Goal: Task Accomplishment & Management: Manage account settings

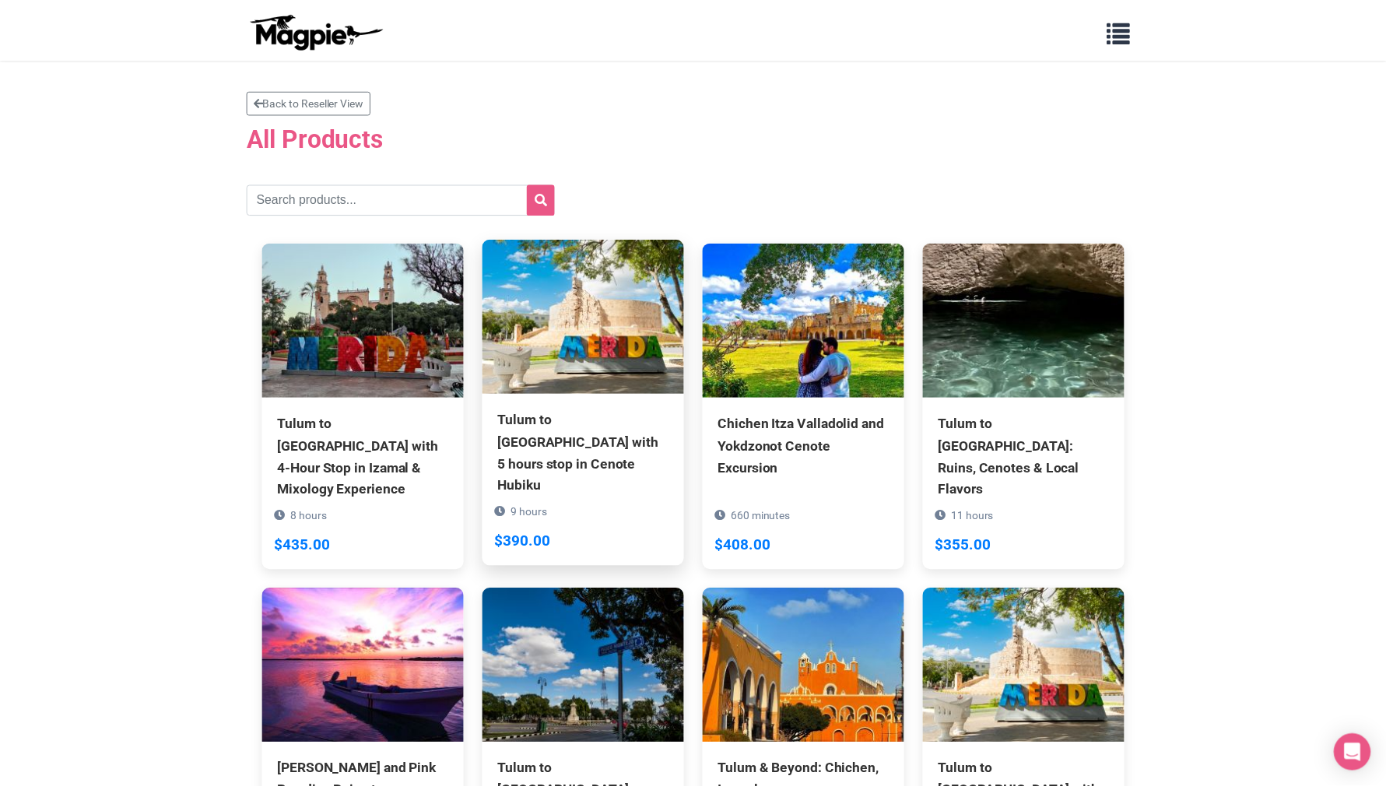
scroll to position [398, 0]
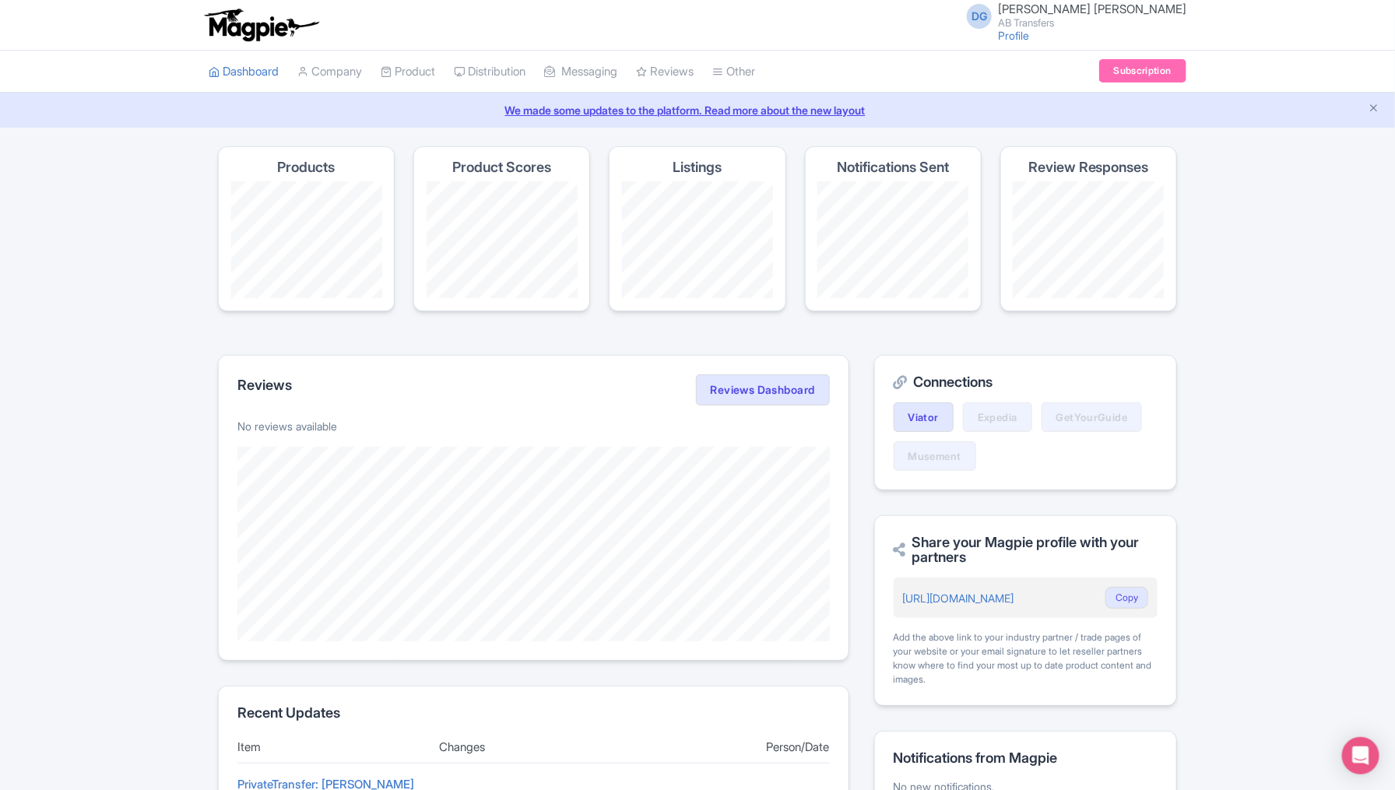
click at [170, 481] on div "Success You have been logged in Magpie recommends Respond to more reviews You c…" at bounding box center [697, 718] width 1395 height 1144
click at [350, 79] on link "Company" at bounding box center [329, 72] width 65 height 43
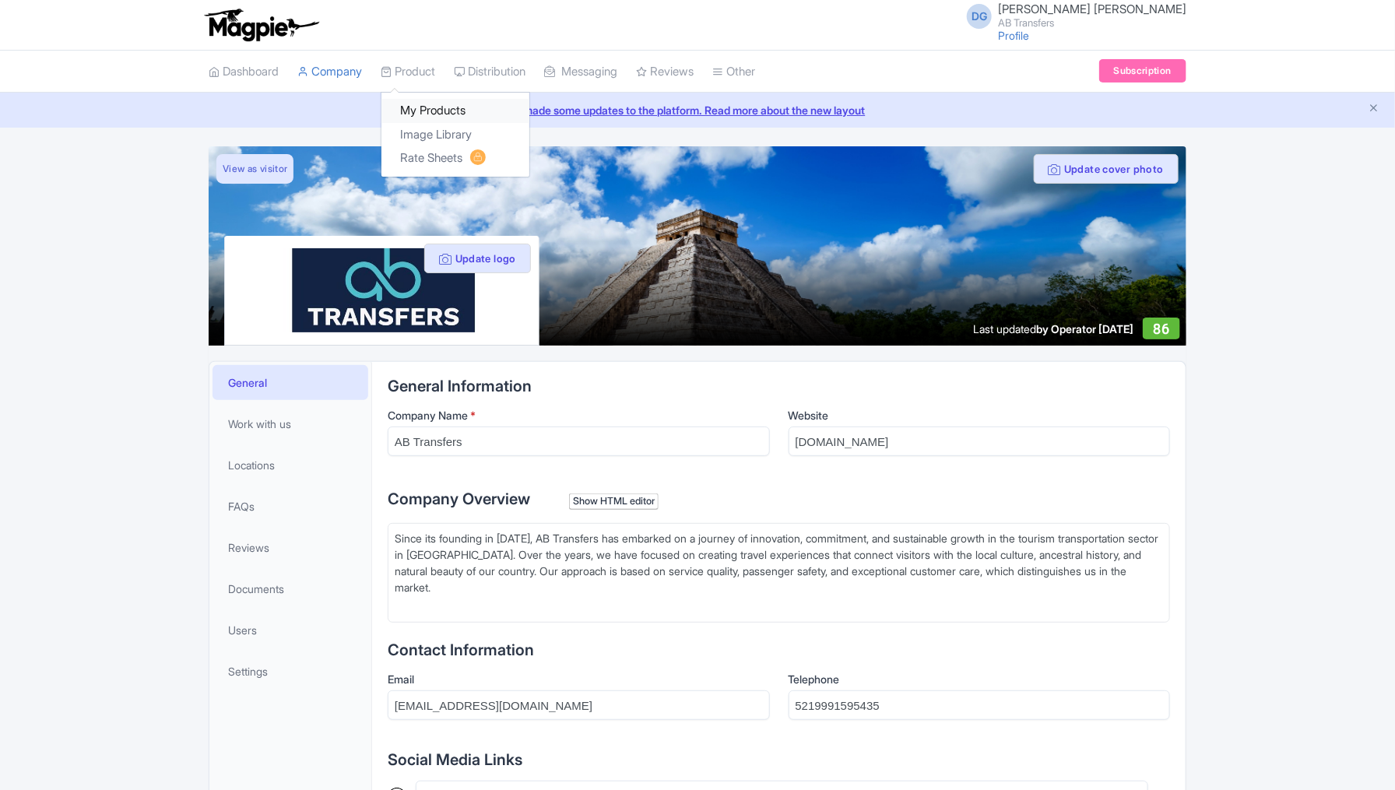
click at [432, 107] on link "My Products" at bounding box center [455, 111] width 148 height 24
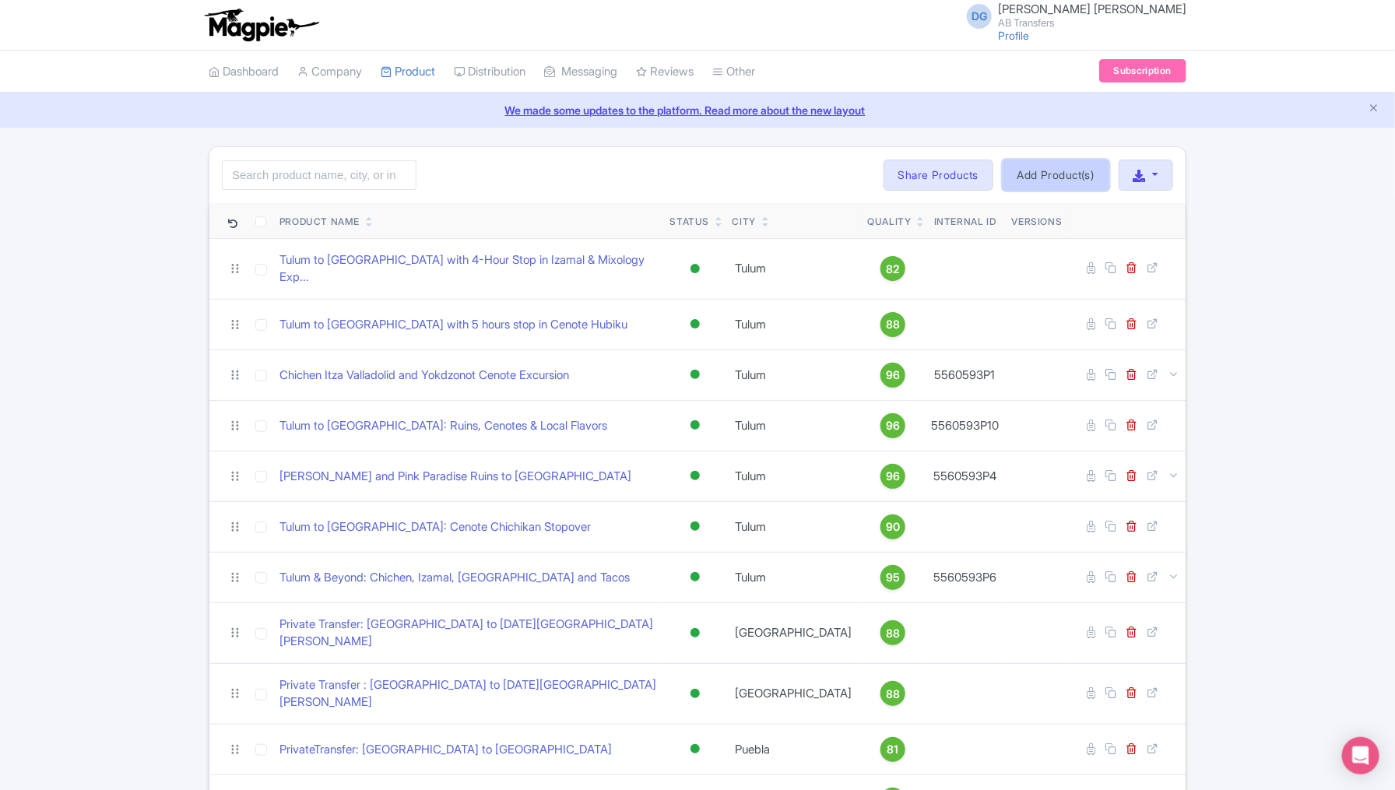
click at [1033, 171] on link "Add Product(s)" at bounding box center [1056, 175] width 107 height 31
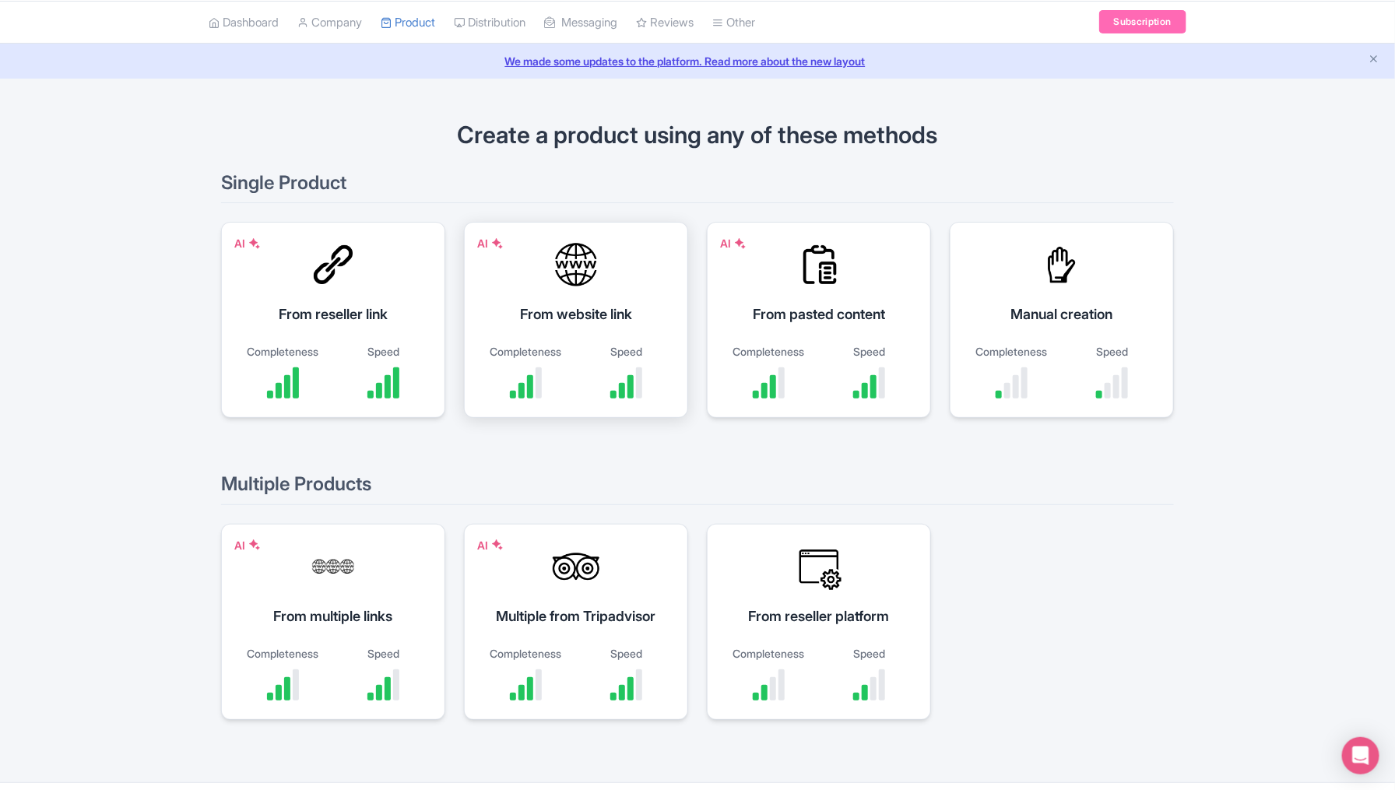
scroll to position [86, 0]
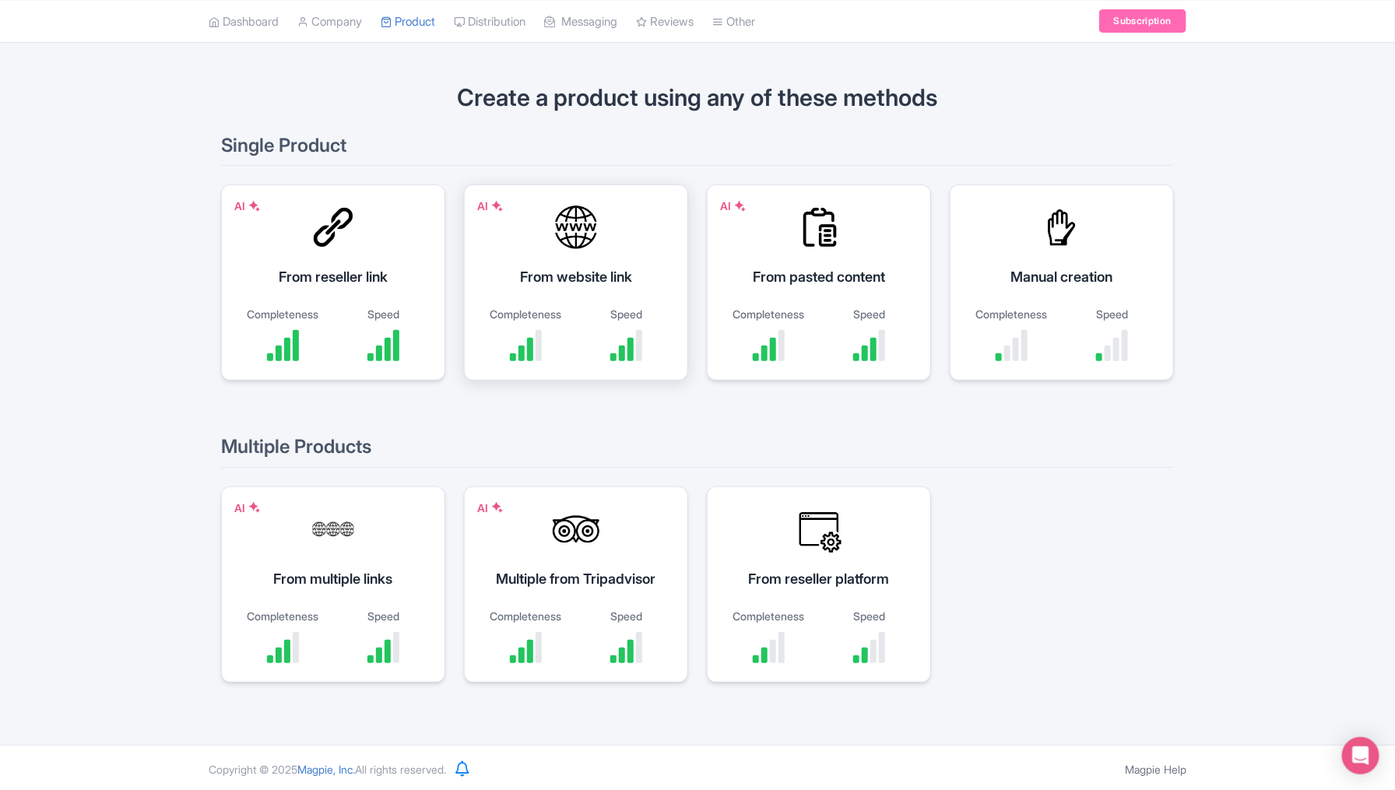
click at [576, 239] on div at bounding box center [576, 227] width 47 height 47
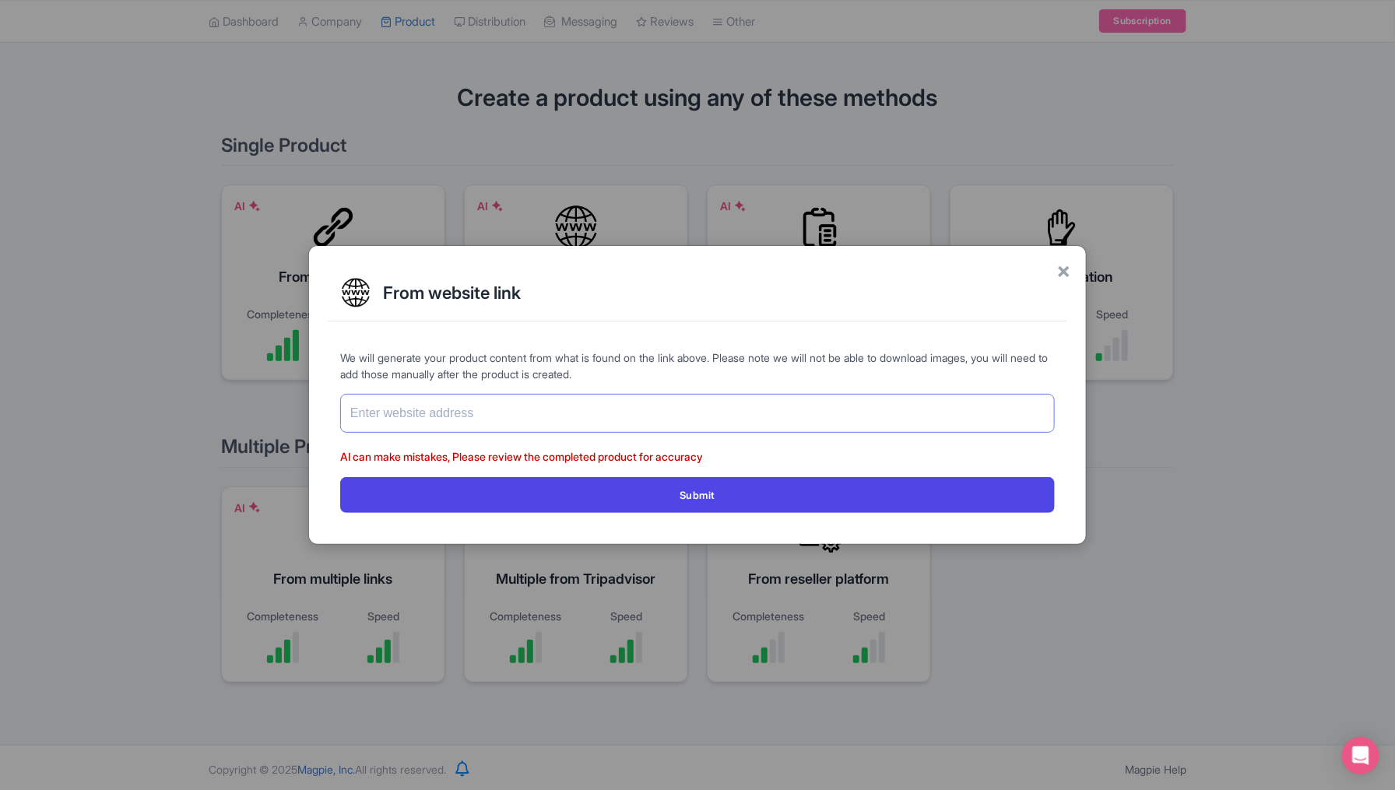
click at [457, 421] on input "text" at bounding box center [697, 413] width 715 height 39
paste input "https://supplier.viator.com/product/5560593P15"
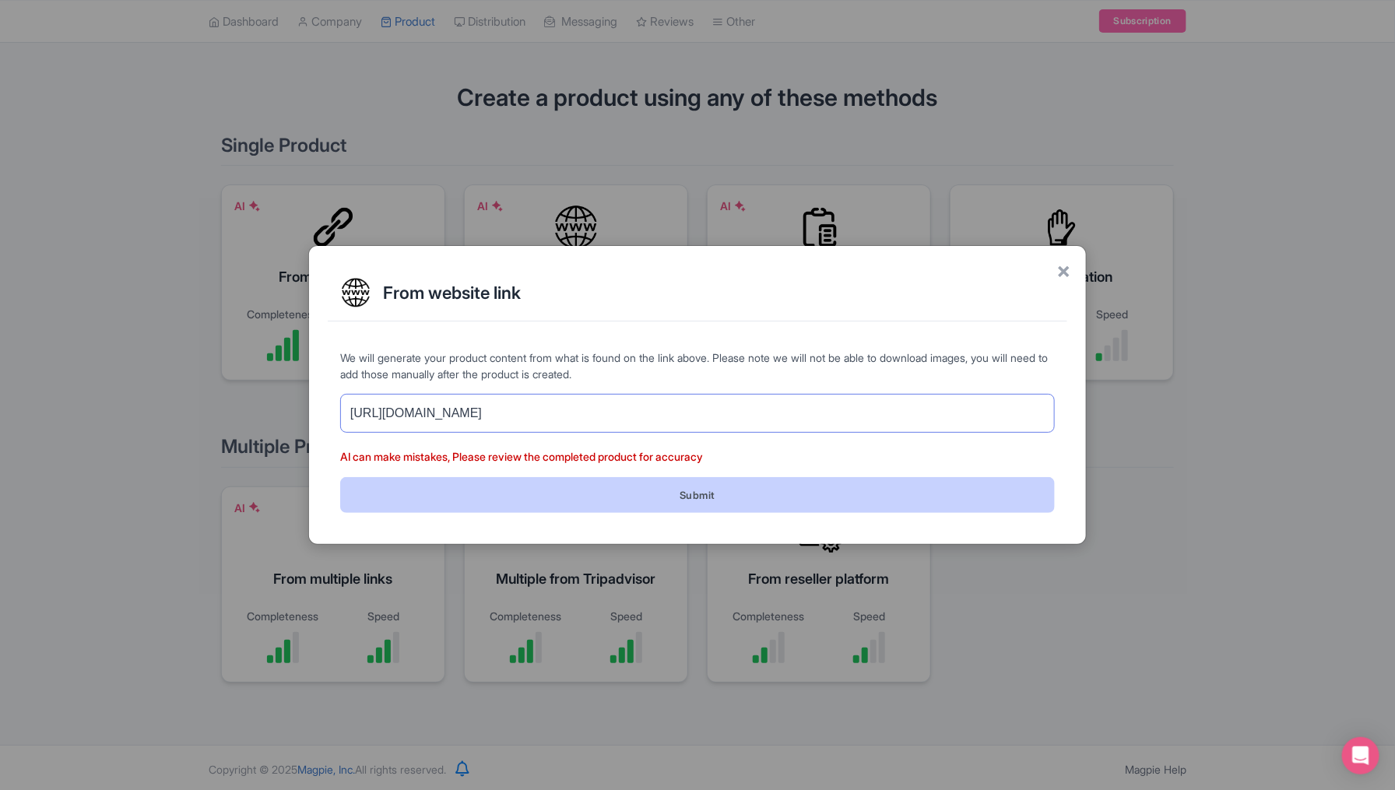
type input "https://supplier.viator.com/product/5560593P15"
click at [620, 493] on button "Submit" at bounding box center [697, 494] width 715 height 35
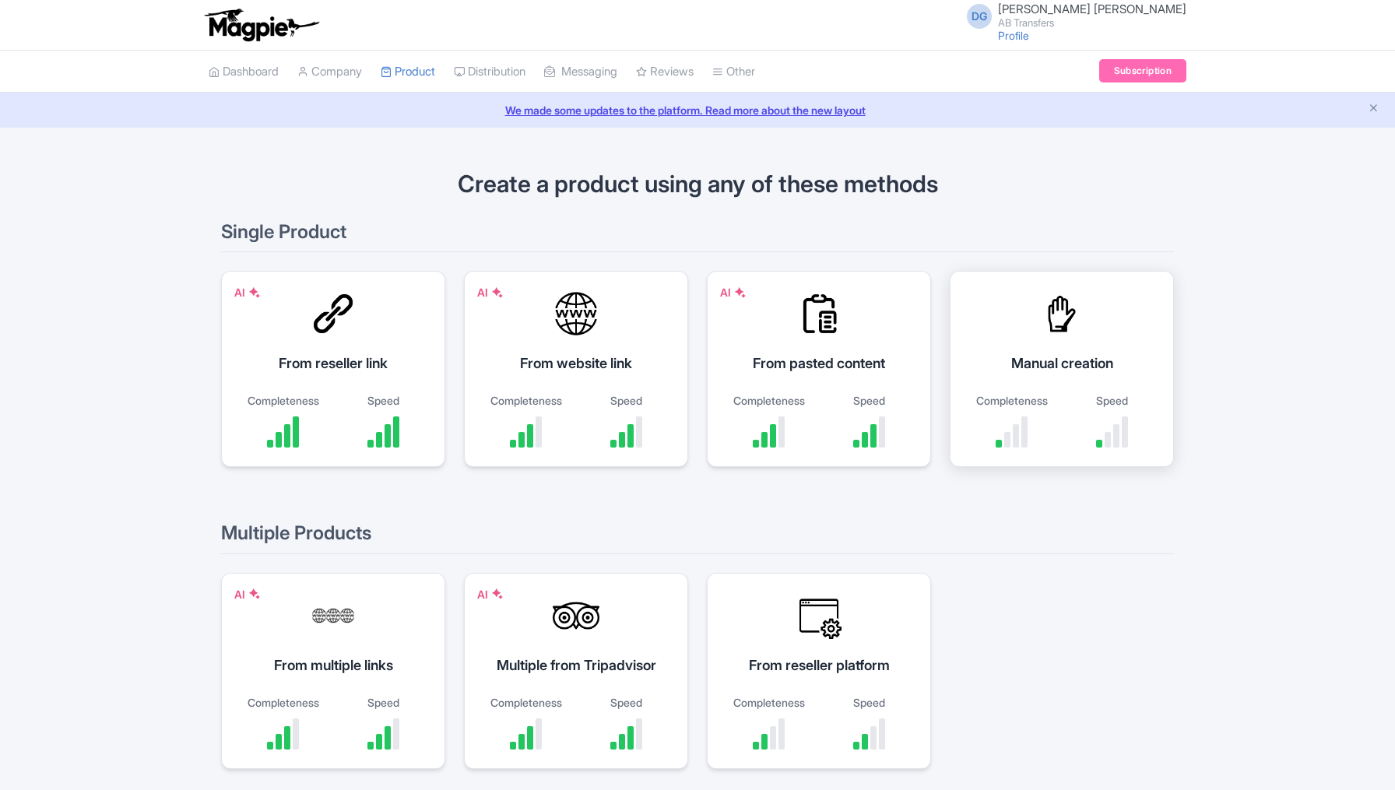
scroll to position [86, 0]
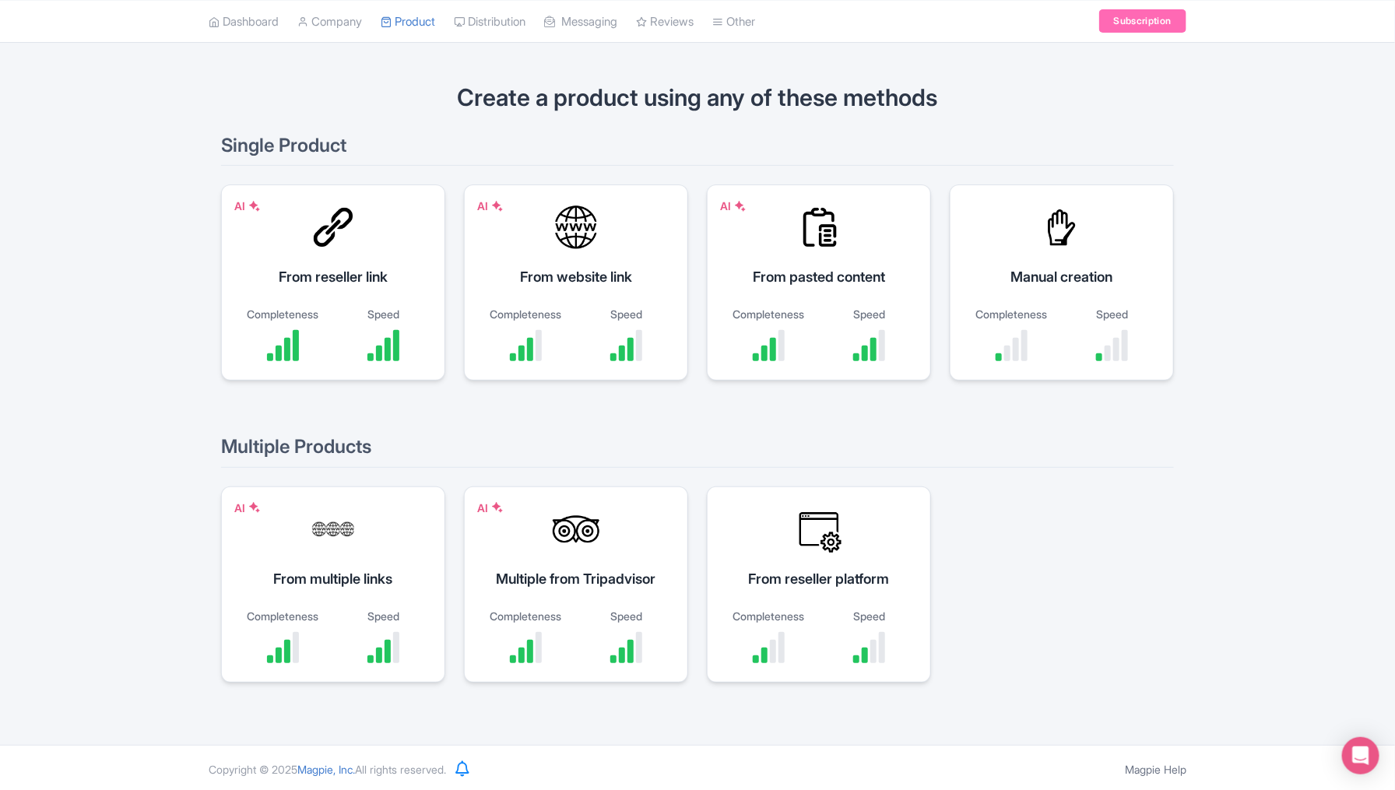
click at [485, 419] on div "Create a product using any of these methods Single Product AI From reseller lin…" at bounding box center [698, 393] width 978 height 666
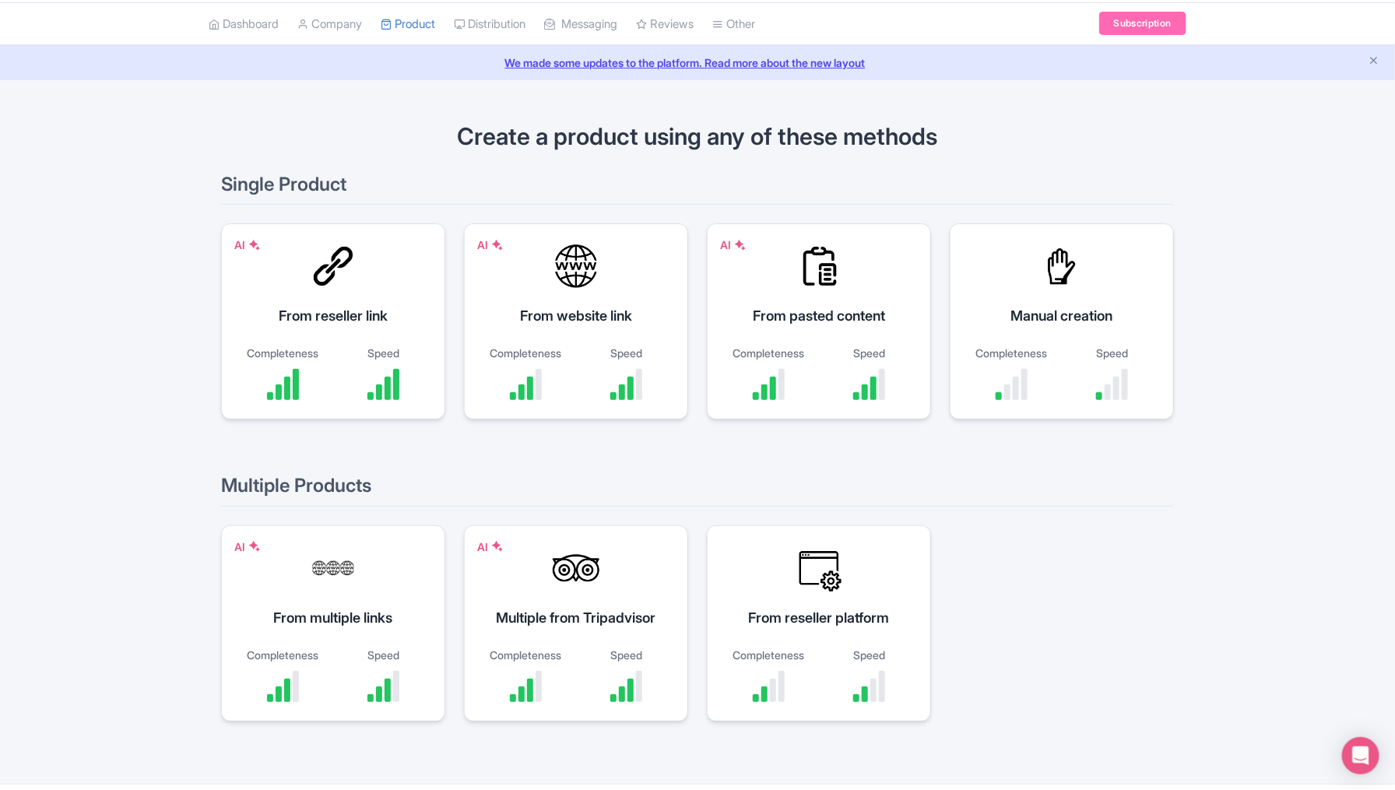
scroll to position [9, 0]
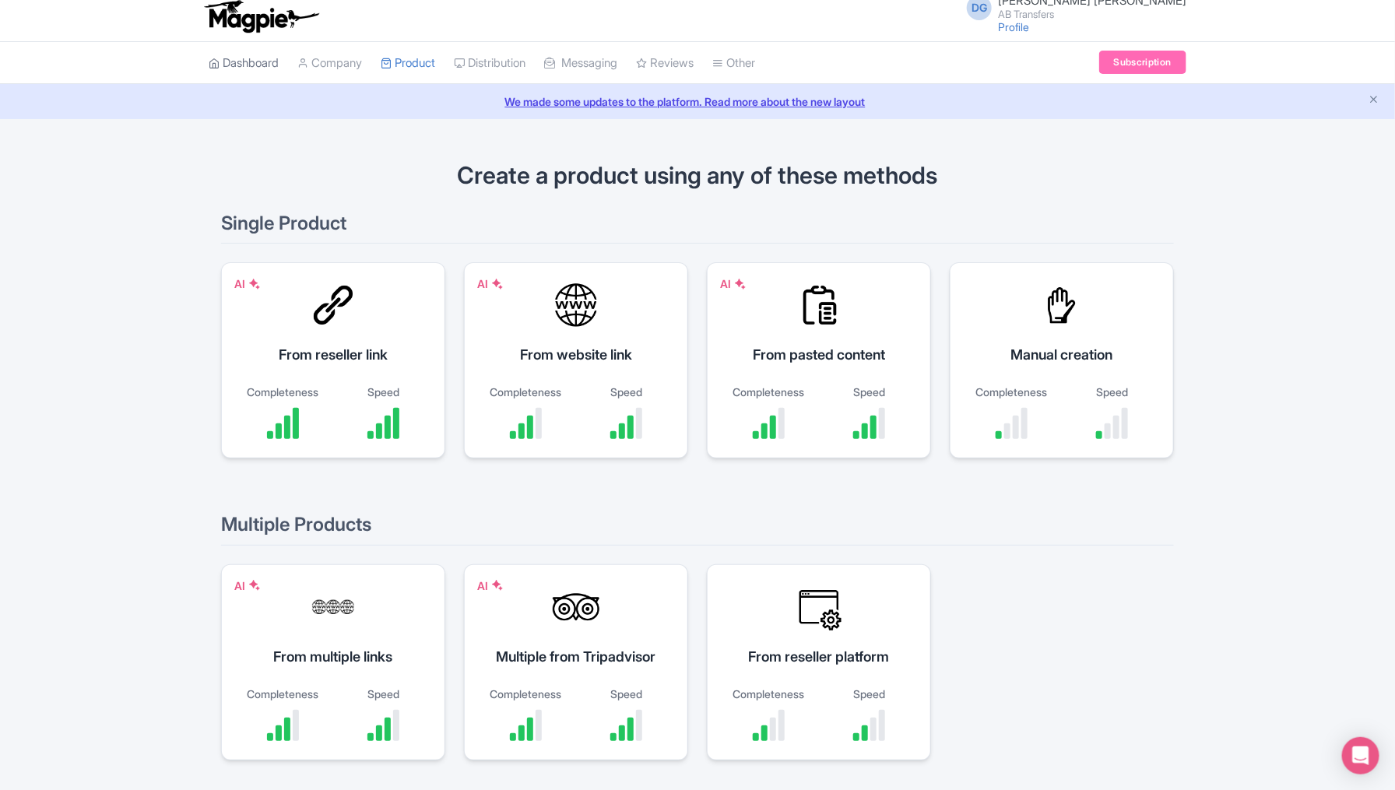
click at [257, 59] on link "Dashboard" at bounding box center [244, 63] width 70 height 43
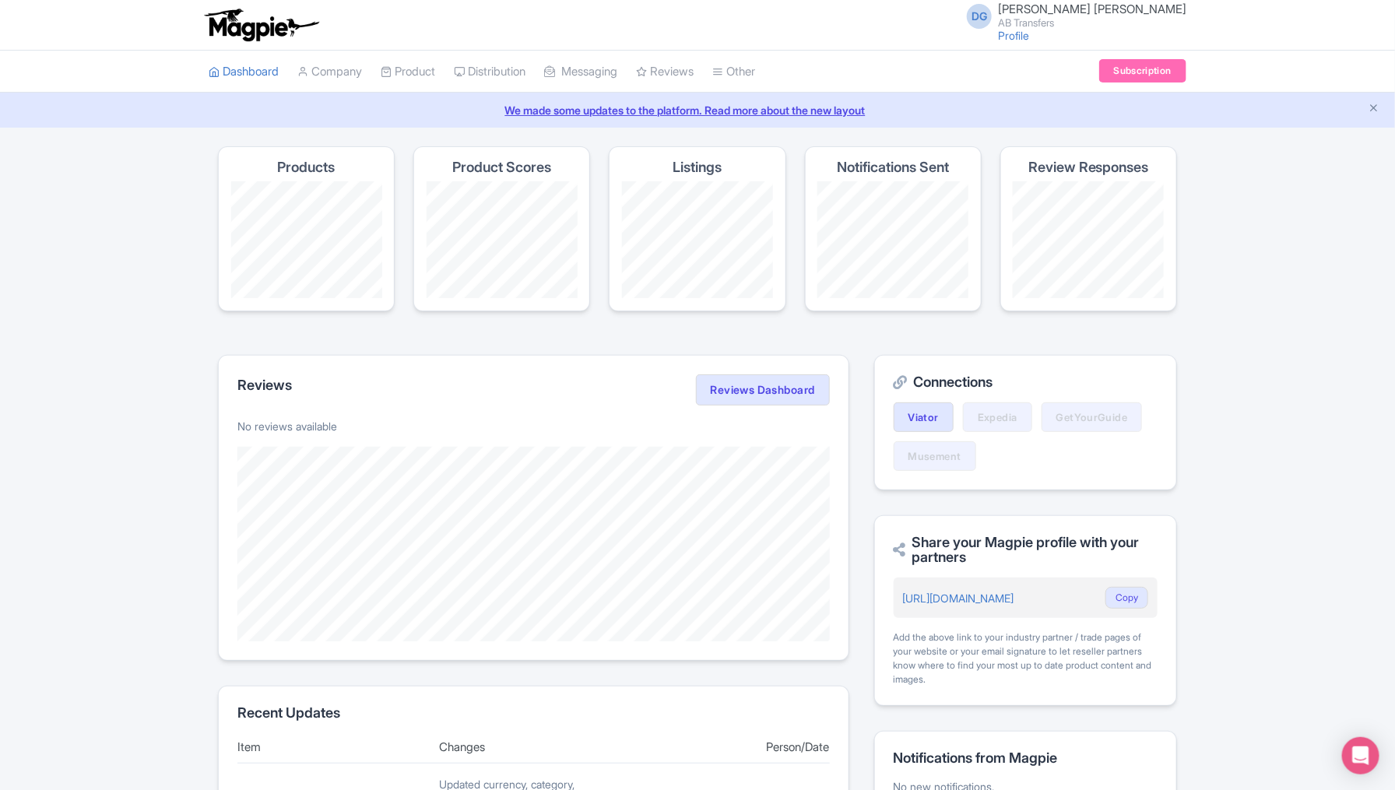
click at [135, 425] on div "Magpie recommends Look into TUI Musement as a distribution channel TUI Musement…" at bounding box center [697, 739] width 1395 height 1186
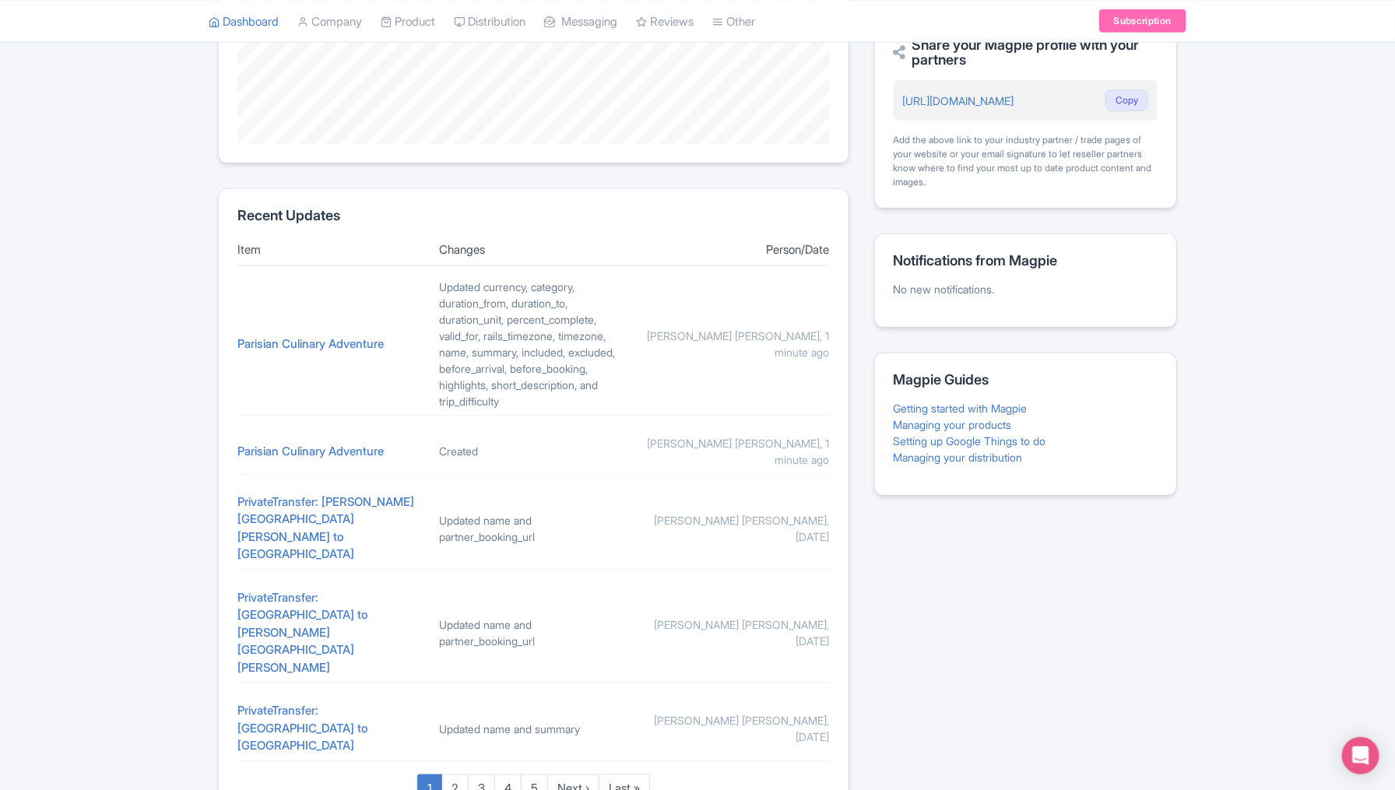
scroll to position [459, 0]
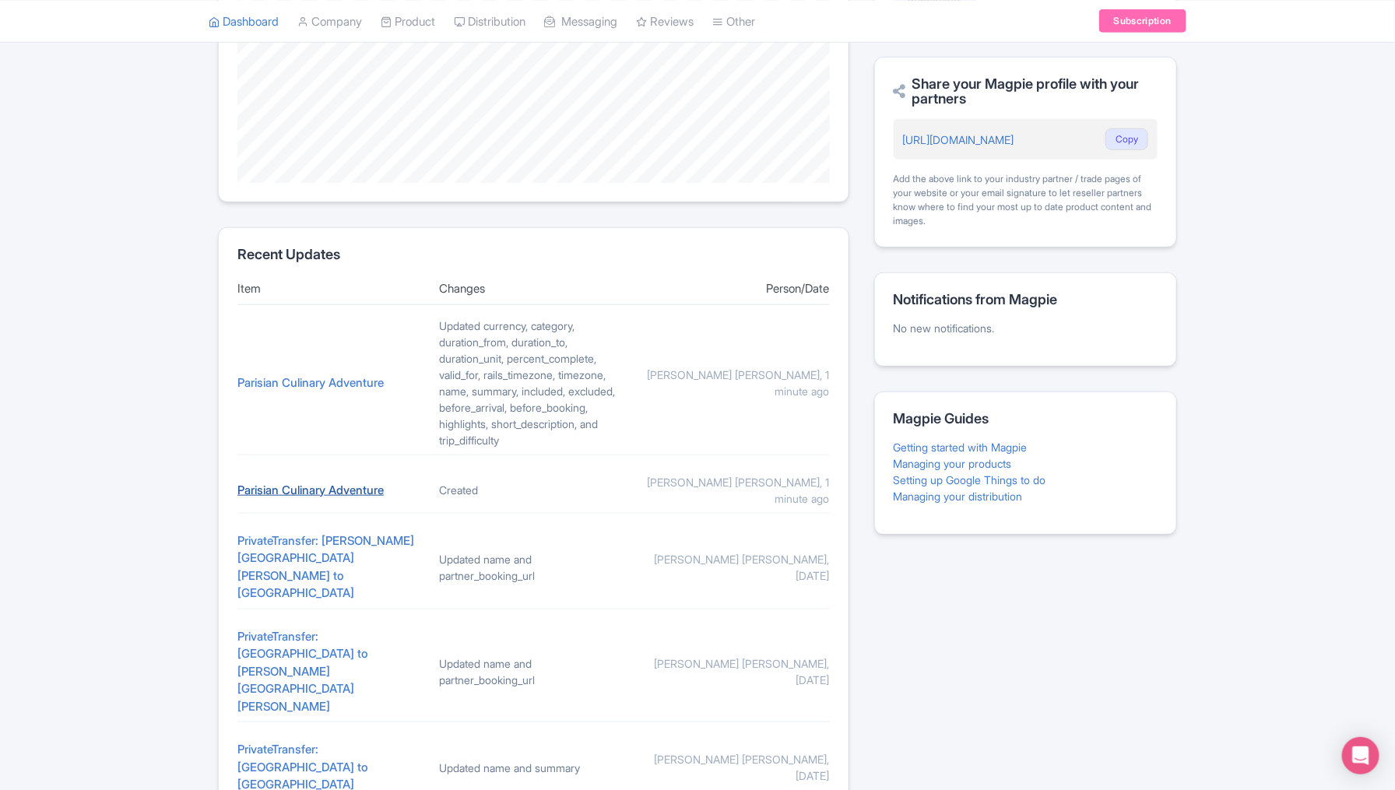
click at [305, 491] on link "Parisian Culinary Adventure" at bounding box center [310, 490] width 146 height 15
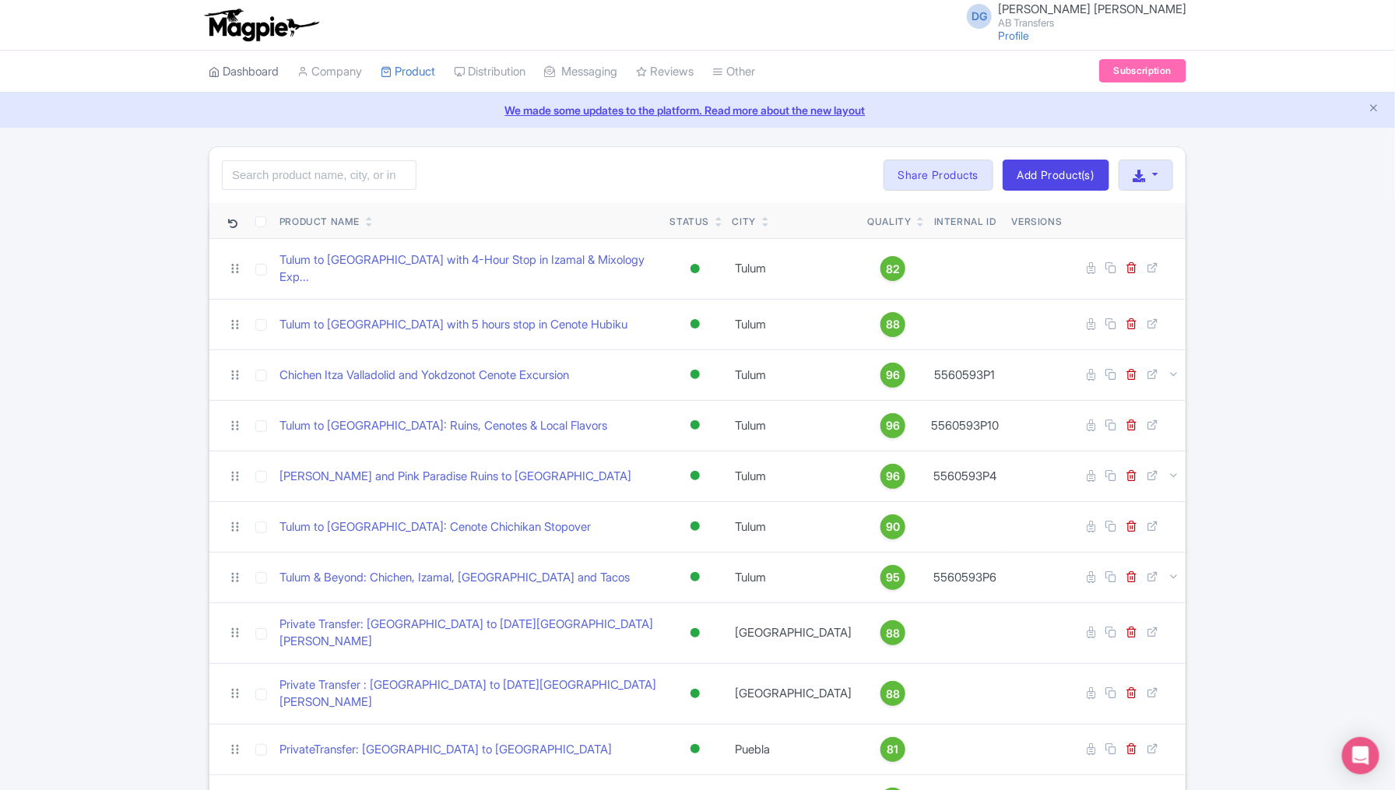
click at [235, 69] on link "Dashboard" at bounding box center [244, 72] width 70 height 43
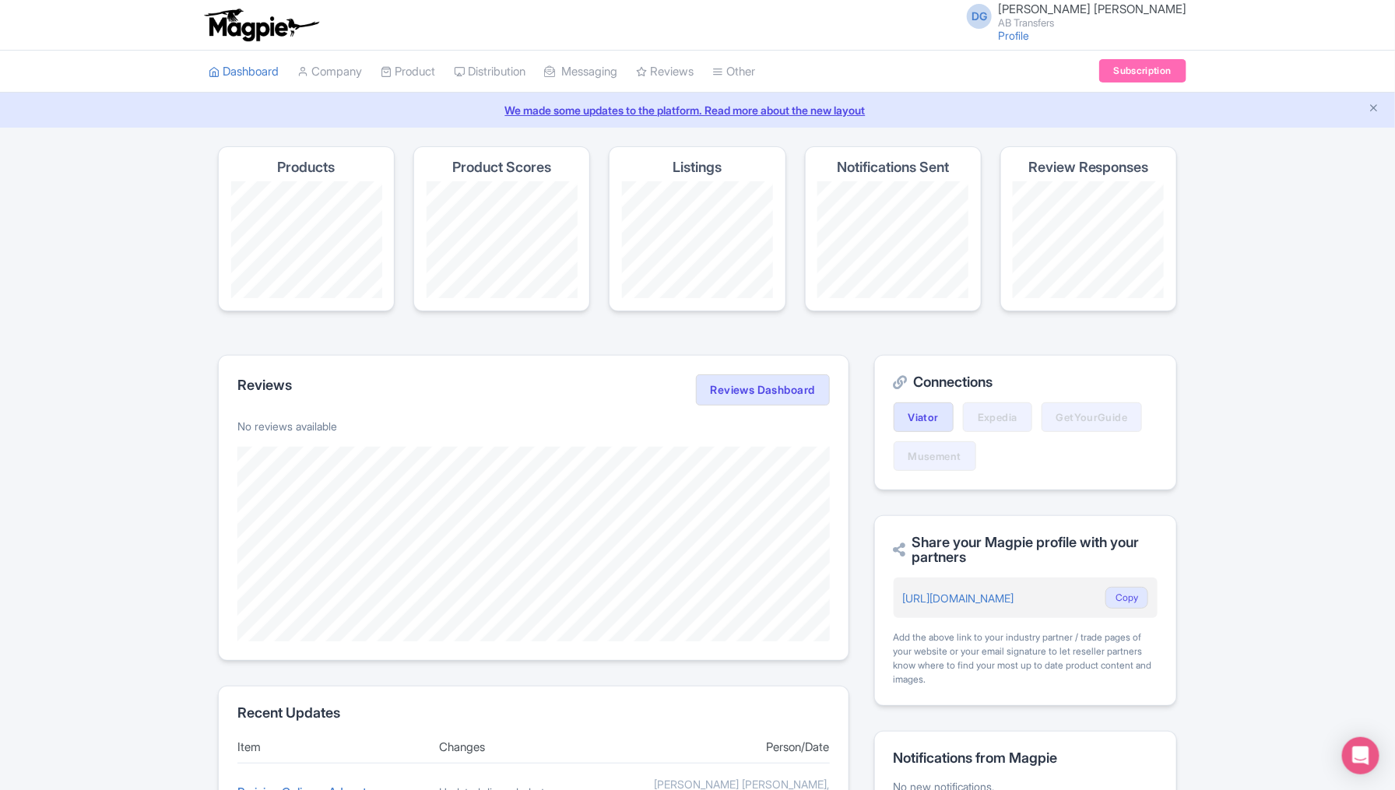
click at [153, 468] on div "Magpie recommends Look into TUI Musement as a distribution channel TUI Musement…" at bounding box center [697, 728] width 1395 height 1165
click at [345, 80] on link "Company" at bounding box center [329, 72] width 65 height 43
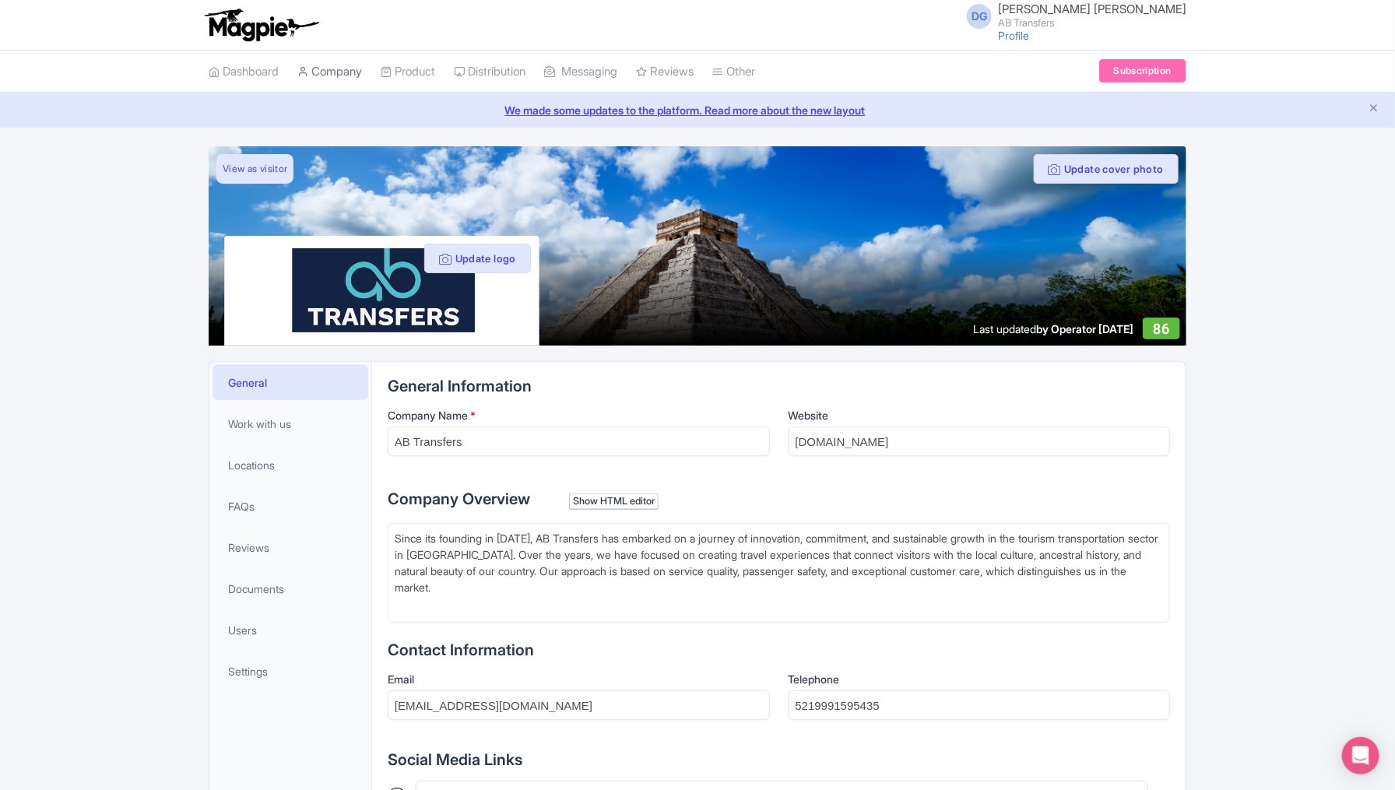
click at [327, 74] on link "Company" at bounding box center [329, 72] width 65 height 43
click at [409, 72] on link "Product" at bounding box center [408, 72] width 54 height 43
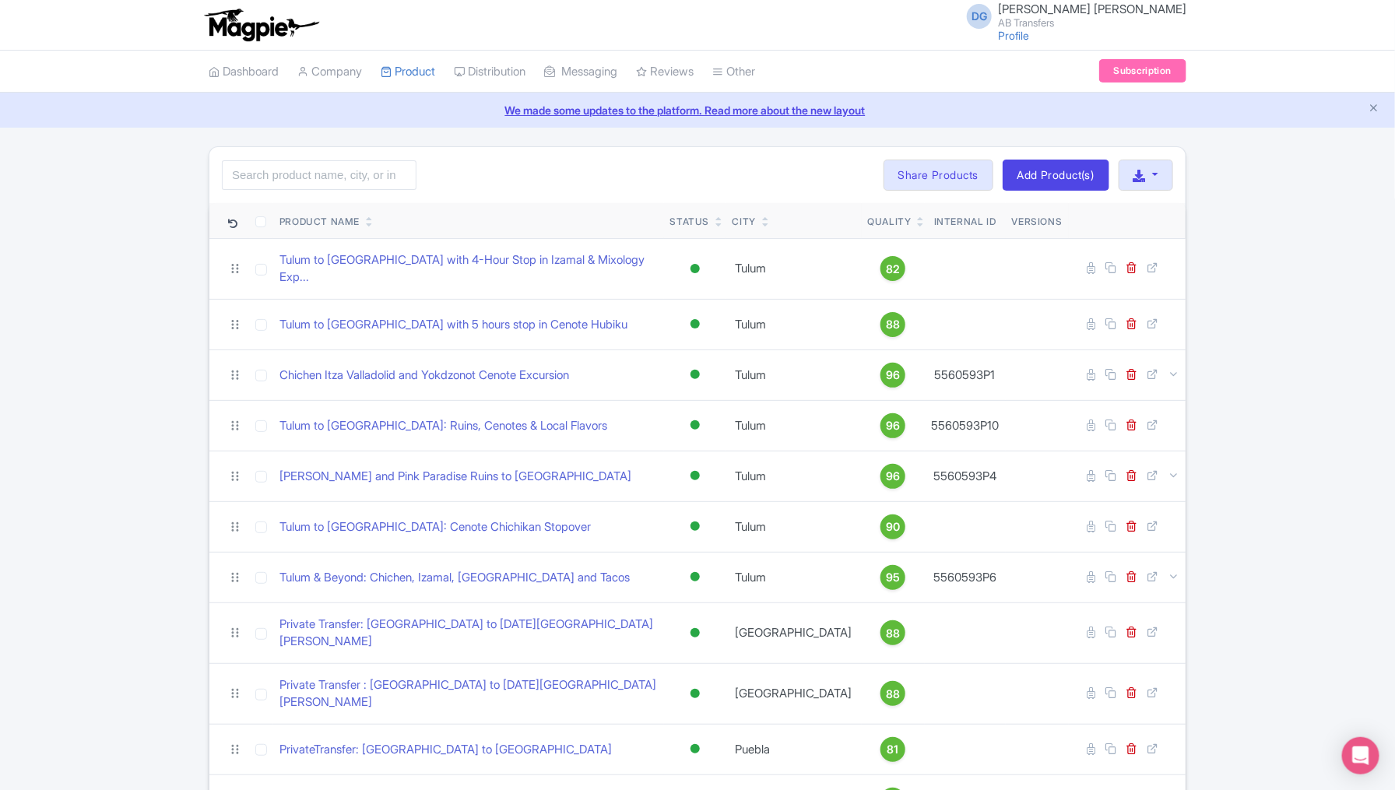
click at [82, 319] on div "Search Bulk Actions [GEOGRAPHIC_DATA] Add to Collection Share Products Add to C…" at bounding box center [697, 789] width 1395 height 1287
click at [249, 69] on link "Dashboard" at bounding box center [244, 72] width 70 height 43
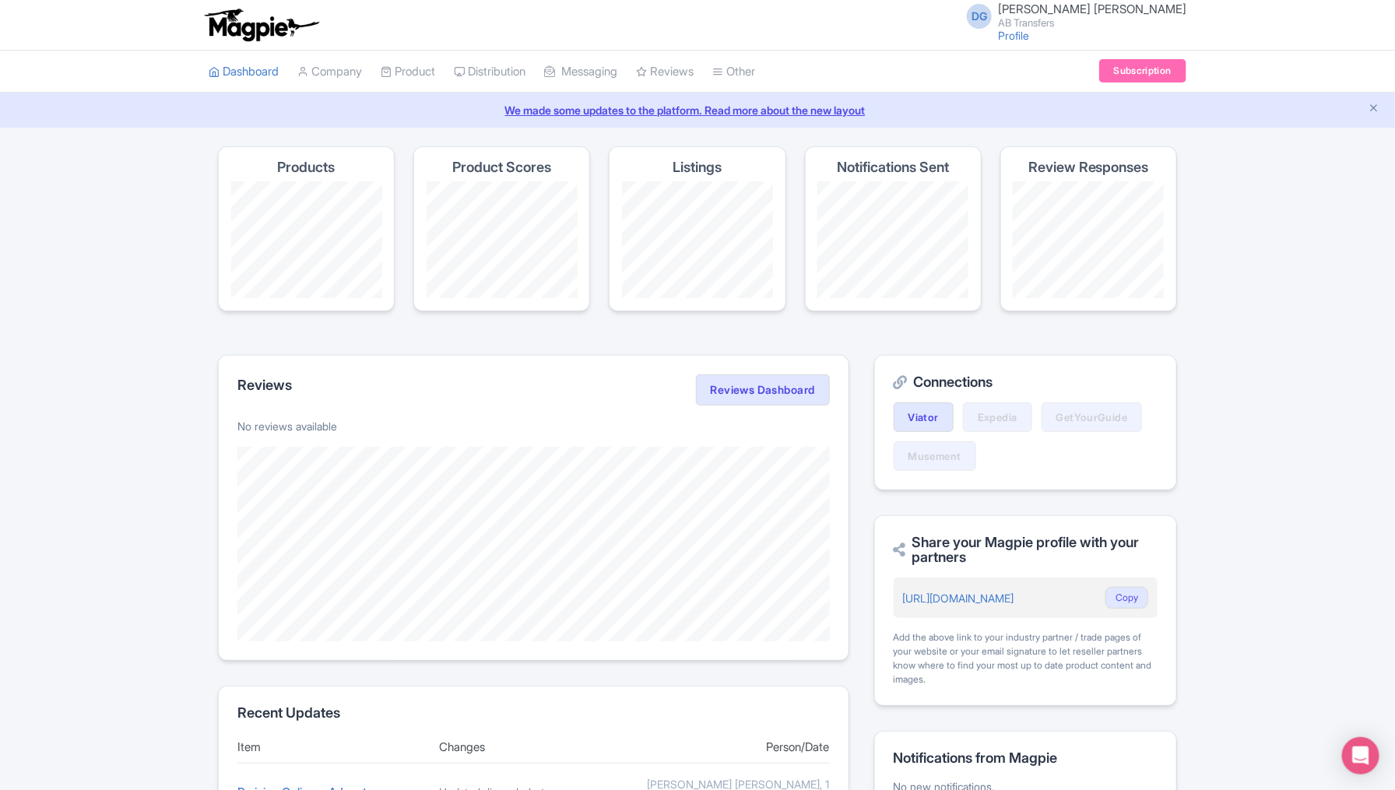
click at [692, 167] on h4 "Listings" at bounding box center [697, 168] width 49 height 16
click at [938, 416] on link "Viator" at bounding box center [924, 417] width 60 height 30
click at [1215, 441] on div "Magpie recommends Respond to more reviews You currently have unresponded review…" at bounding box center [697, 728] width 1395 height 1165
click at [912, 411] on link "Viator" at bounding box center [924, 417] width 60 height 30
click at [1227, 436] on div "Magpie recommends Translate your content Using Magpie's AI translation tool, yo…" at bounding box center [697, 728] width 1395 height 1165
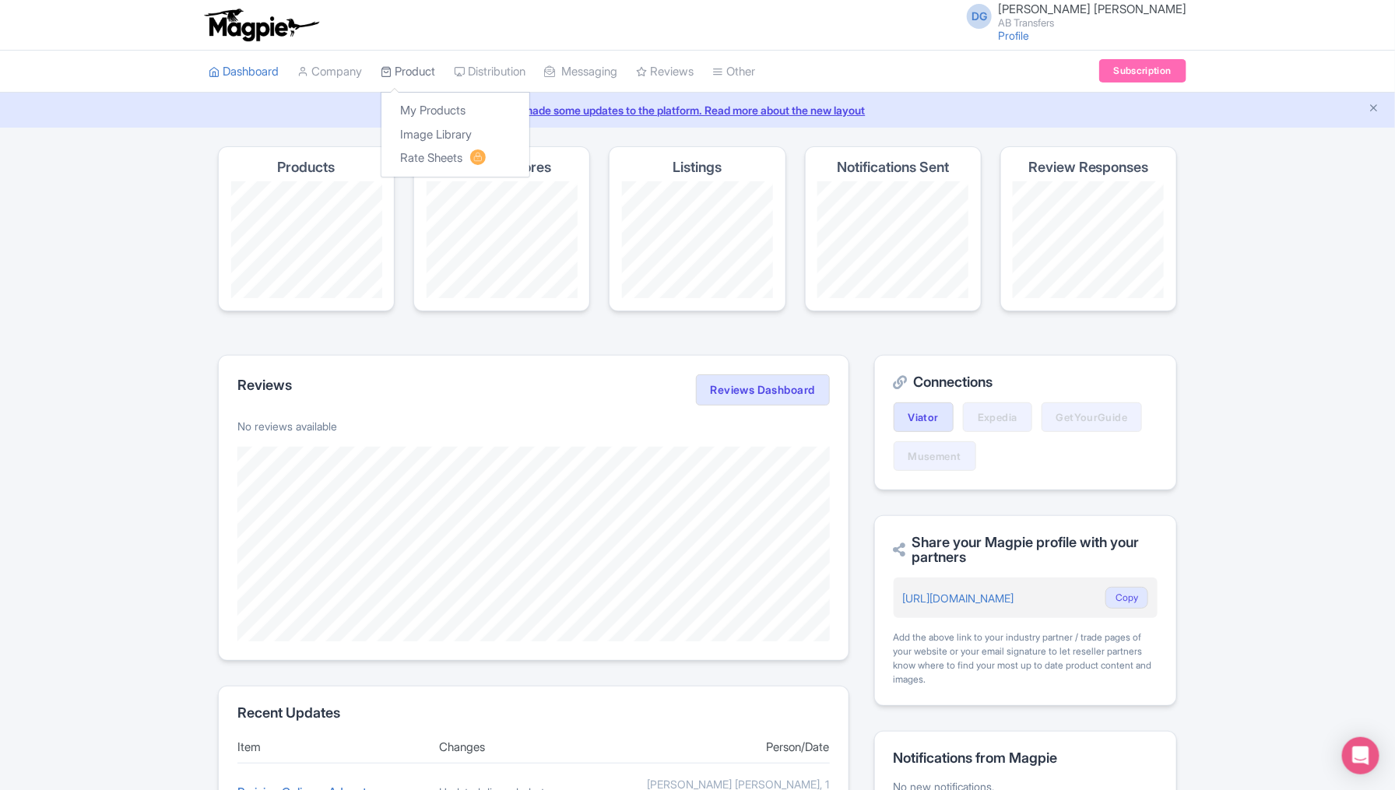
click at [432, 80] on link "Product" at bounding box center [408, 72] width 54 height 43
click at [441, 106] on link "My Products" at bounding box center [455, 111] width 148 height 24
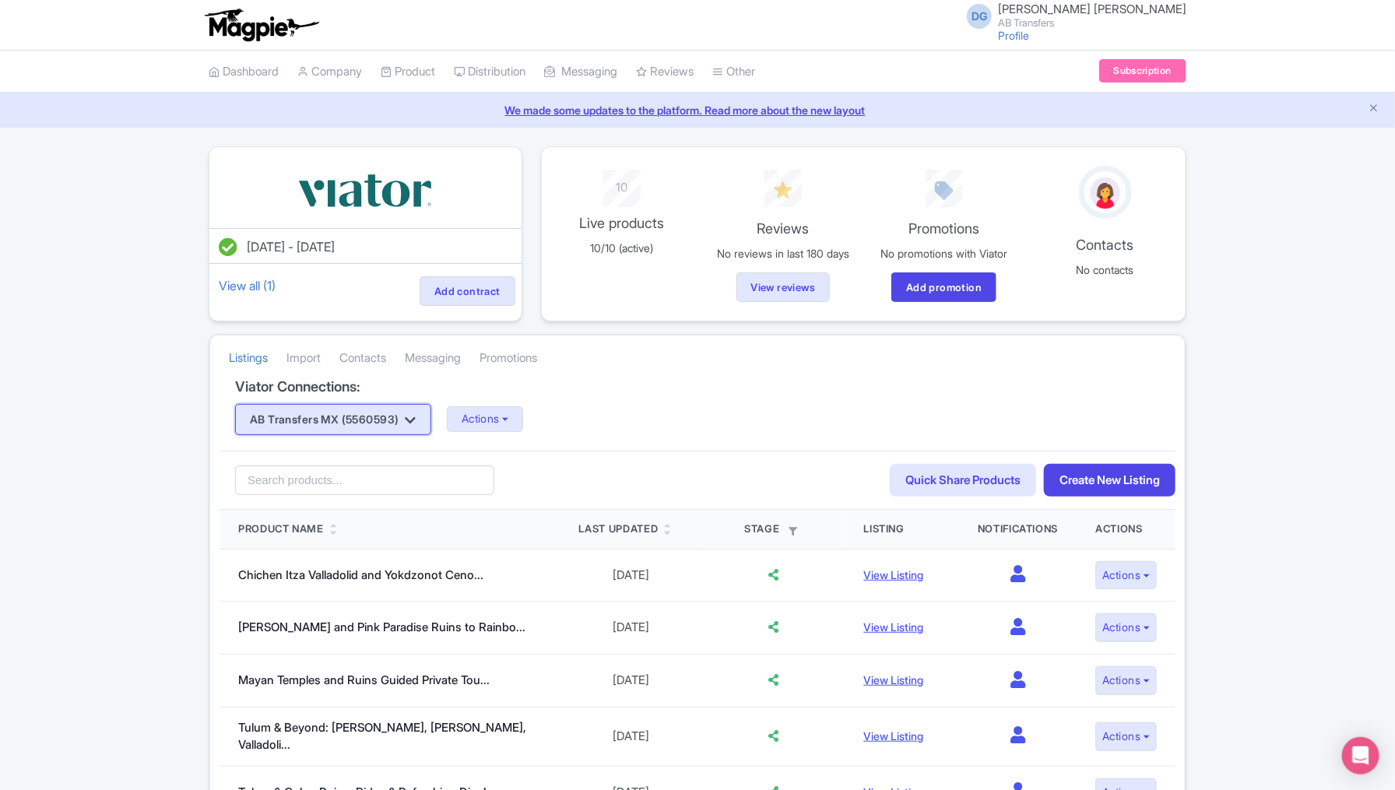
click at [416, 417] on icon "button" at bounding box center [411, 420] width 11 height 12
click at [455, 395] on div "Viator Connections: AB Transfers MX (5560593) AB Transfers MX (5560593) Actions…" at bounding box center [698, 415] width 956 height 72
click at [501, 418] on button "Actions" at bounding box center [485, 419] width 77 height 26
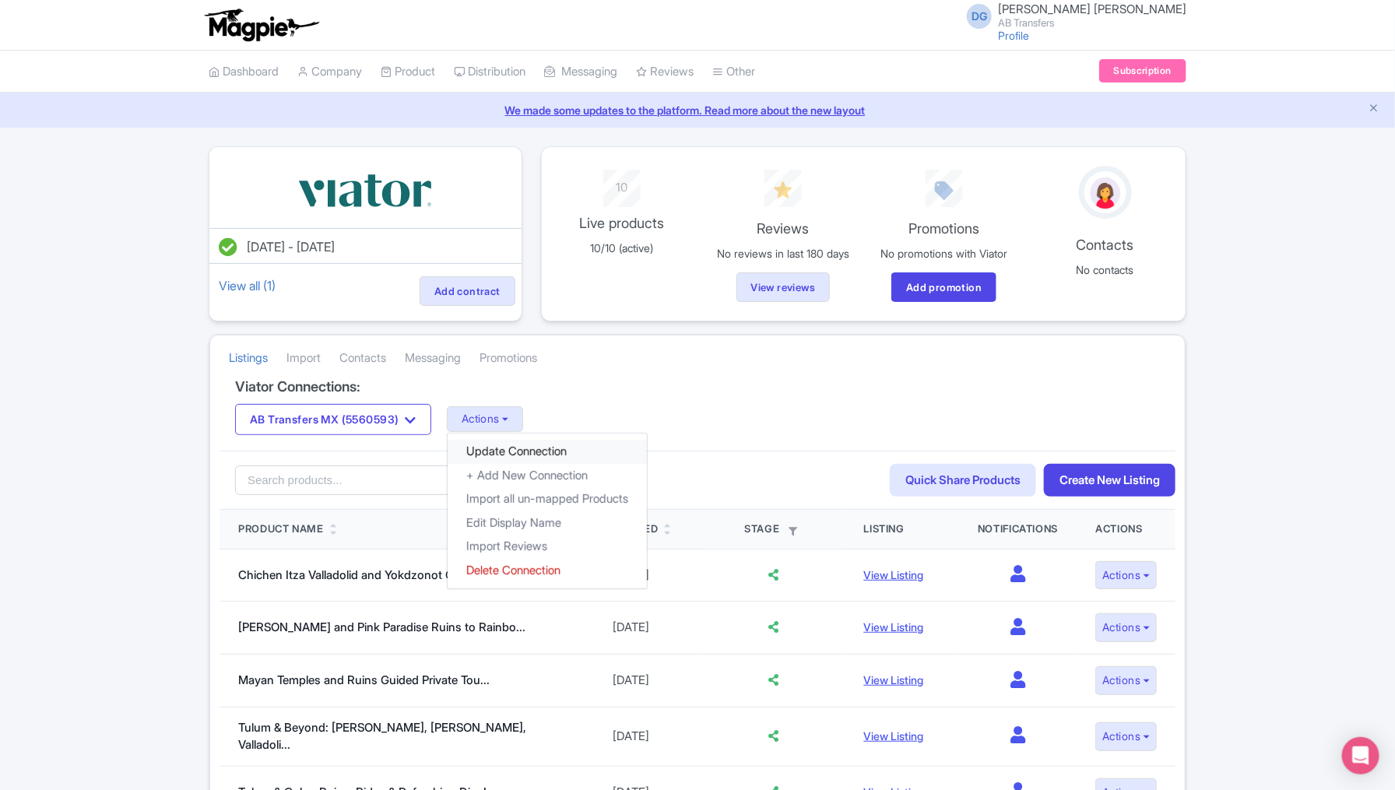
click at [524, 445] on link "Update Connection" at bounding box center [547, 452] width 199 height 24
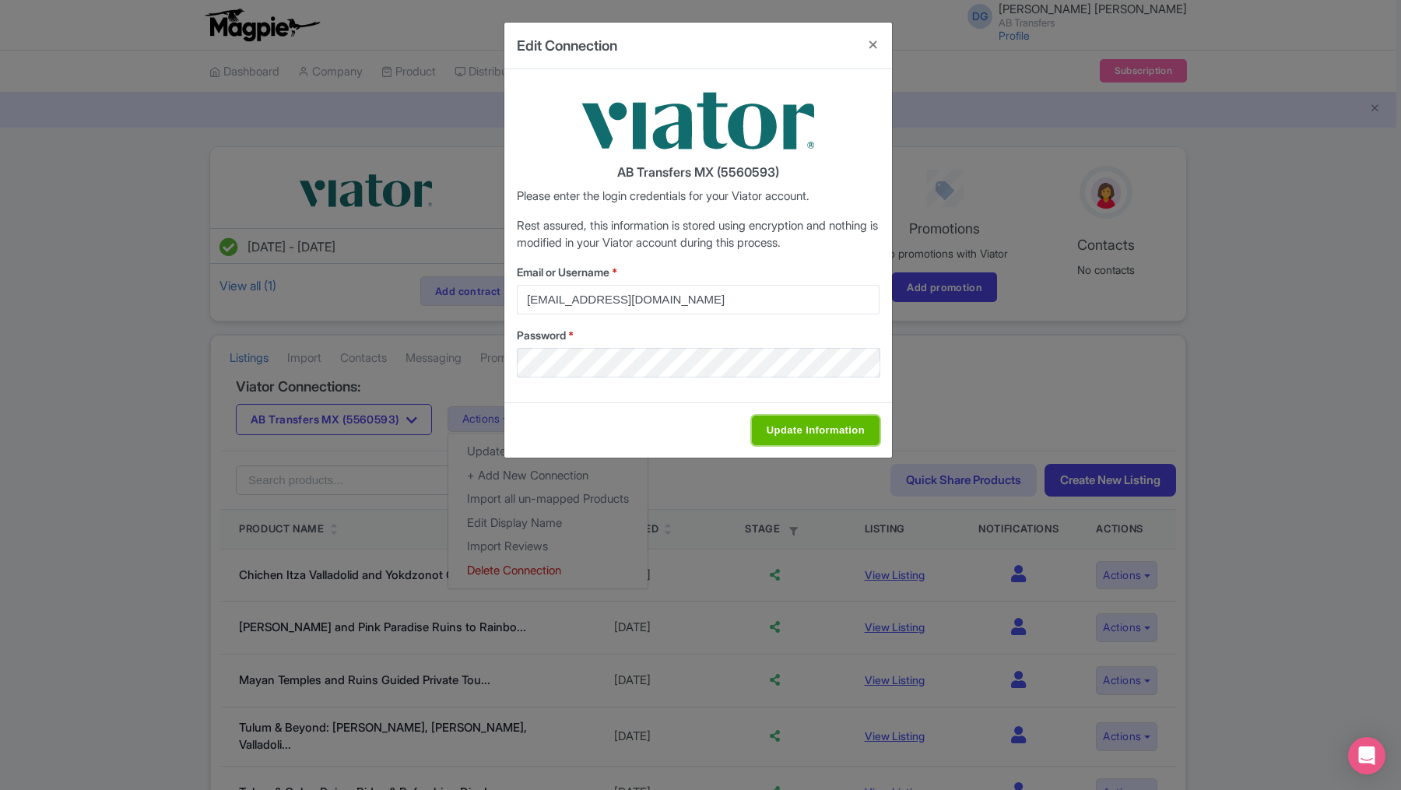
click at [808, 431] on input "Update Information" at bounding box center [816, 431] width 128 height 30
type input "Saving..."
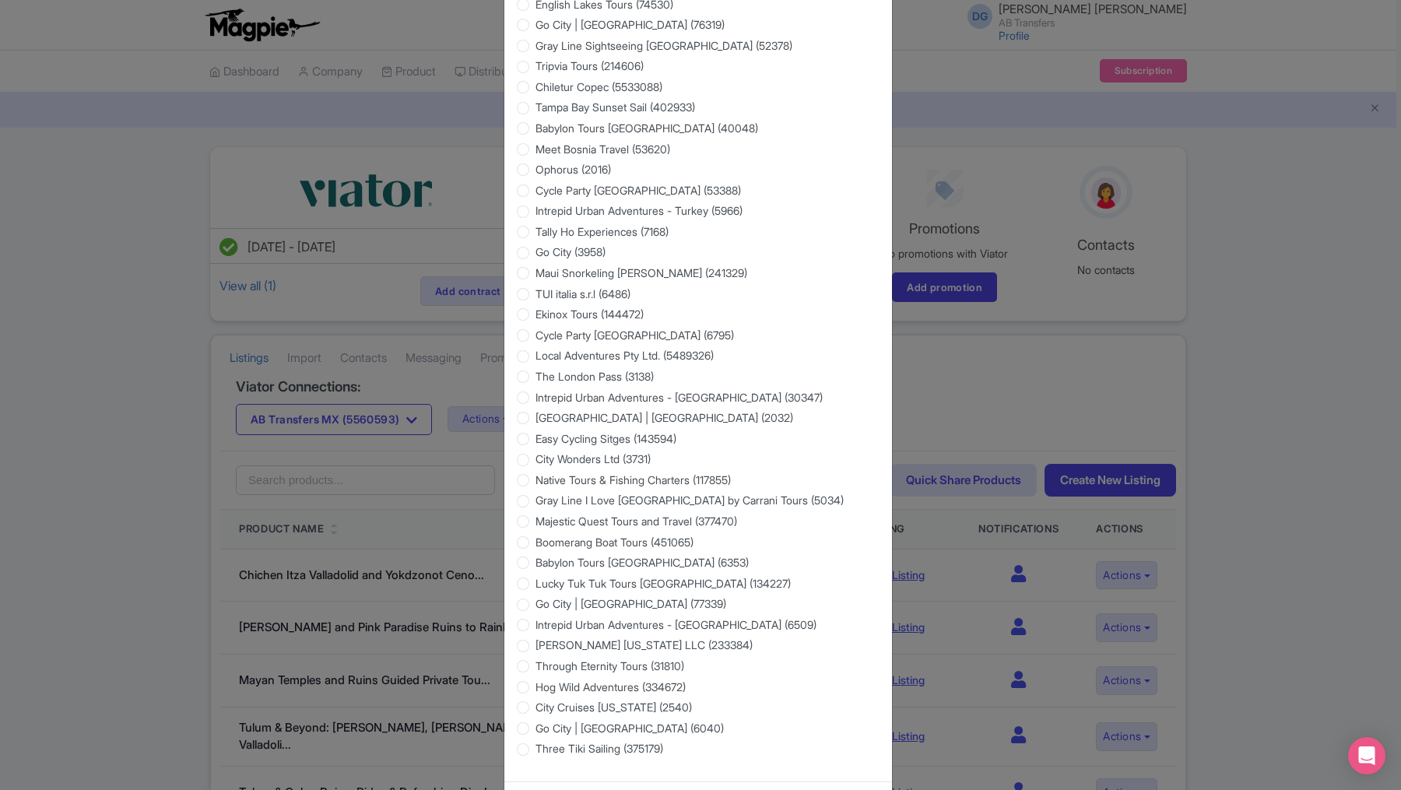
scroll to position [2233, 0]
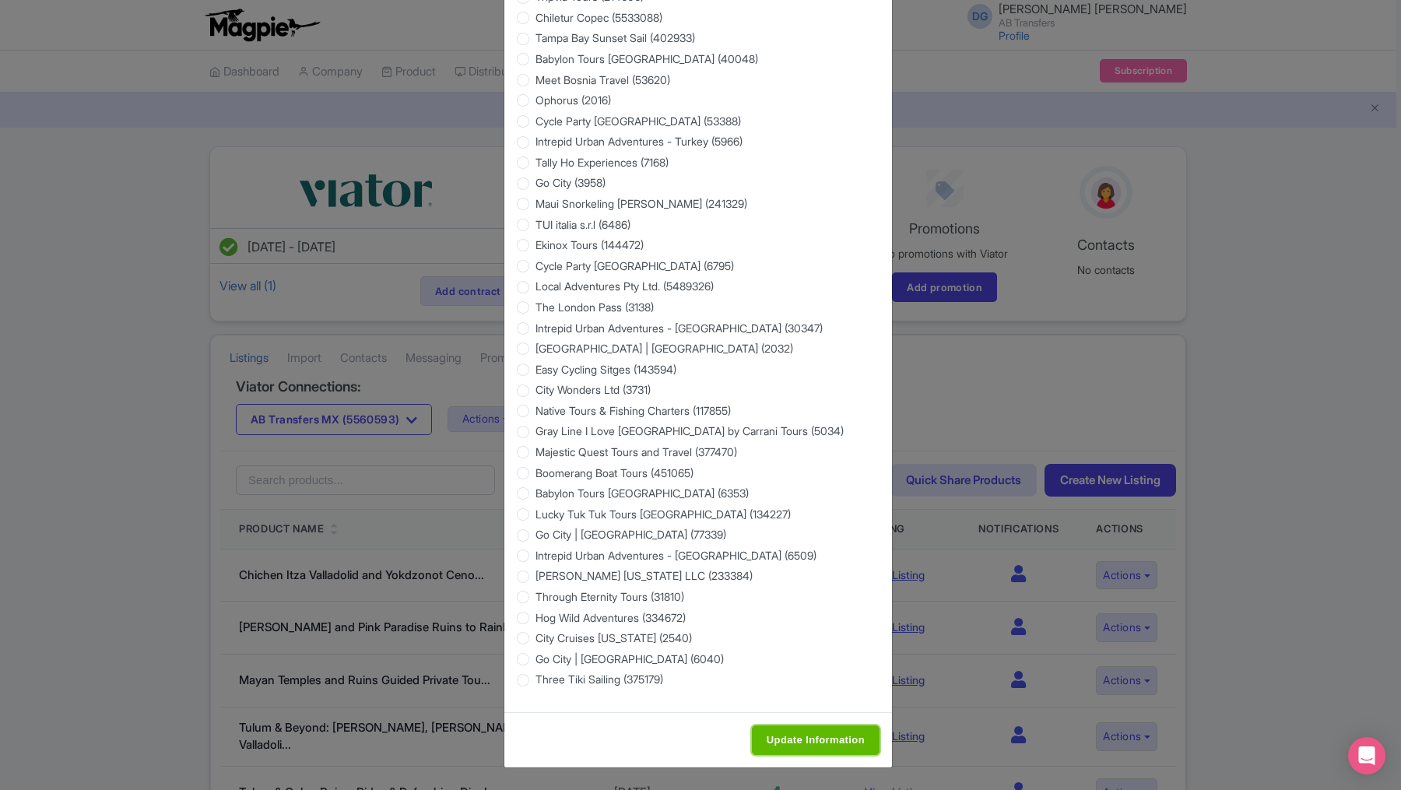
click at [813, 733] on input "Update Information" at bounding box center [816, 741] width 128 height 30
type input "Saving..."
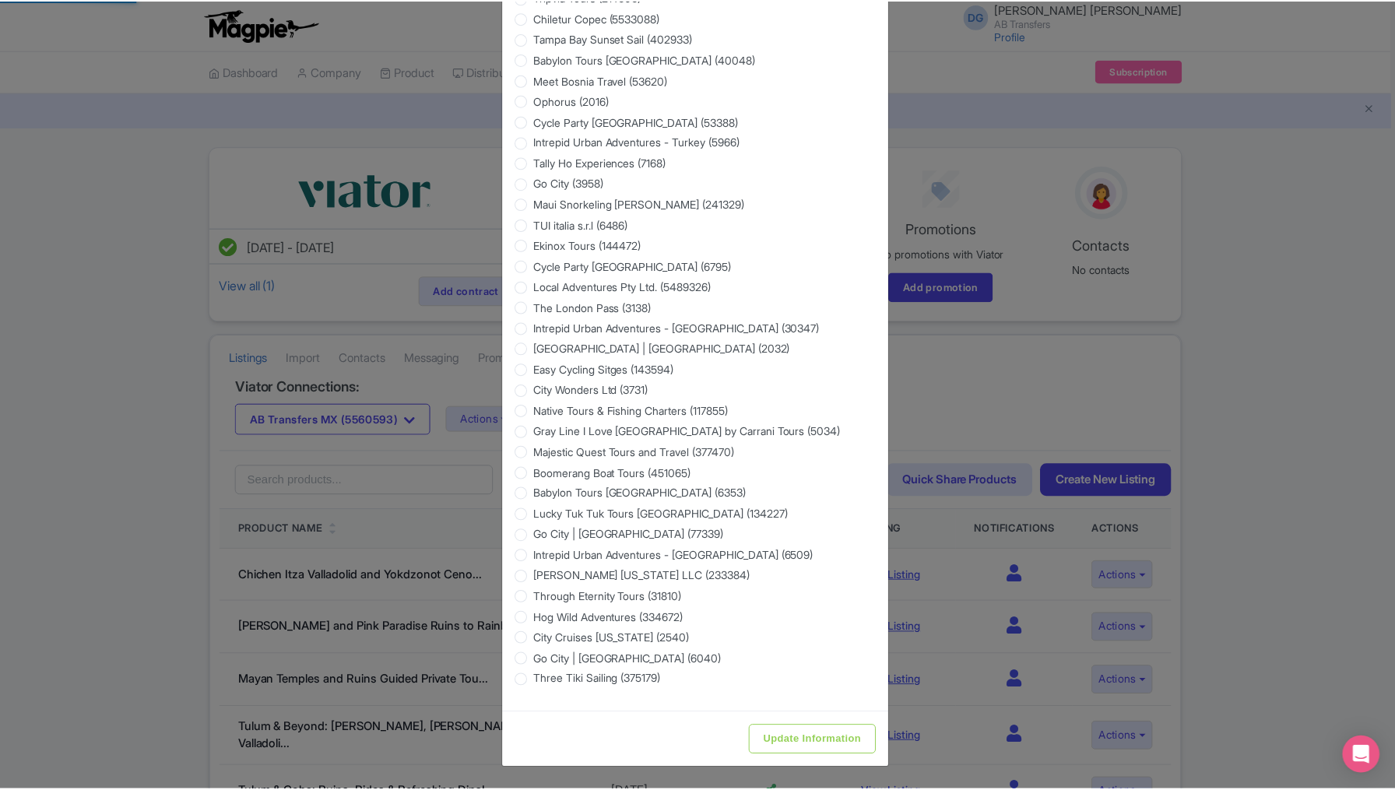
scroll to position [0, 0]
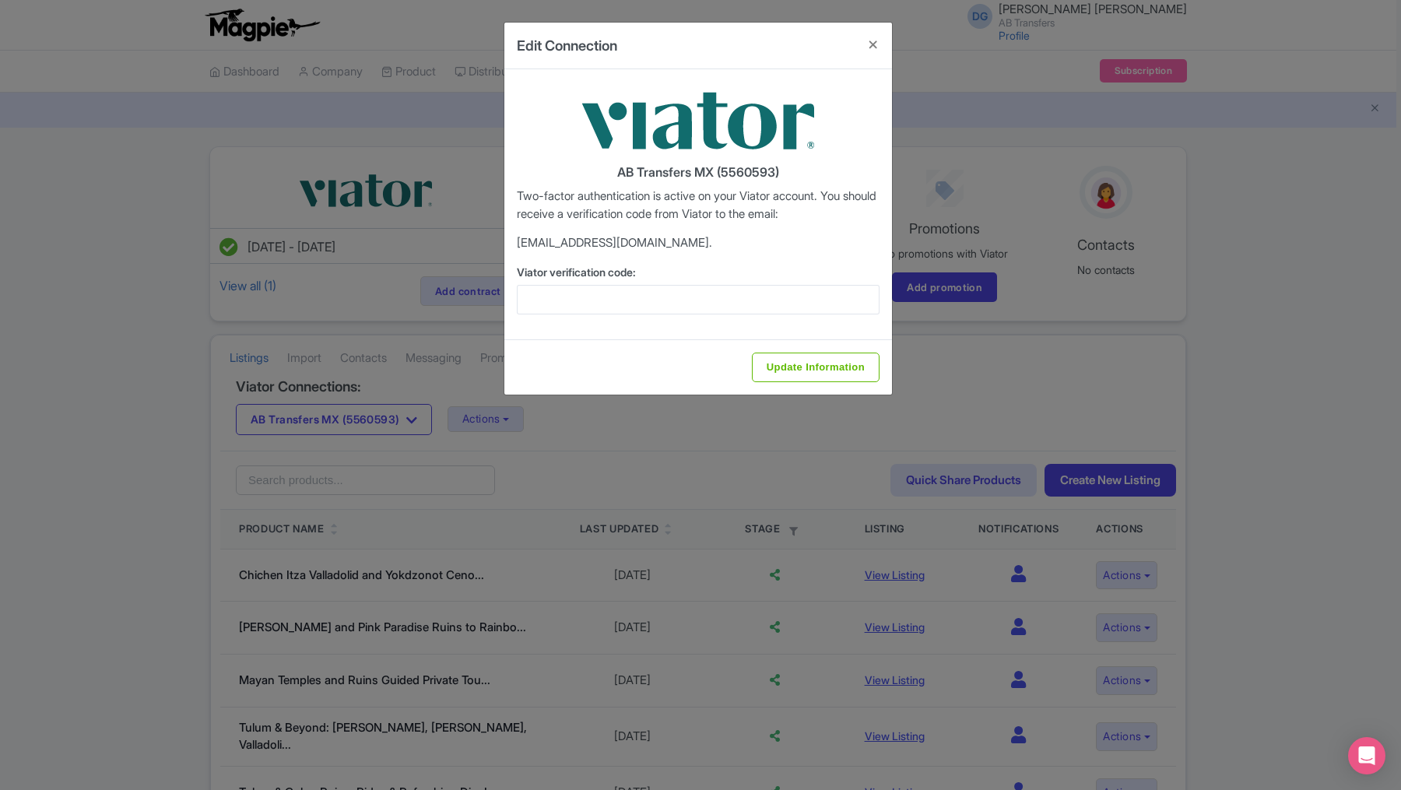
click at [634, 251] on div "AB Transfers MX (5560593) Two-factor authentication is active on your Viator ac…" at bounding box center [698, 204] width 388 height 270
click at [585, 305] on input "Viator verification code:" at bounding box center [698, 300] width 363 height 30
click at [698, 261] on div "AB Transfers MX (5560593) Two-factor authentication is active on your Viator ac…" at bounding box center [698, 204] width 388 height 270
click at [653, 300] on input "Viator verification code:" at bounding box center [698, 300] width 363 height 30
paste input "178601"
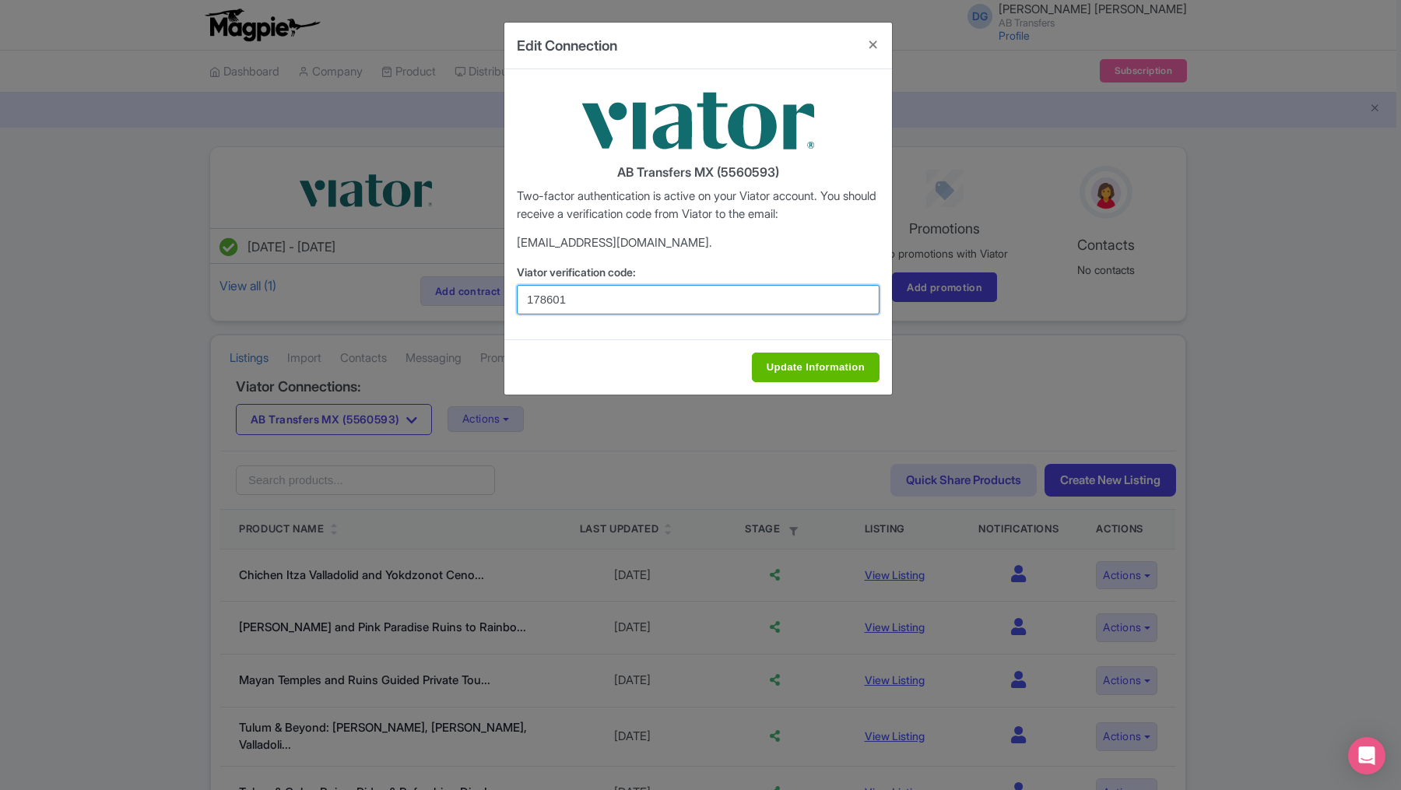
type input "178601"
click at [794, 370] on input "Update Information" at bounding box center [816, 368] width 128 height 30
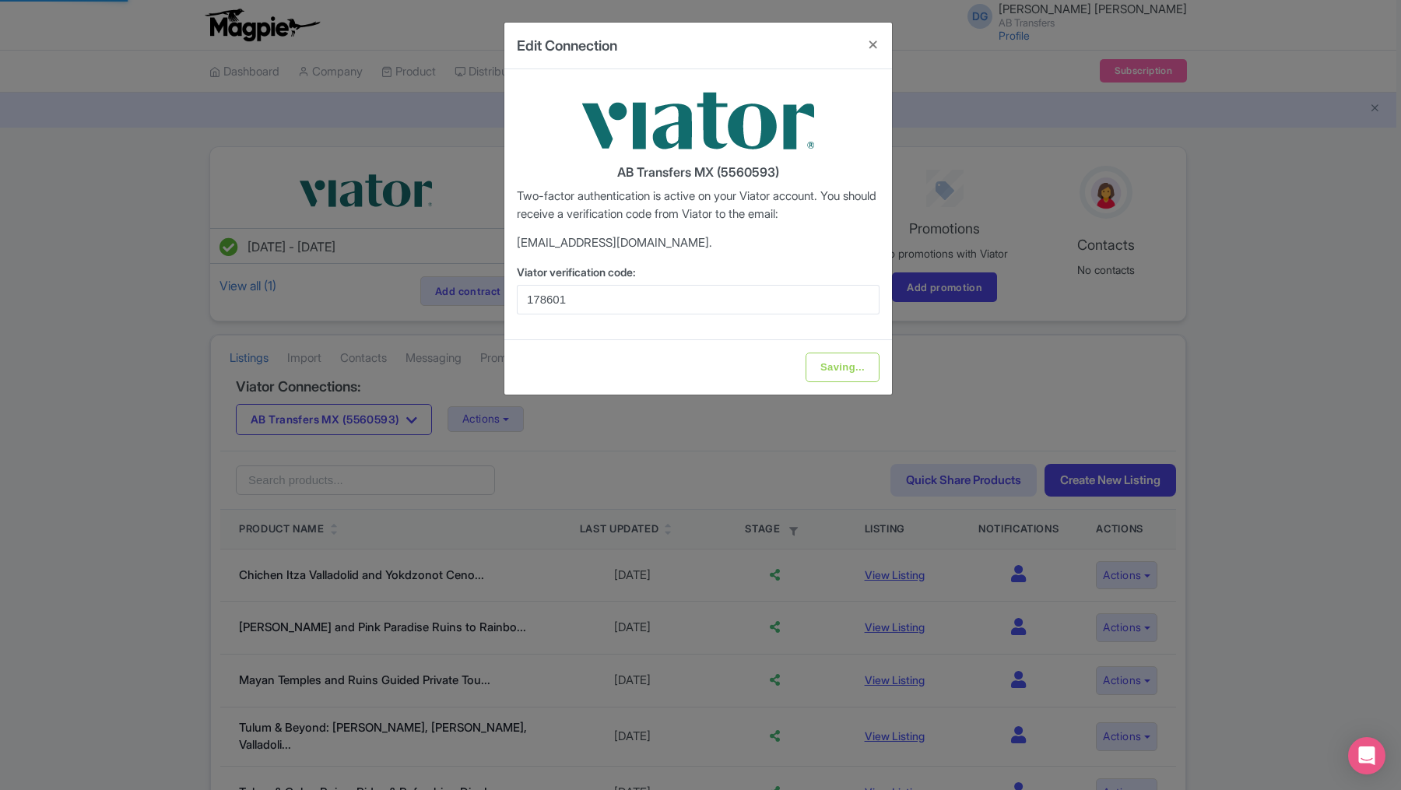
type input "Update Information"
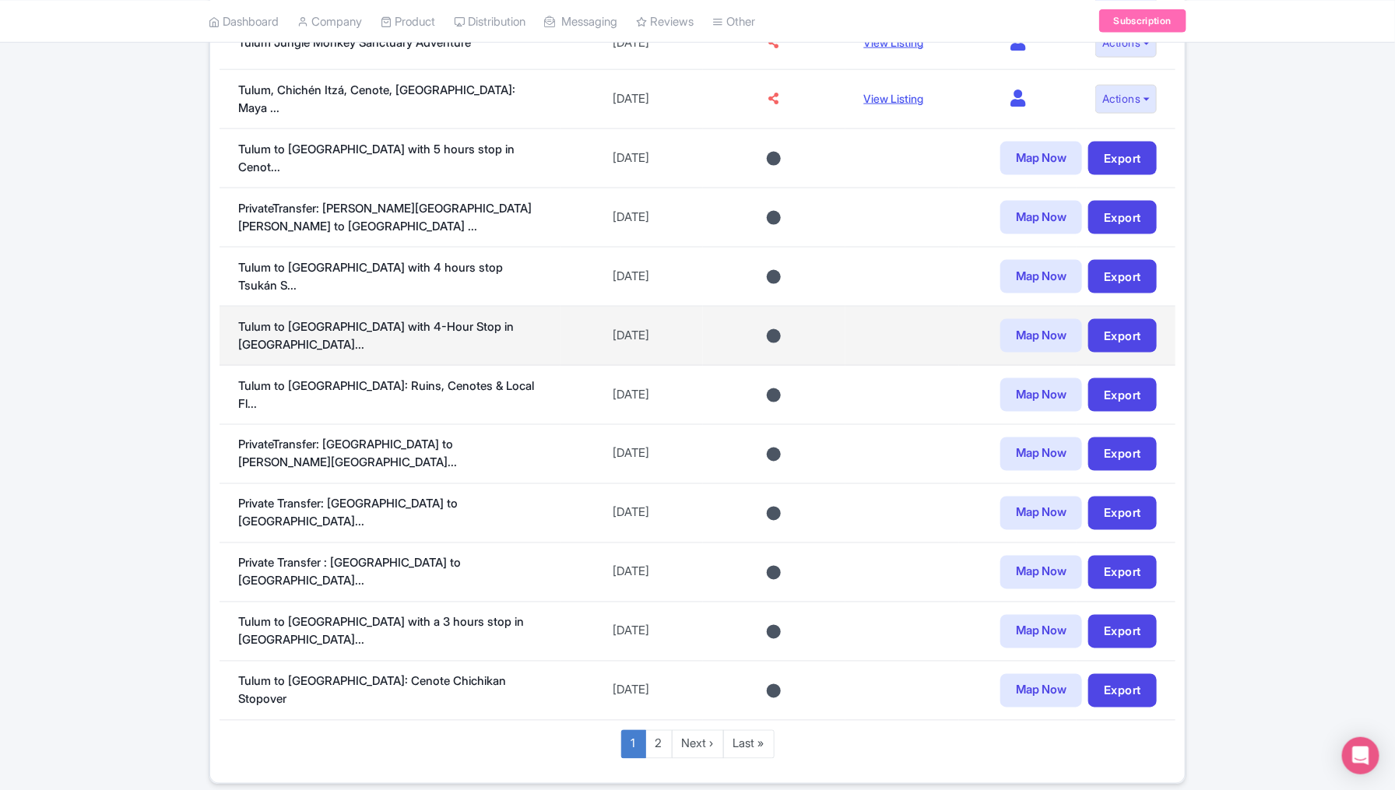
scroll to position [972, 0]
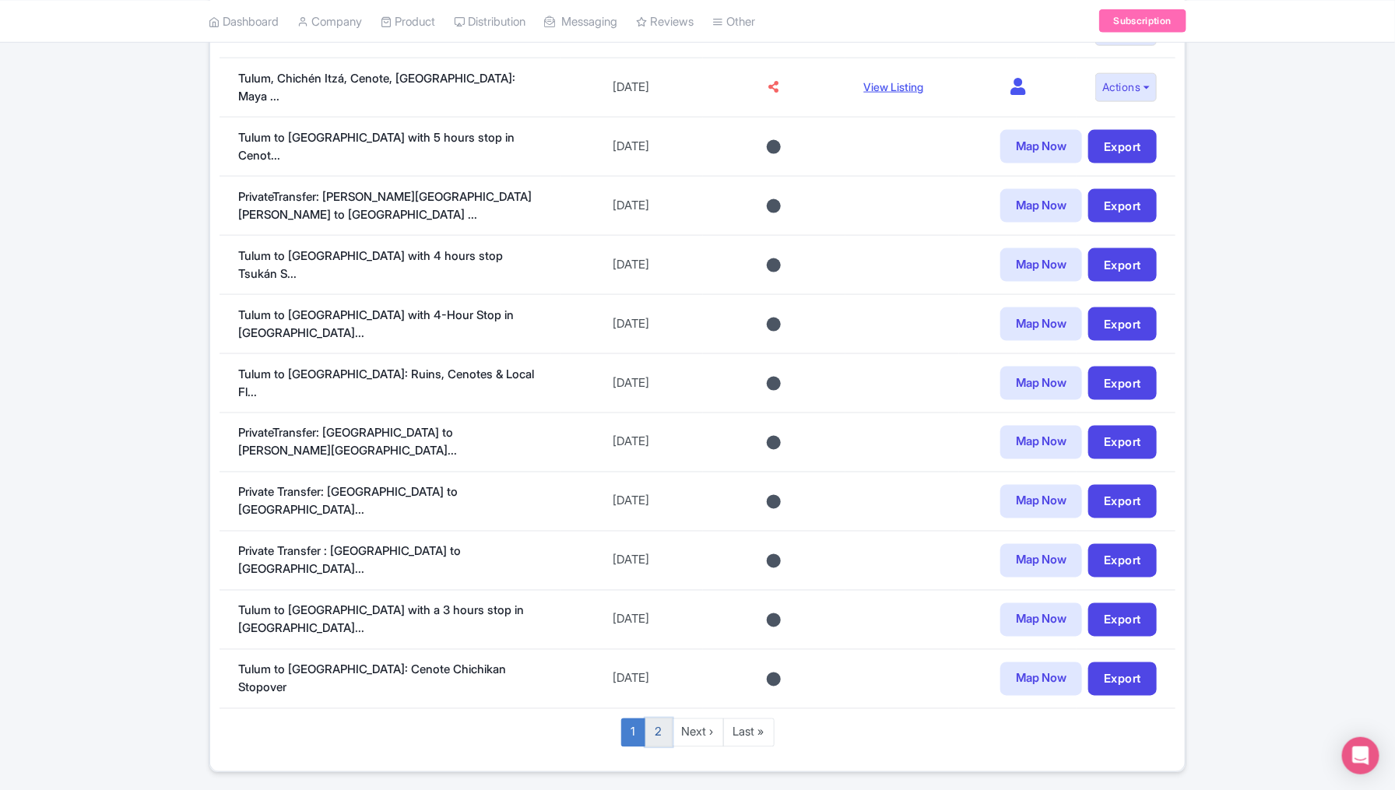
click at [655, 719] on link "2" at bounding box center [658, 733] width 27 height 29
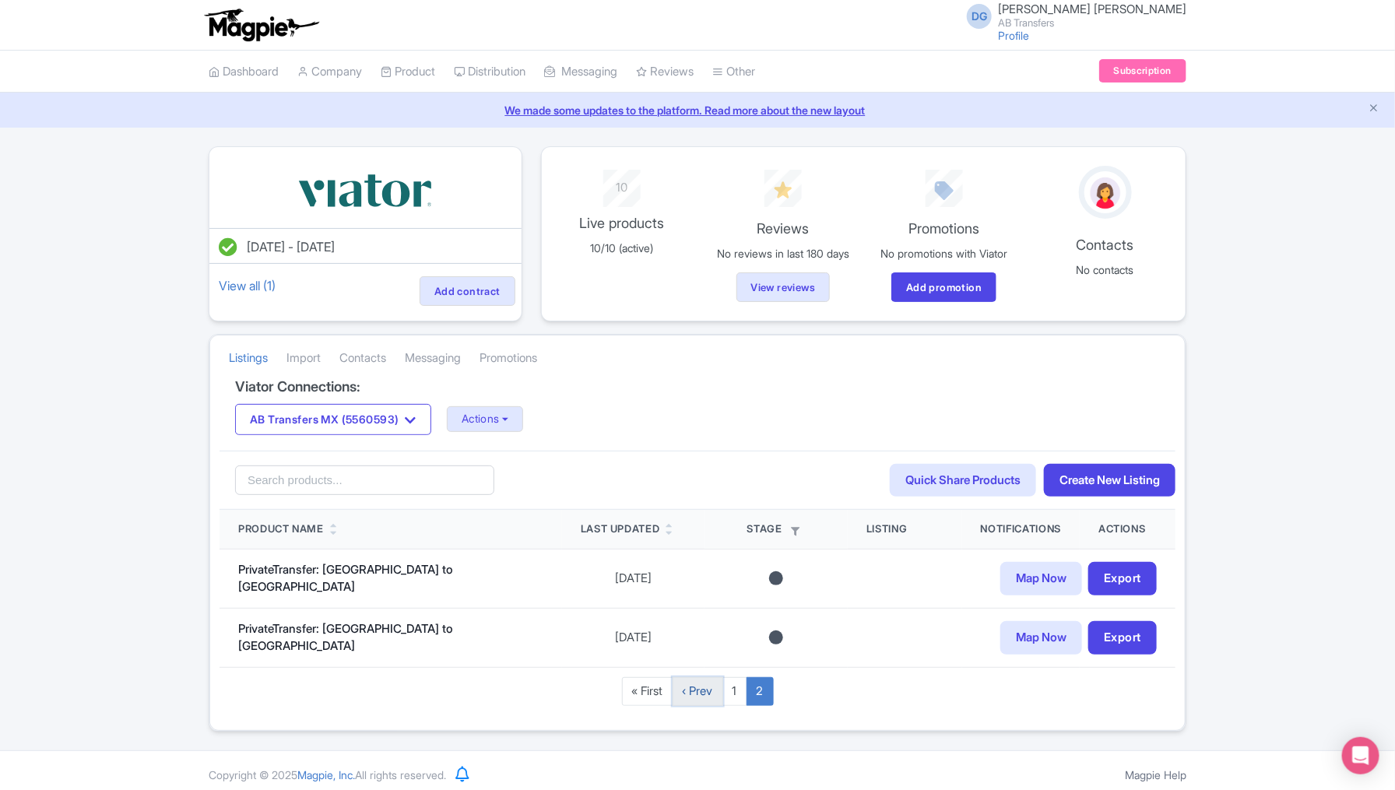
click at [699, 685] on link "‹ Prev" at bounding box center [698, 691] width 51 height 29
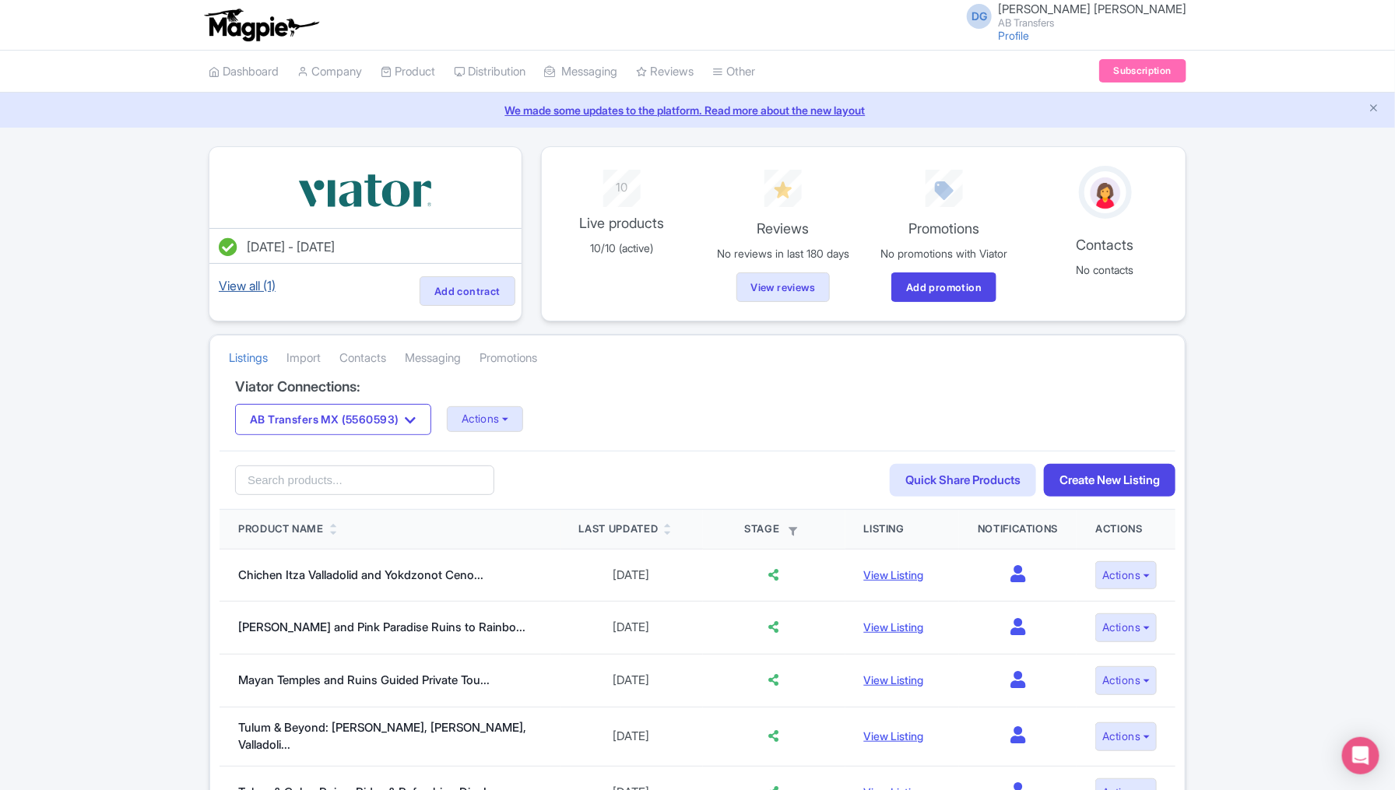
click at [248, 284] on link "View all (1)" at bounding box center [247, 286] width 63 height 22
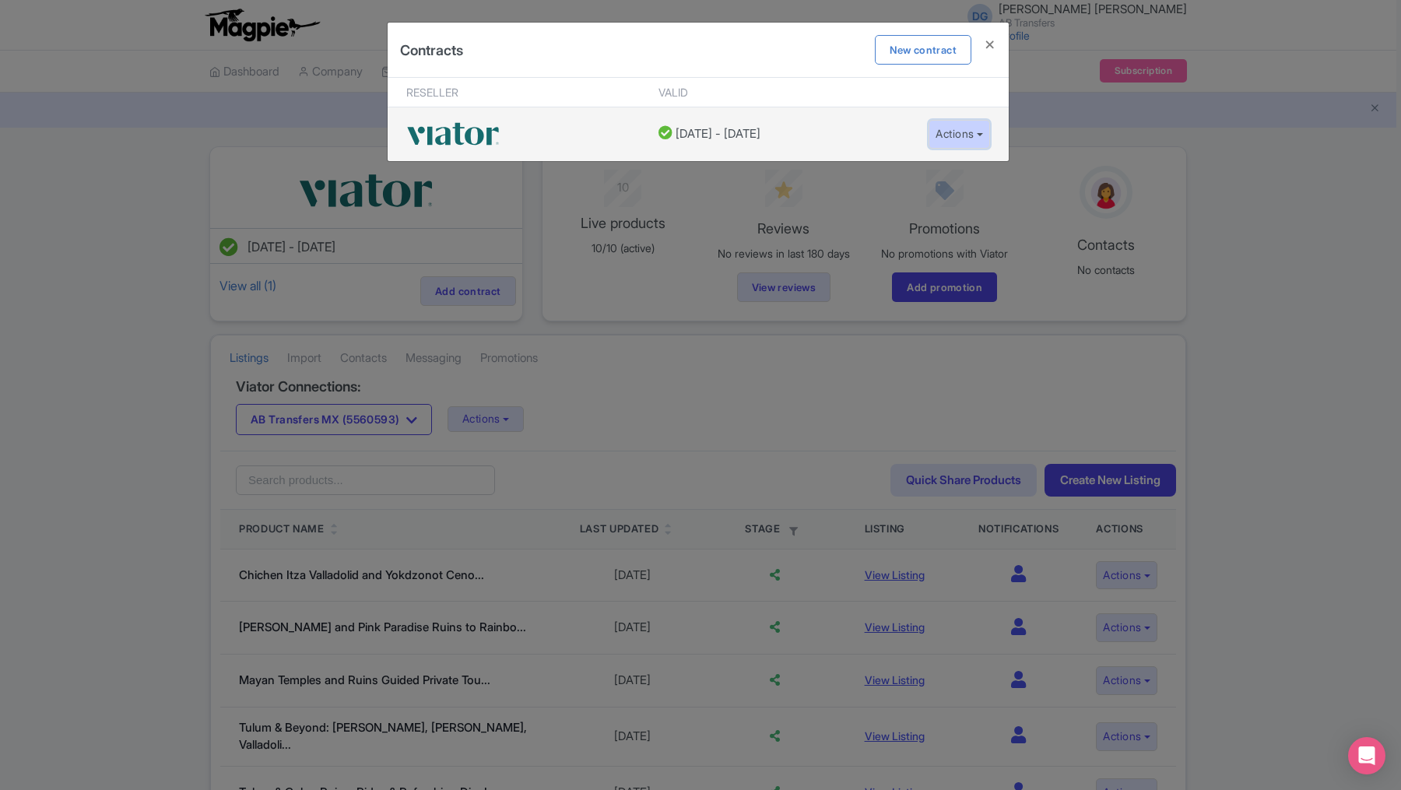
click at [968, 131] on button "Actions" at bounding box center [960, 134] width 62 height 29
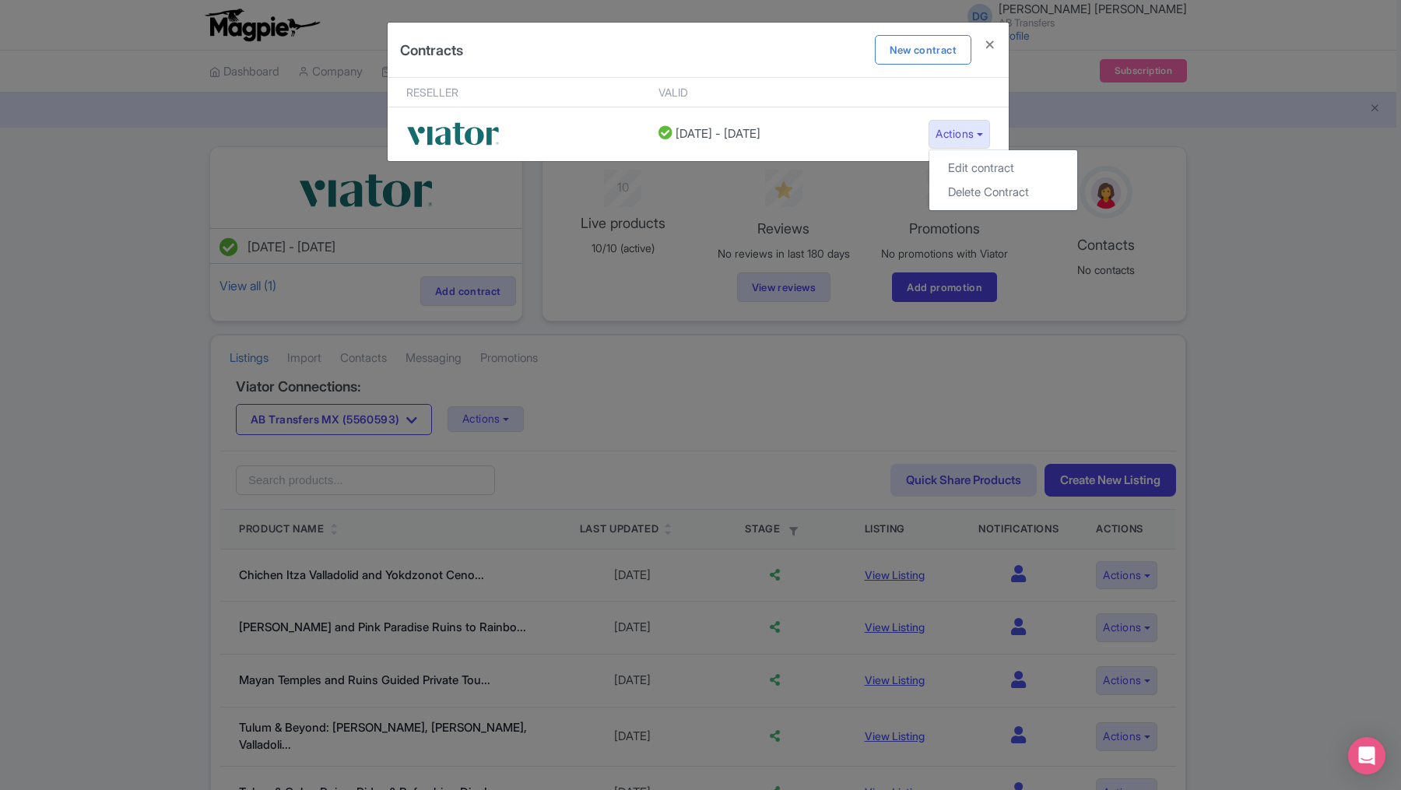
click at [681, 440] on div "Contracts New contract Reseller Valid 31 May, 2025 - 31 May, 2026 Actions Edit …" at bounding box center [700, 395] width 1401 height 790
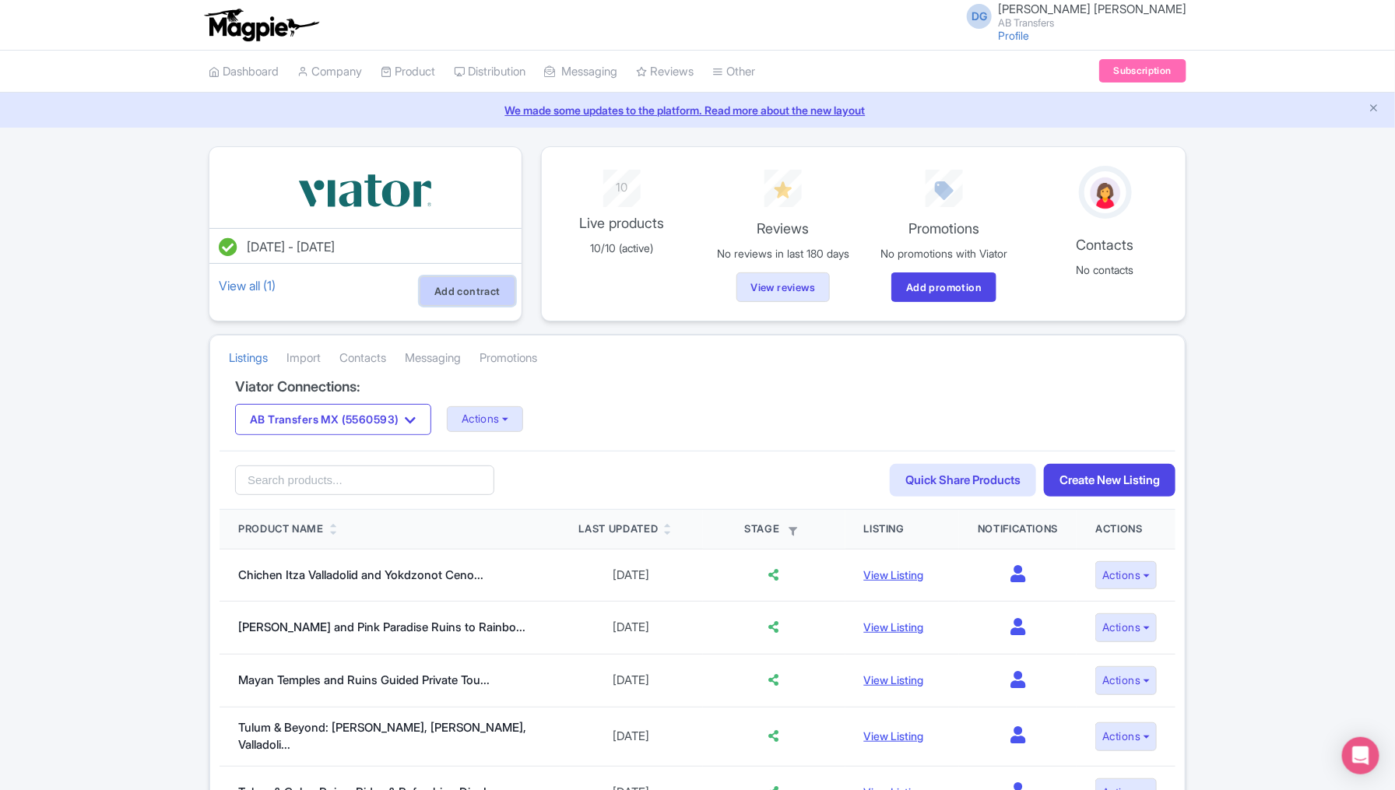
click at [482, 286] on link "Add contract" at bounding box center [468, 291] width 96 height 30
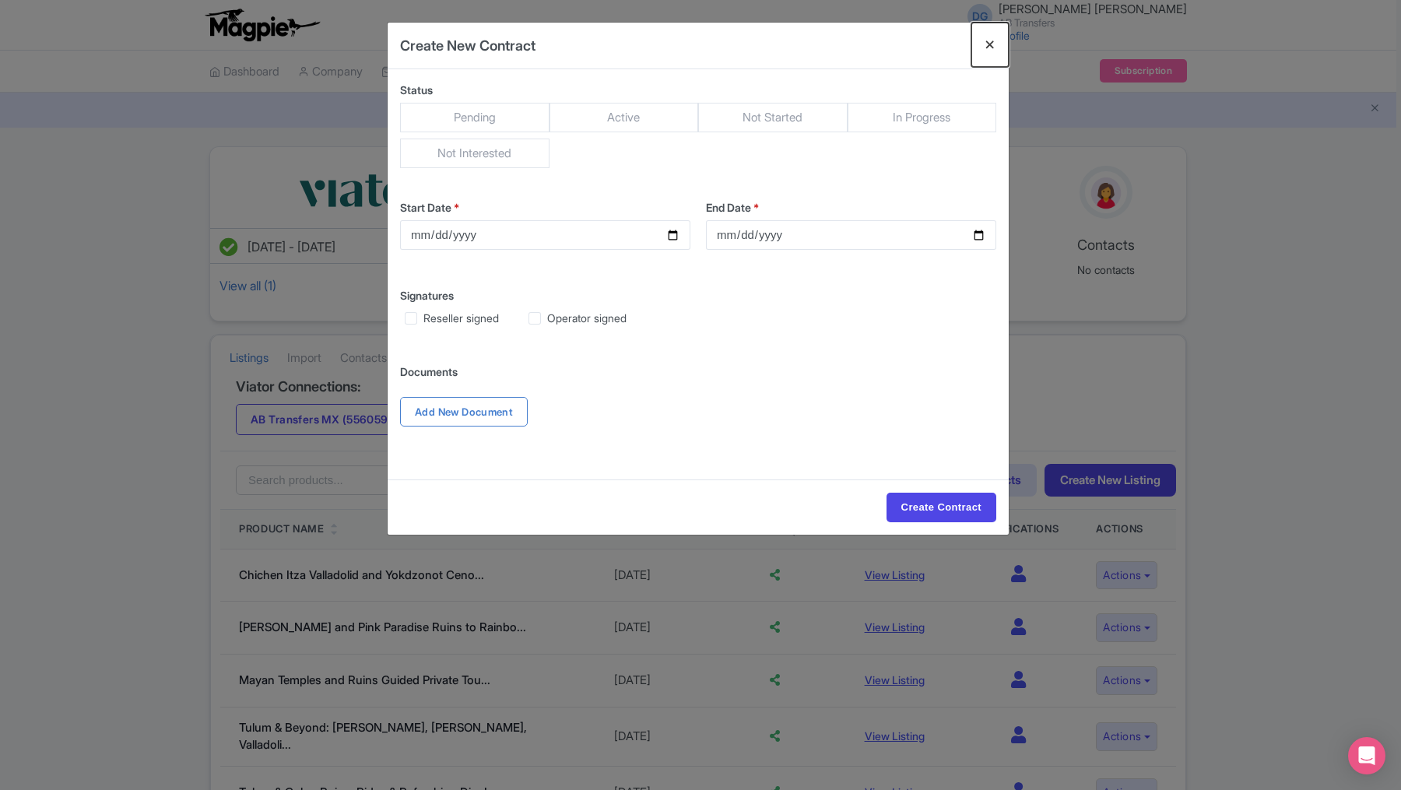
click at [985, 49] on button "Close" at bounding box center [990, 45] width 37 height 44
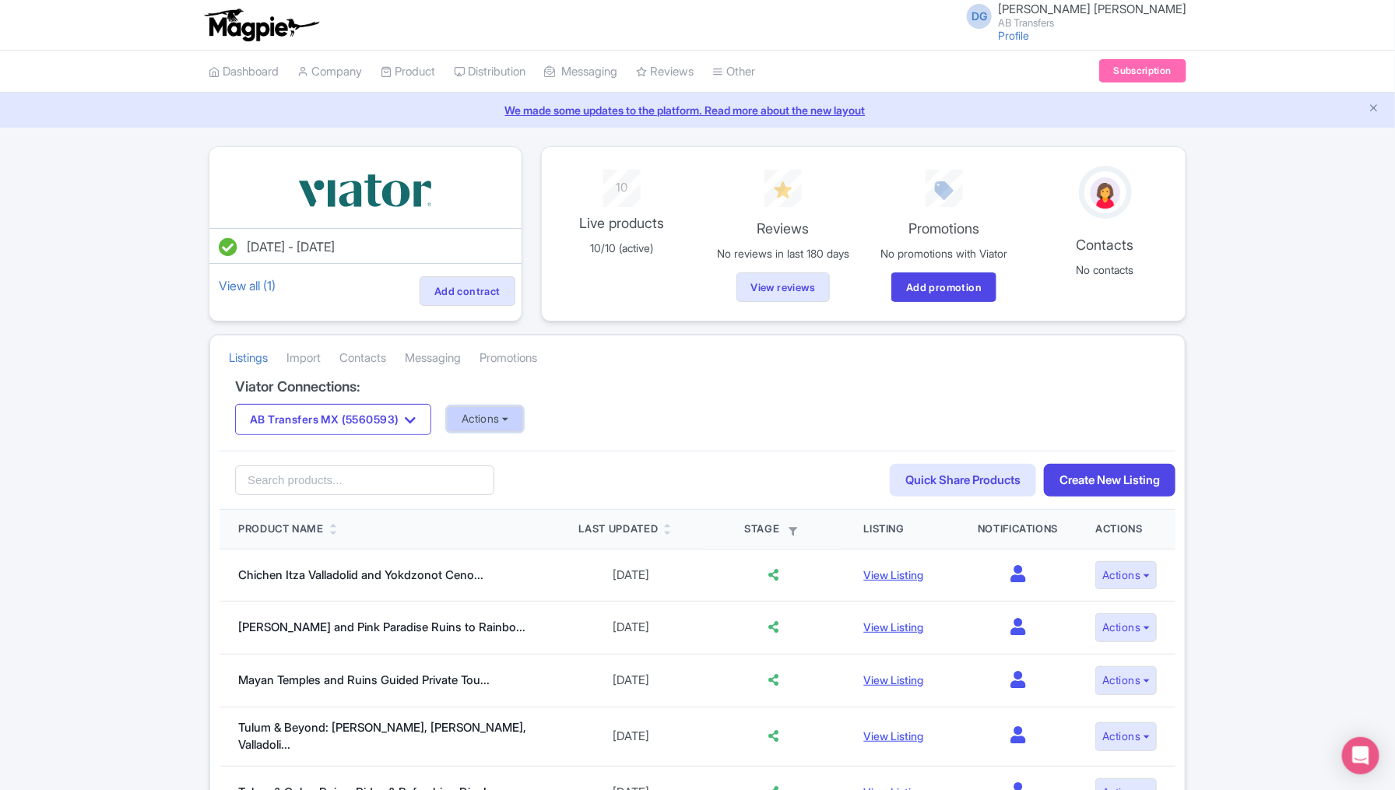
click at [513, 424] on button "Actions" at bounding box center [485, 419] width 77 height 26
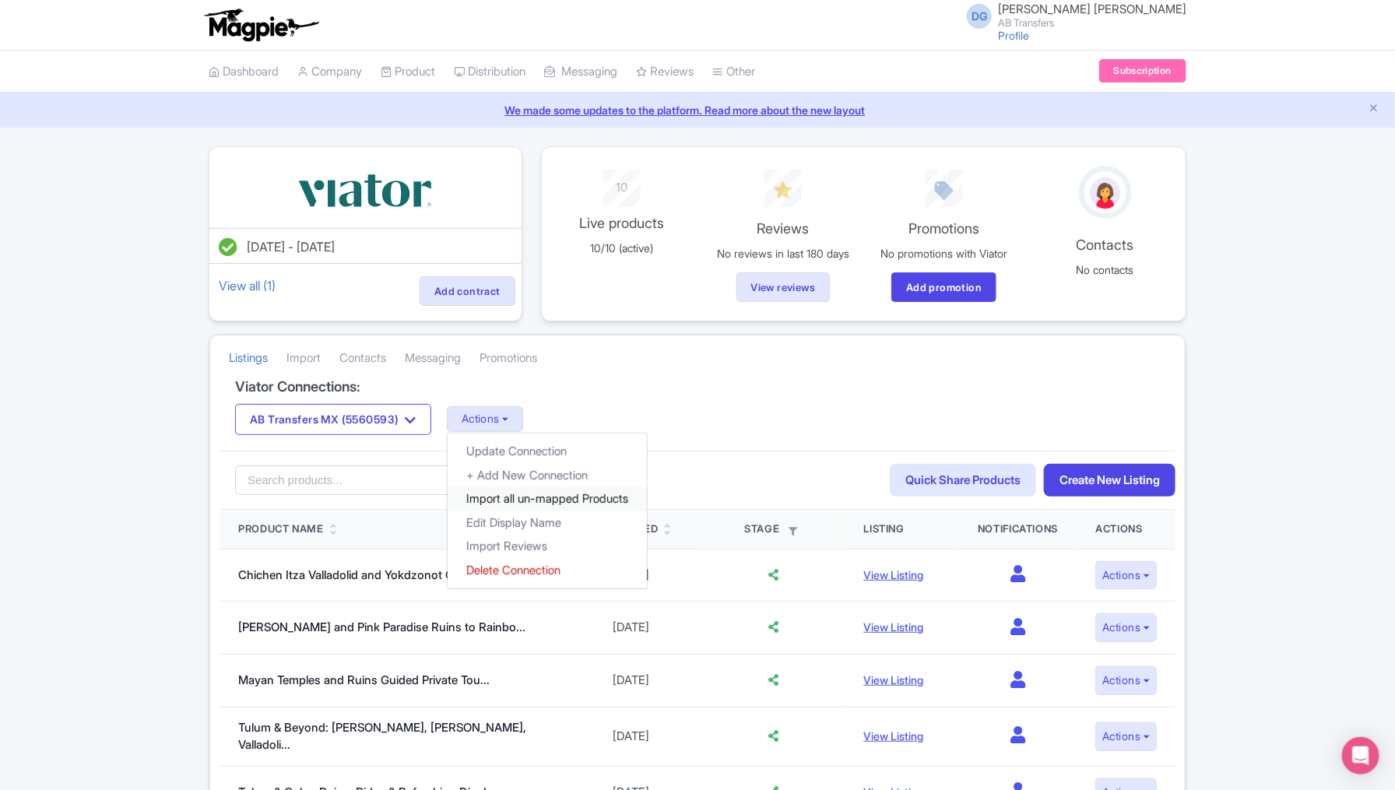
click at [544, 496] on link "Import all un-mapped Products" at bounding box center [547, 499] width 199 height 24
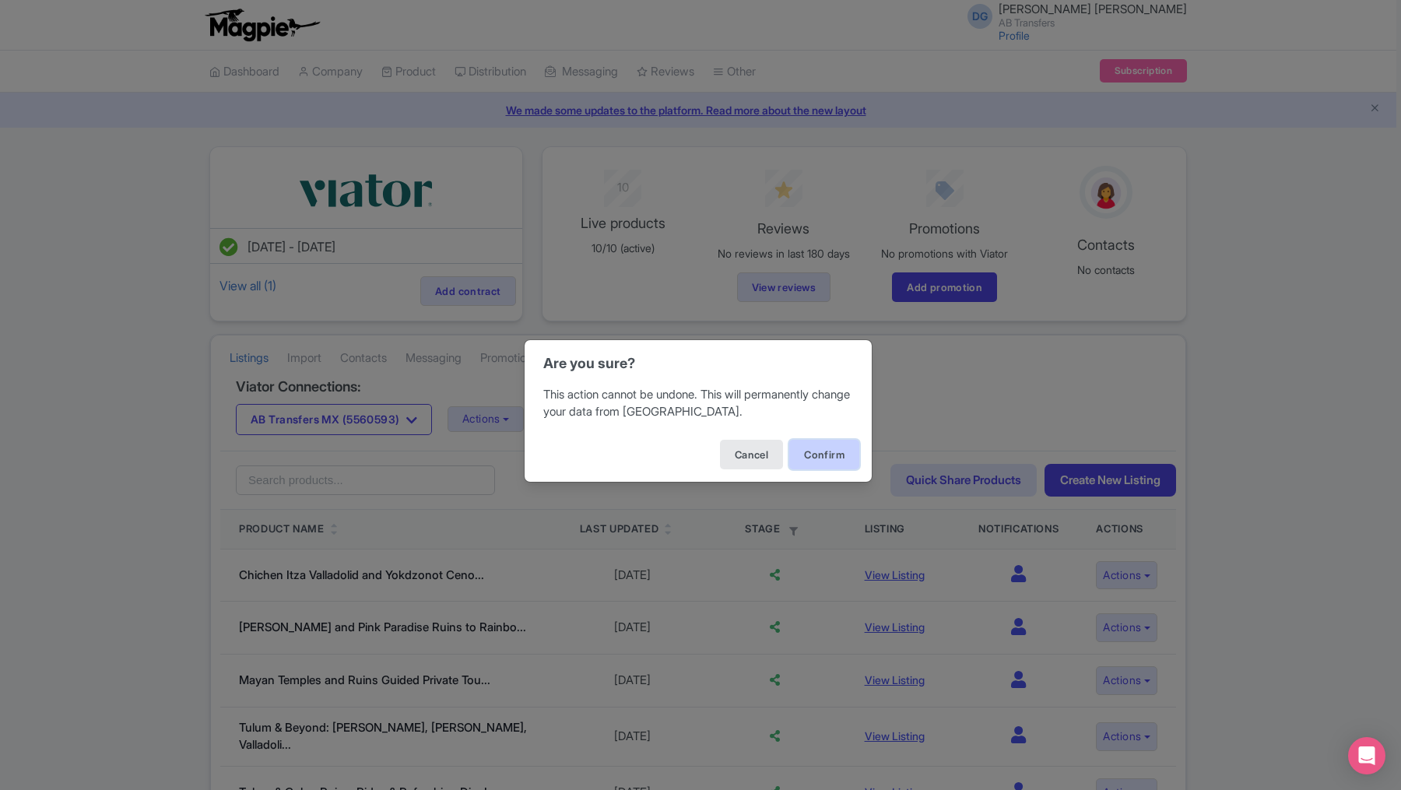
click at [811, 452] on button "Confirm" at bounding box center [824, 455] width 70 height 30
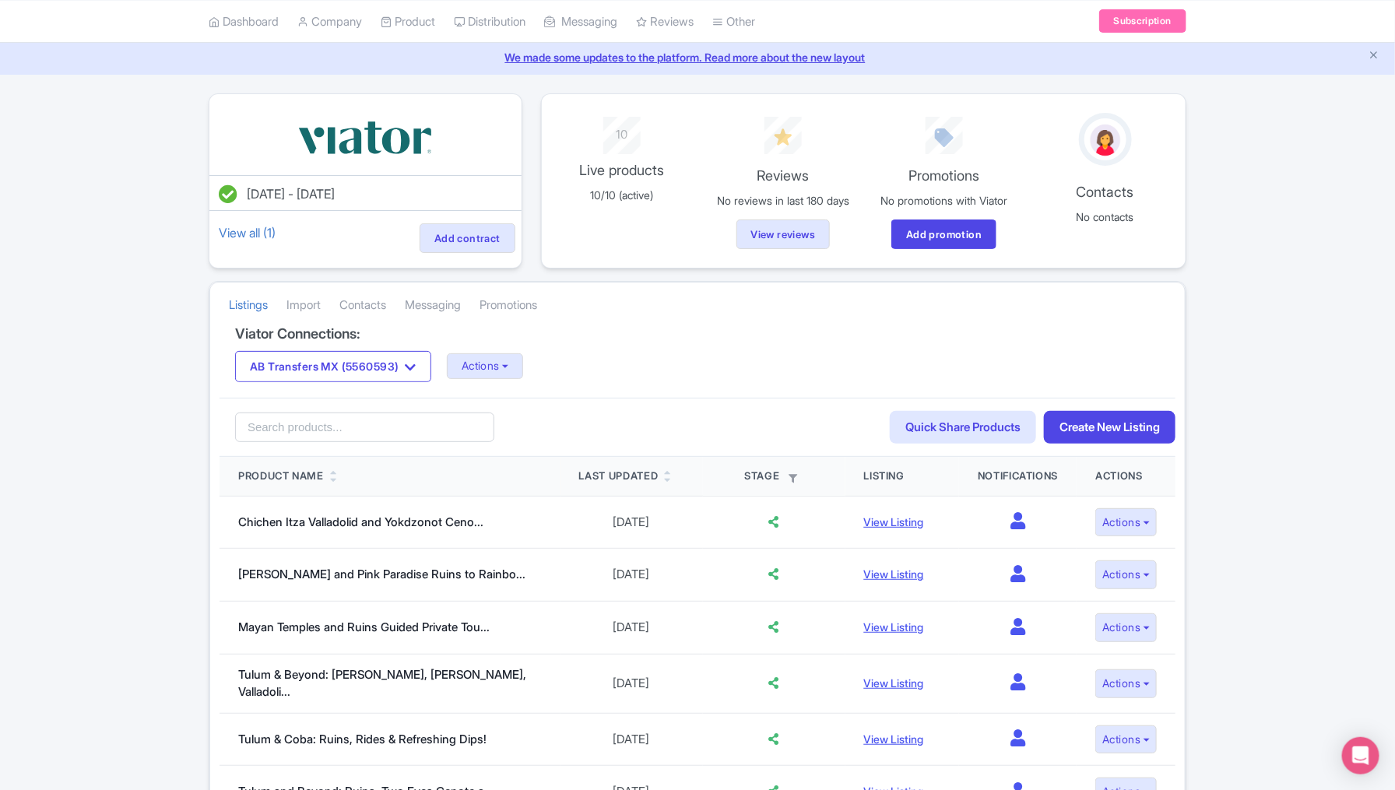
scroll to position [117, 0]
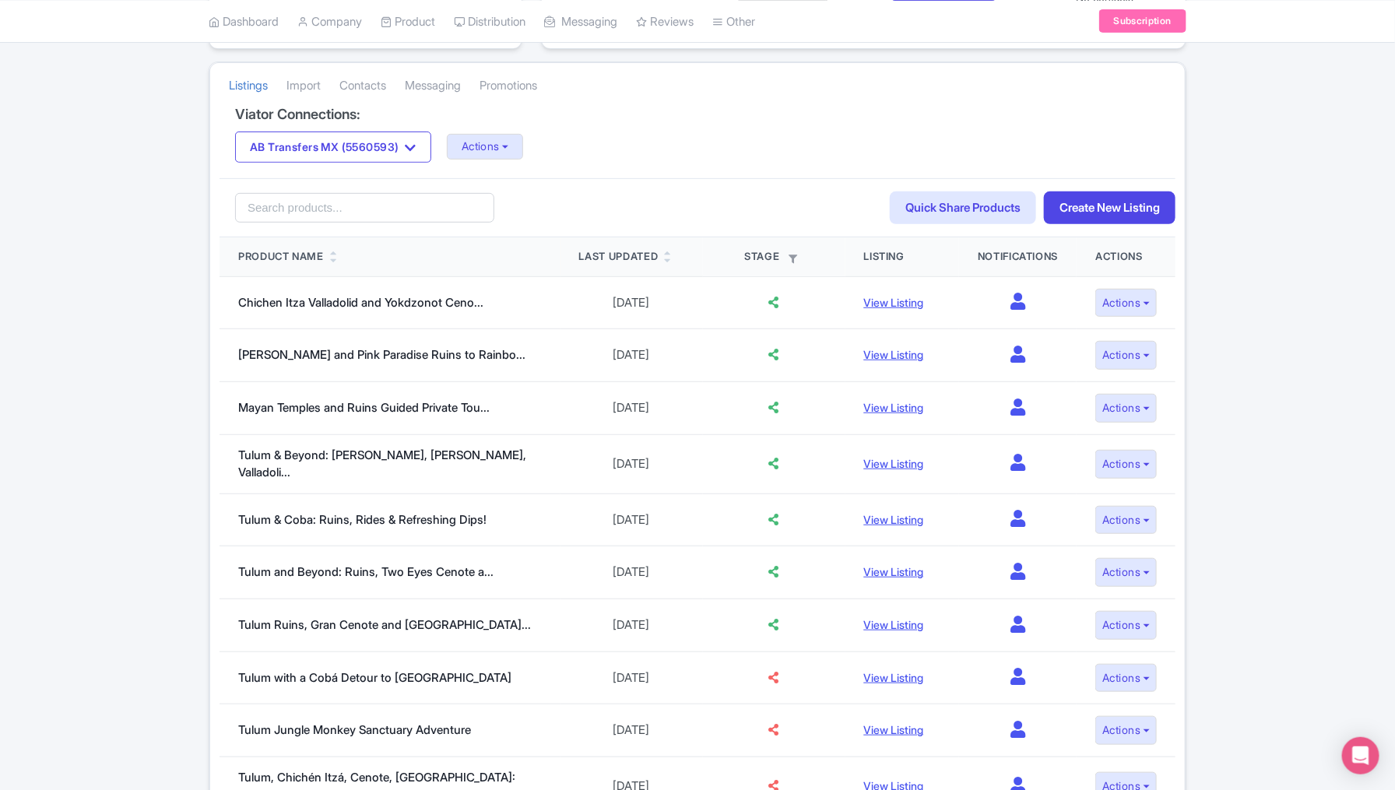
scroll to position [273, 0]
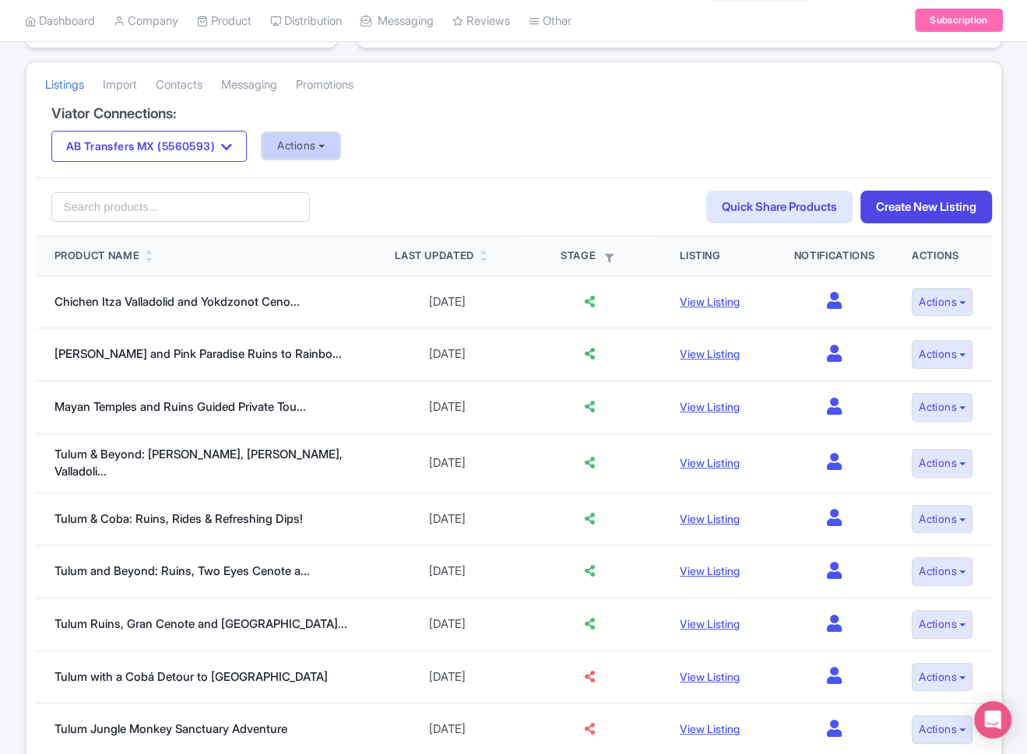
click at [299, 147] on button "Actions" at bounding box center [300, 146] width 77 height 26
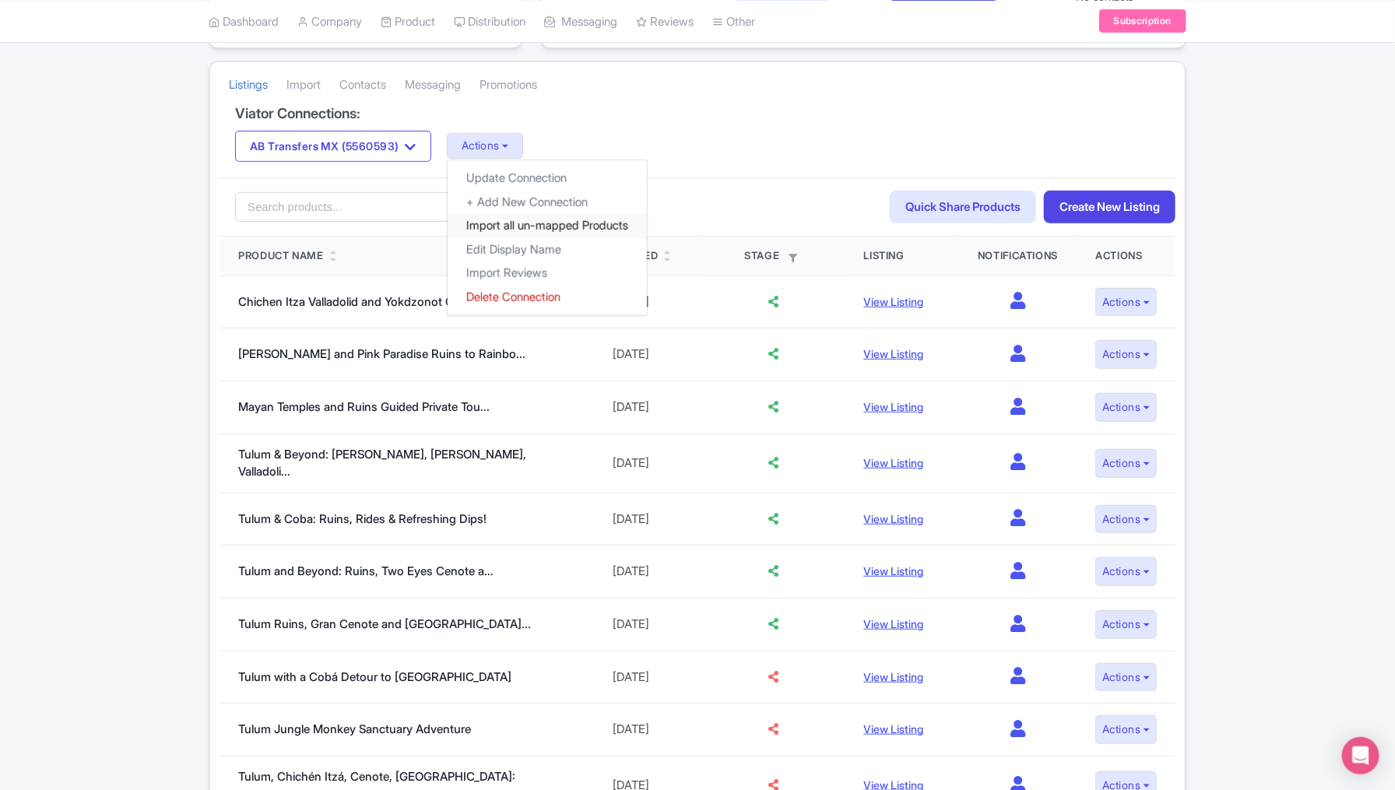
click at [538, 225] on link "Import all un-mapped Products" at bounding box center [547, 226] width 199 height 24
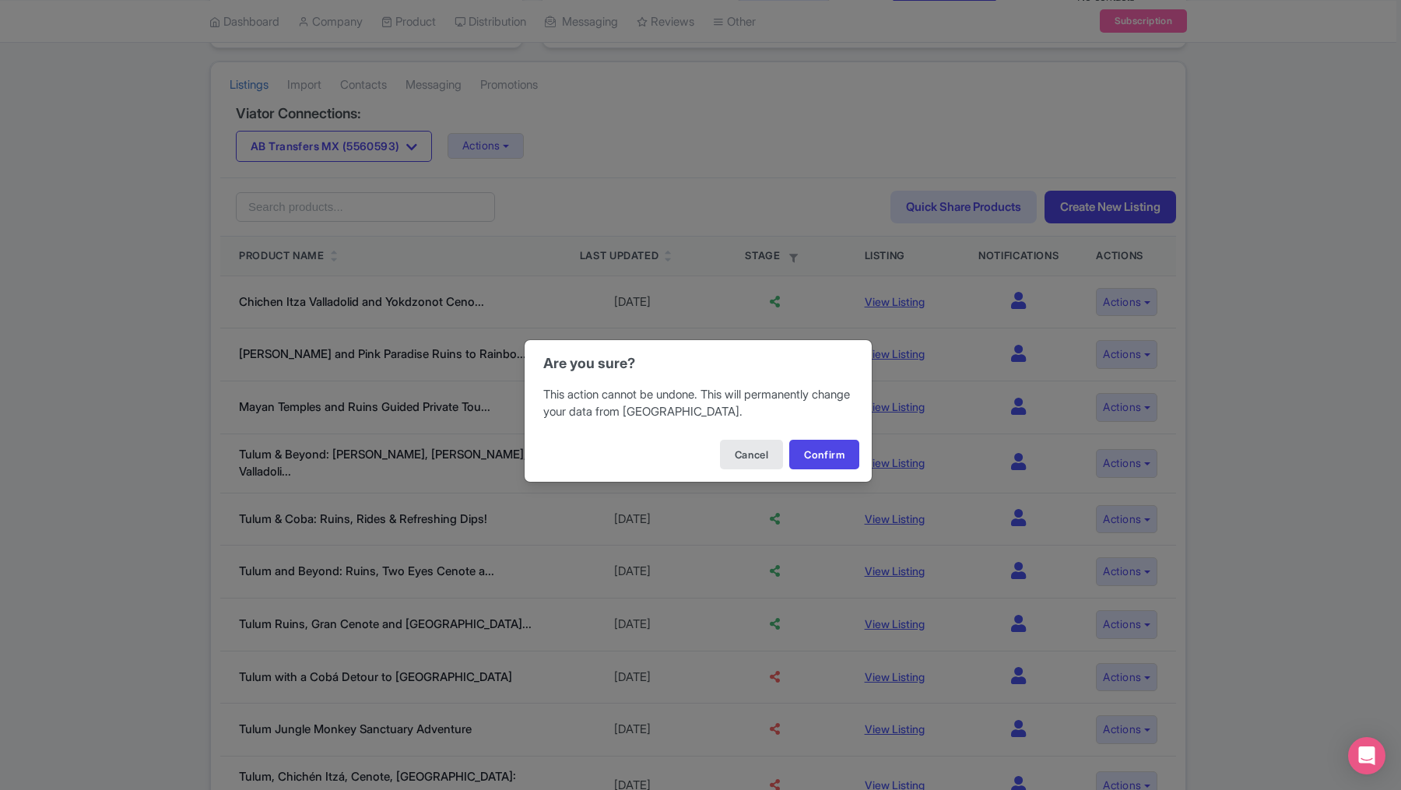
click at [591, 143] on div "Are you sure? This action cannot be undone. This will permanently change your d…" at bounding box center [700, 395] width 1401 height 790
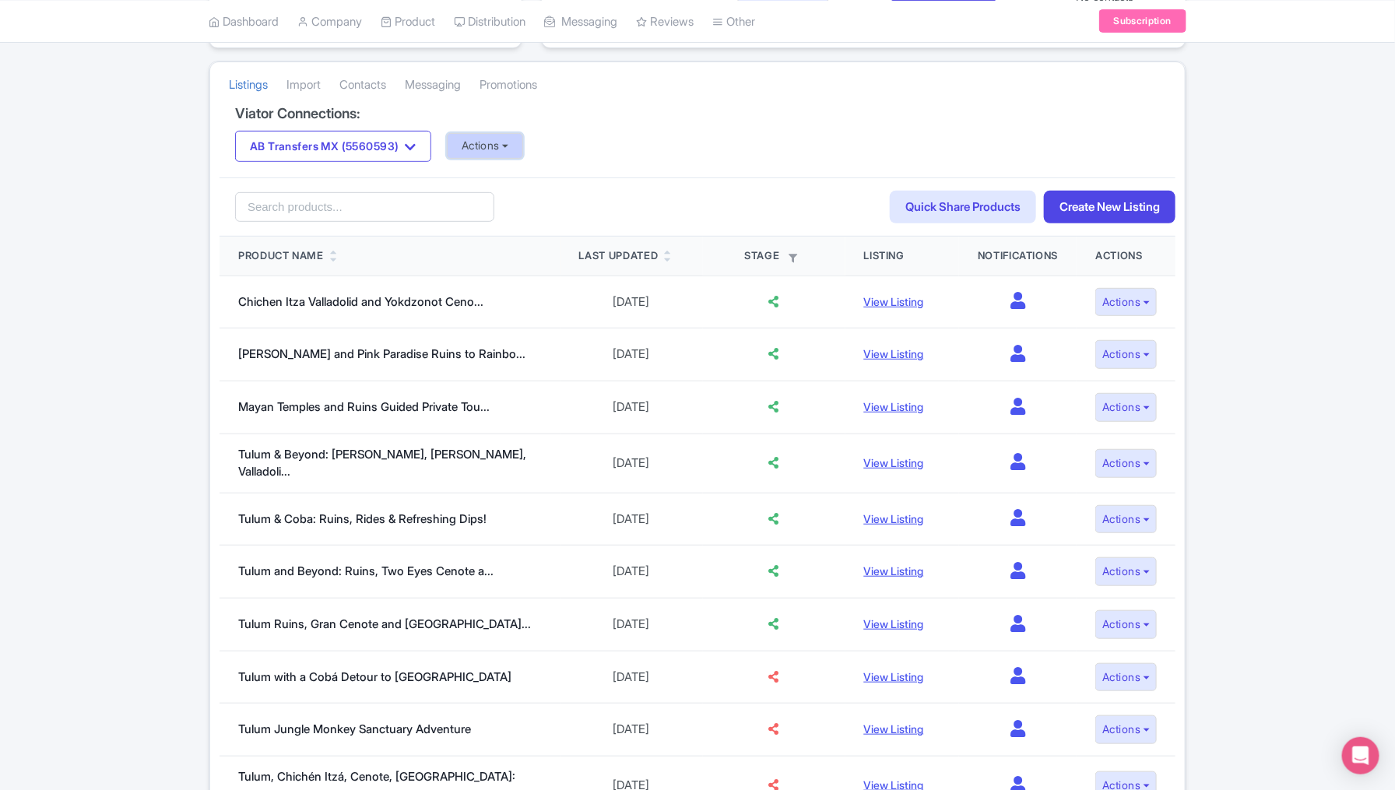
click at [512, 146] on button "Actions" at bounding box center [485, 146] width 77 height 26
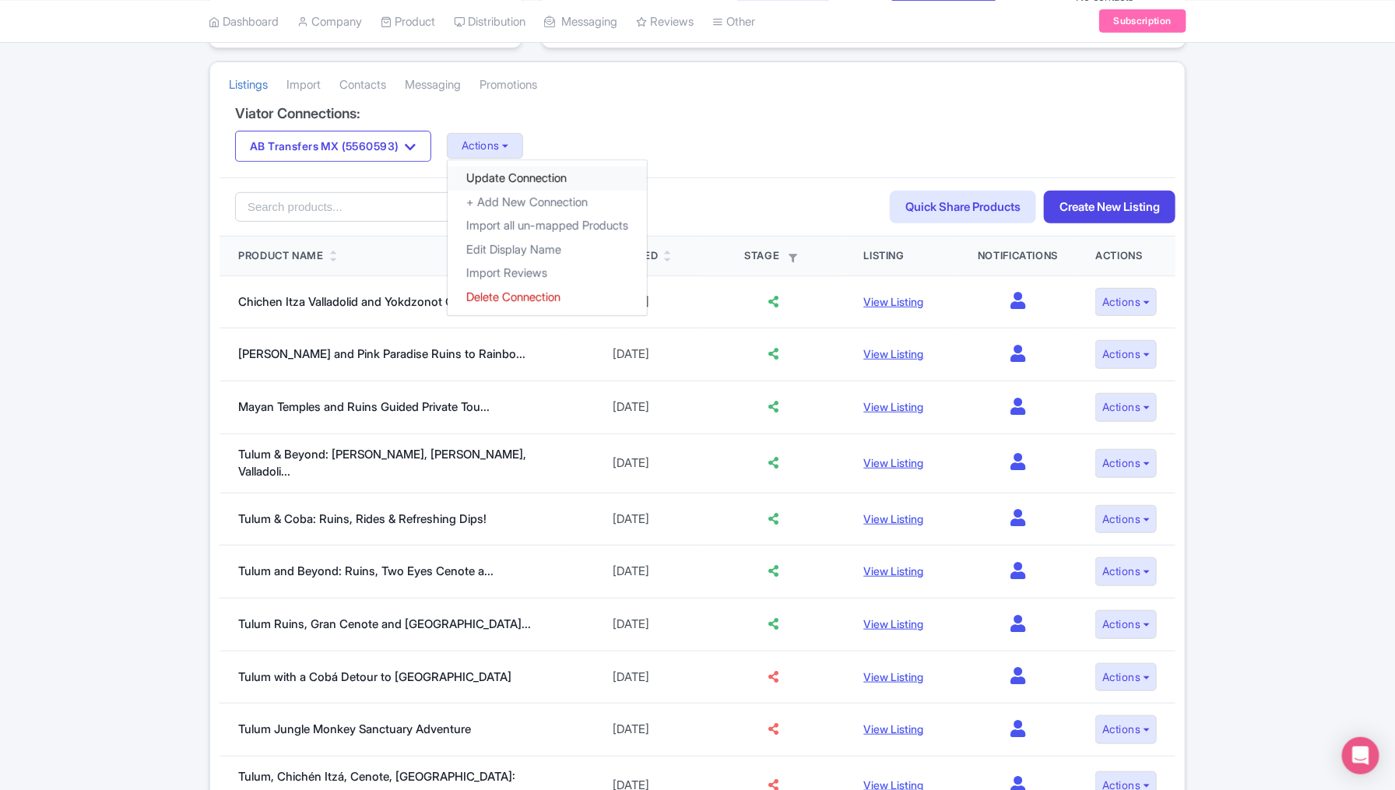
click at [524, 175] on link "Update Connection" at bounding box center [547, 179] width 199 height 24
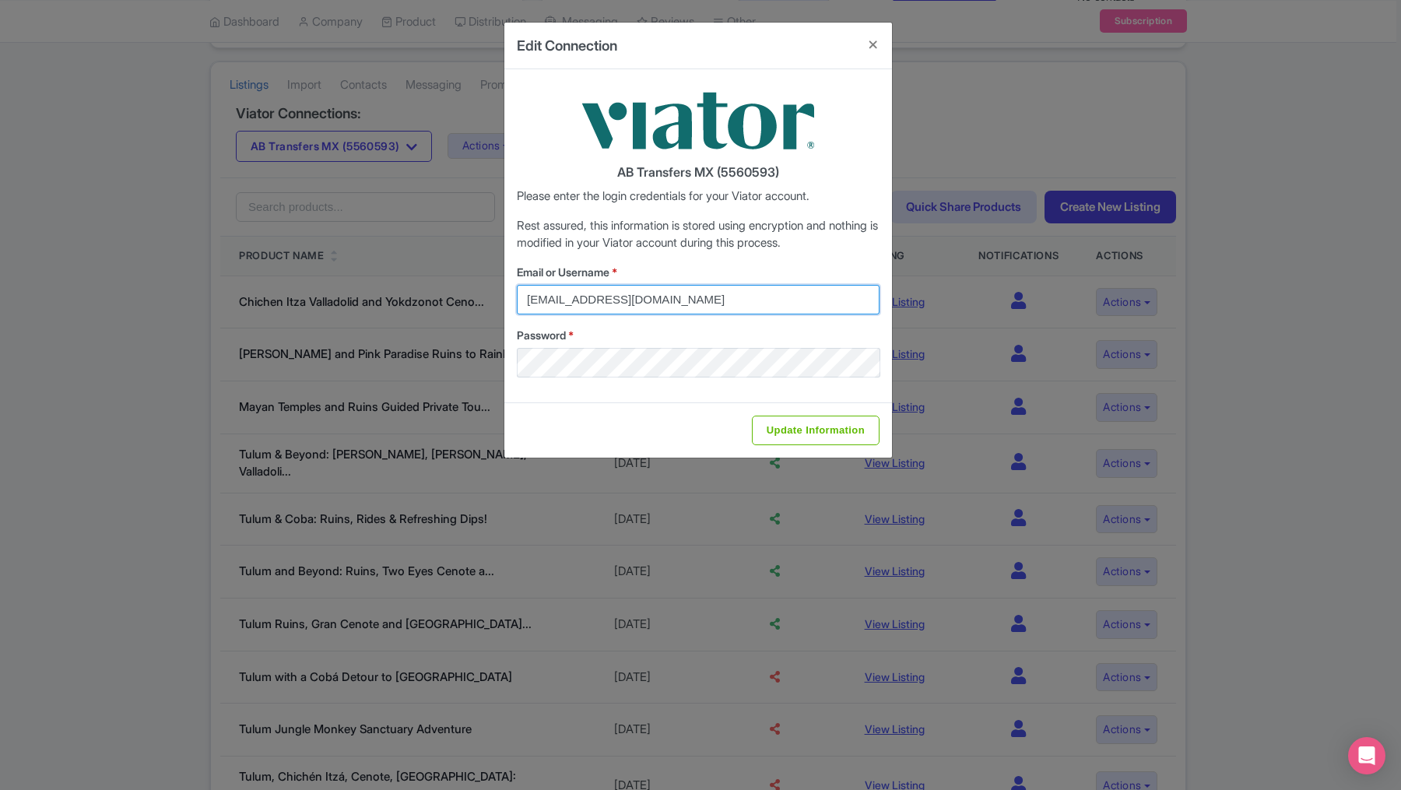
click at [671, 300] on input "viator@magpie.travel" at bounding box center [698, 300] width 363 height 30
drag, startPoint x: 671, startPoint y: 300, endPoint x: 509, endPoint y: 299, distance: 161.9
click at [509, 299] on div "AB Transfers MX (5560593) Please enter the login credentials for your Viator ac…" at bounding box center [698, 235] width 388 height 333
click at [611, 297] on input "Email or Username *" at bounding box center [698, 300] width 363 height 30
paste input "daniella@abtransfers.mx"
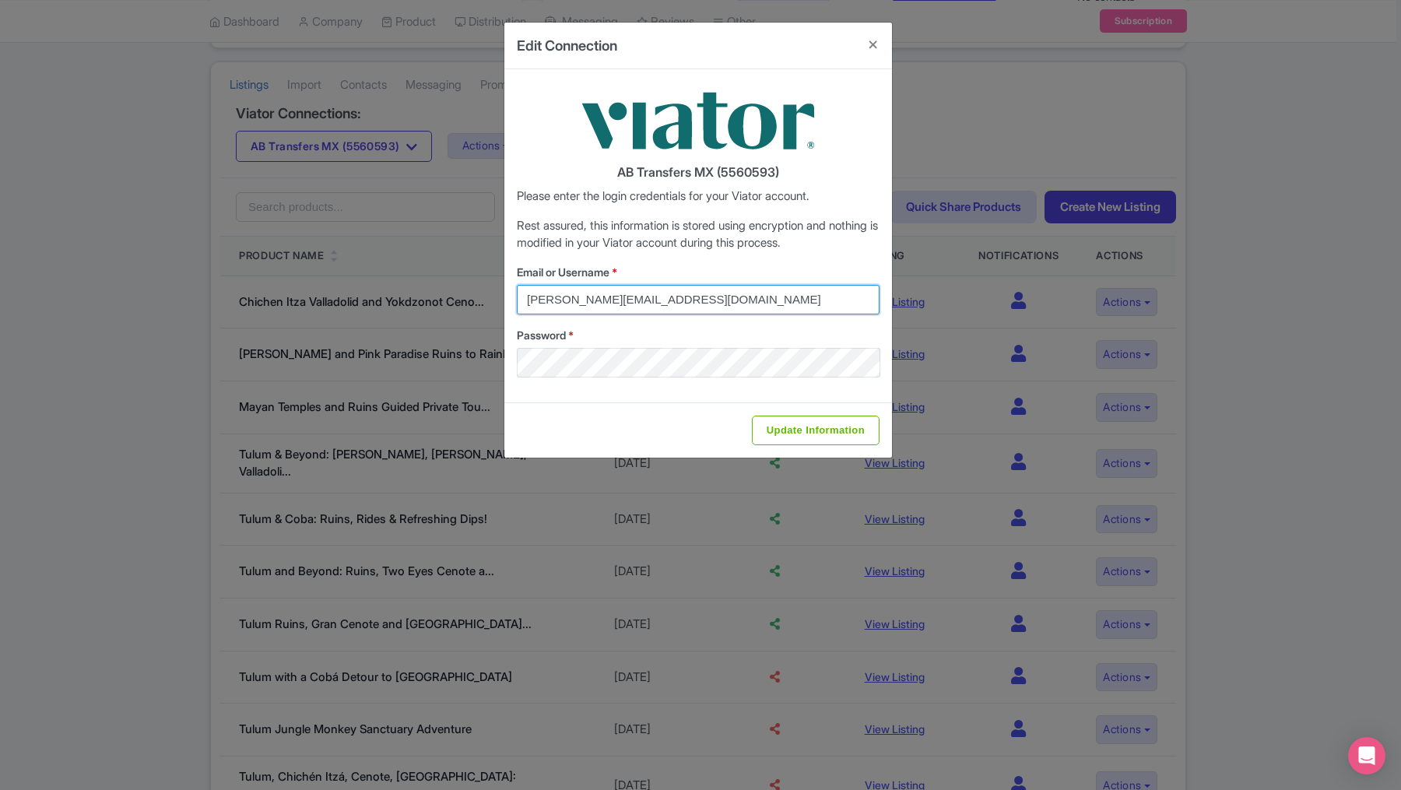
type input "daniella@abtransfers.mx"
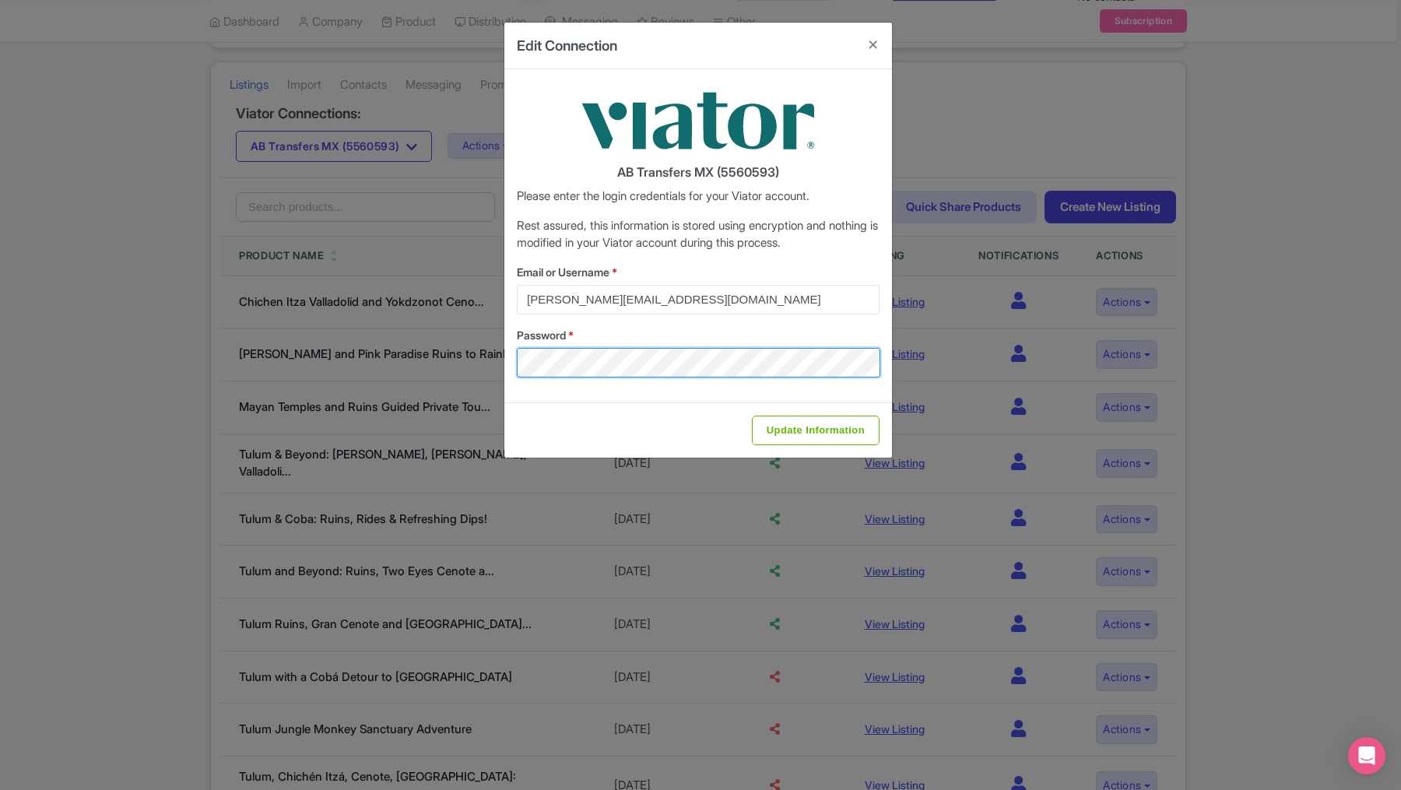
click at [508, 362] on div "AB Transfers MX (5560593) Please enter the login credentials for your Viator ac…" at bounding box center [698, 235] width 388 height 333
click at [585, 409] on div "Update Information" at bounding box center [698, 429] width 388 height 55
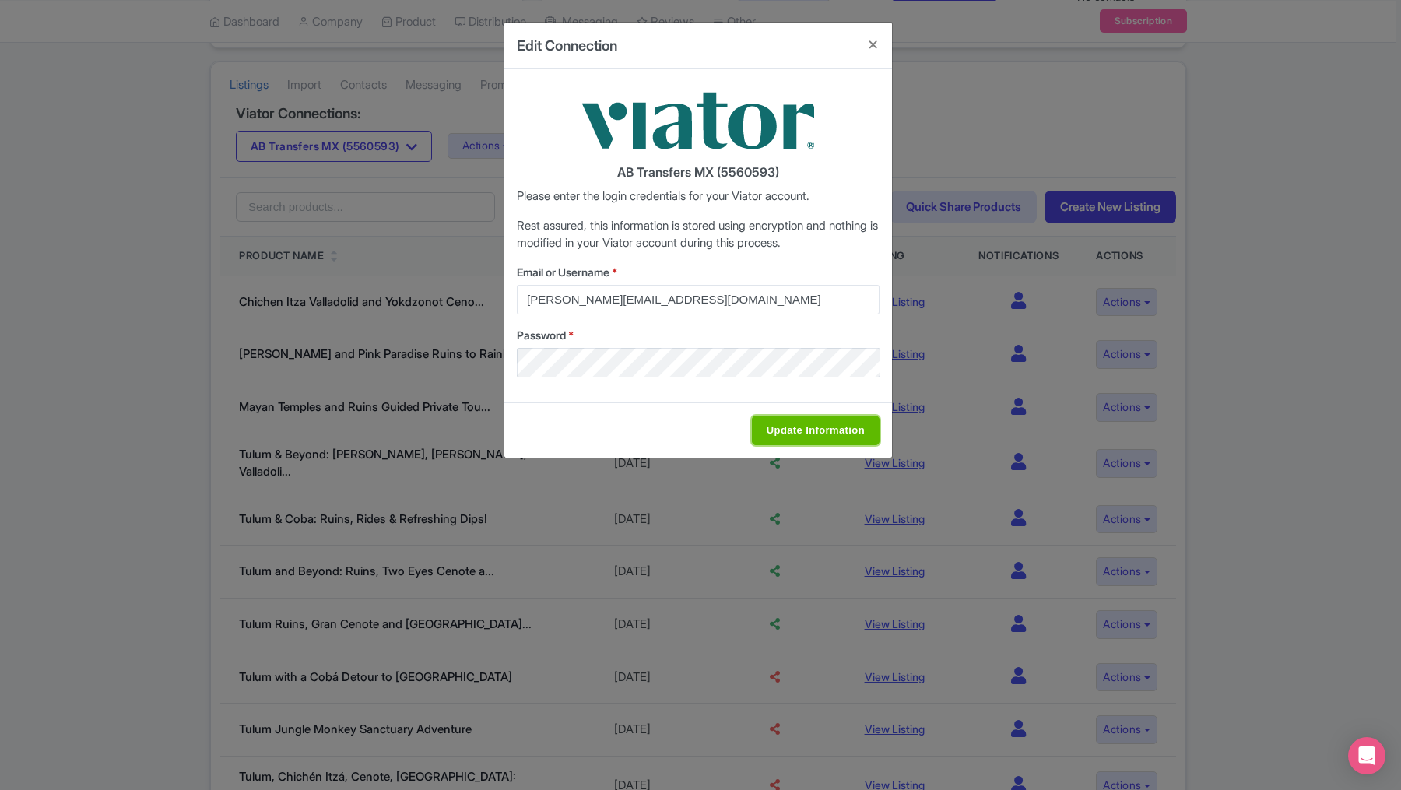
click at [774, 427] on input "Update Information" at bounding box center [816, 431] width 128 height 30
type input "Saving..."
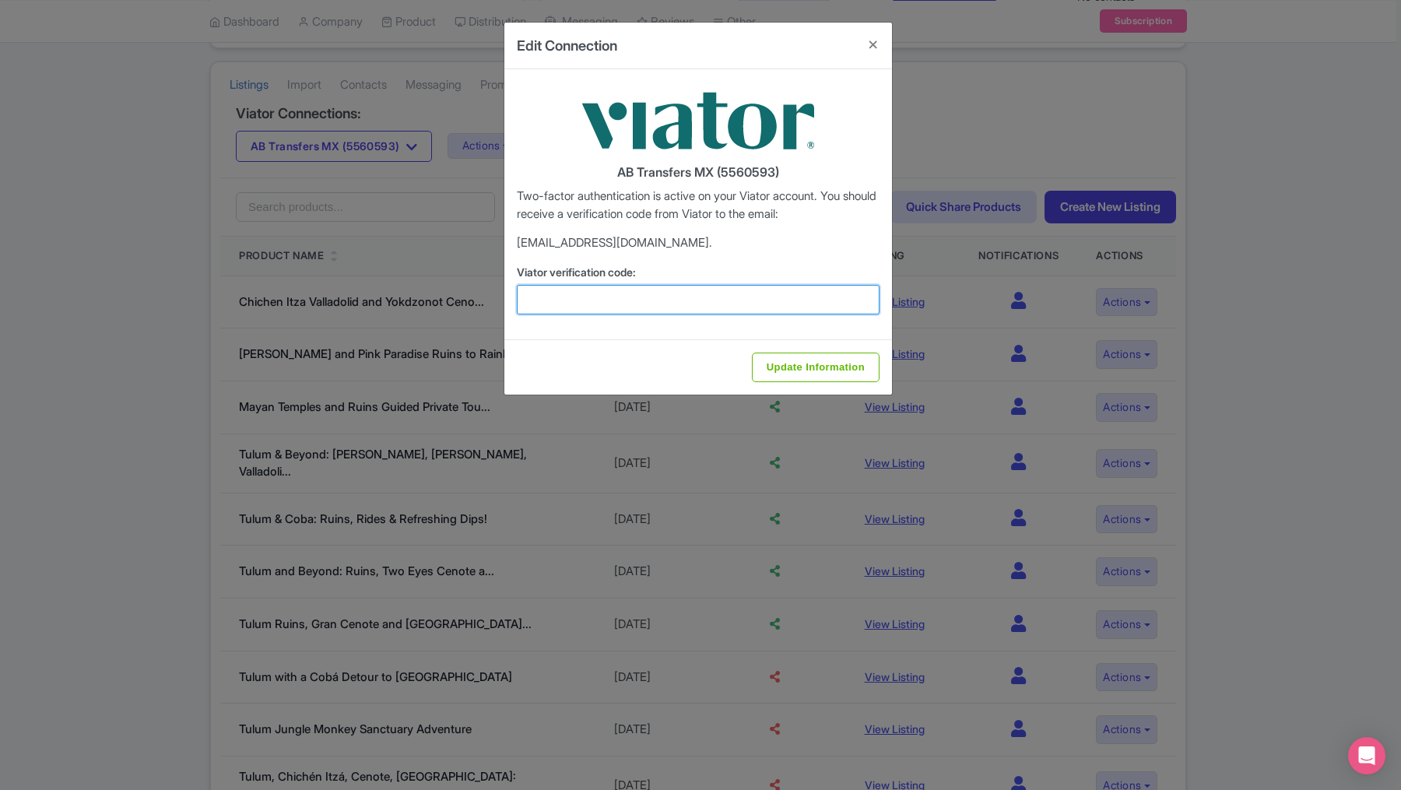
click at [590, 294] on input "Viator verification code:" at bounding box center [698, 300] width 363 height 30
paste input "958270"
type input "958270"
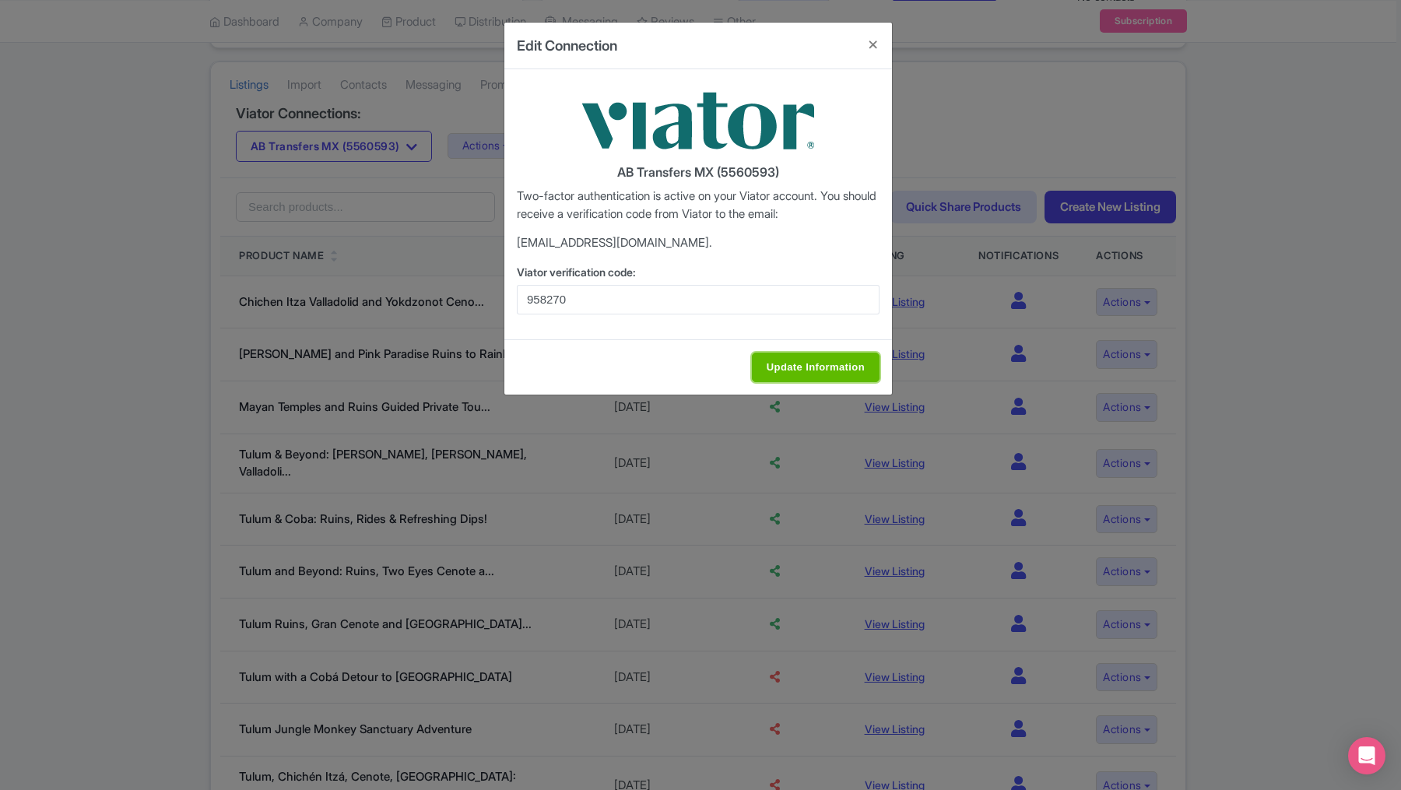
click at [792, 367] on input "Update Information" at bounding box center [816, 368] width 128 height 30
type input "Update Information"
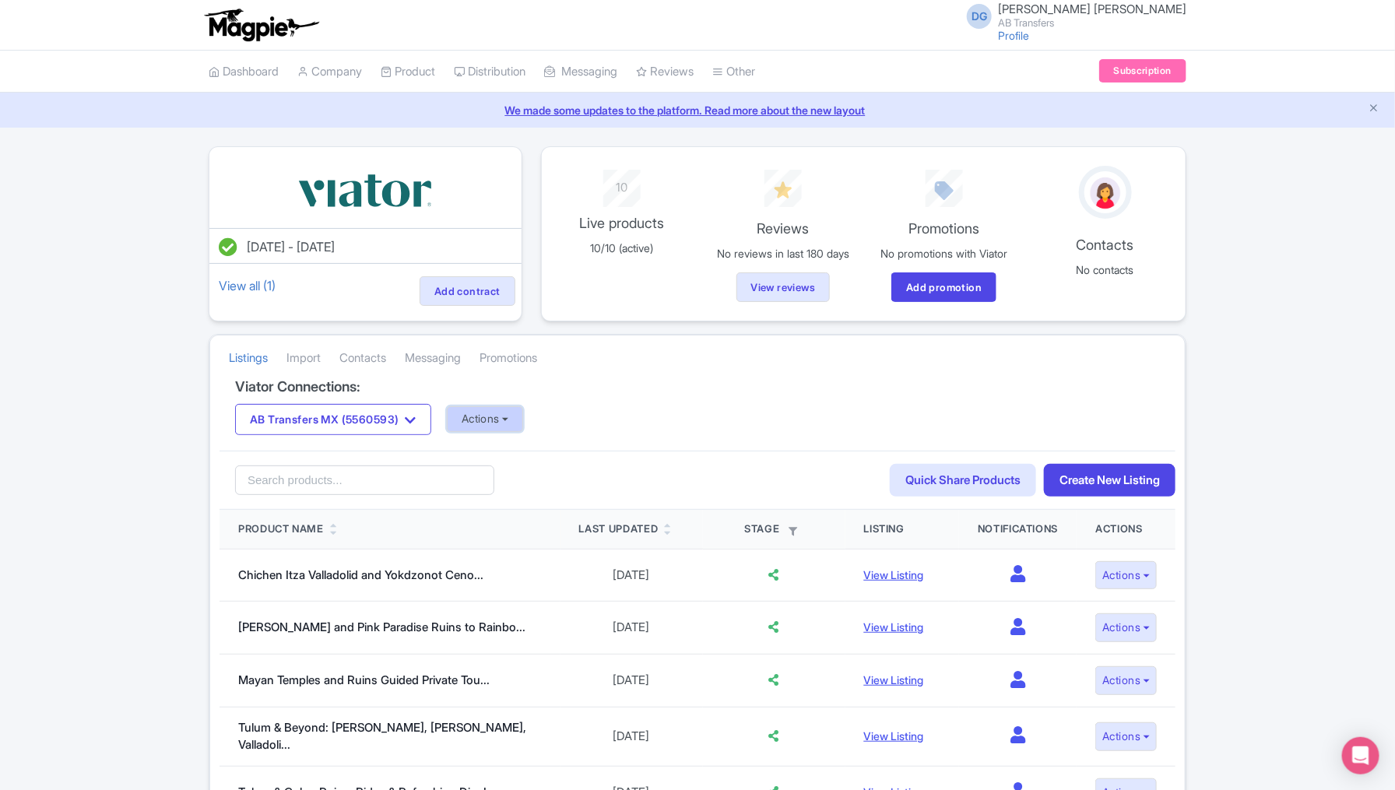
click at [524, 419] on button "Actions" at bounding box center [485, 419] width 77 height 26
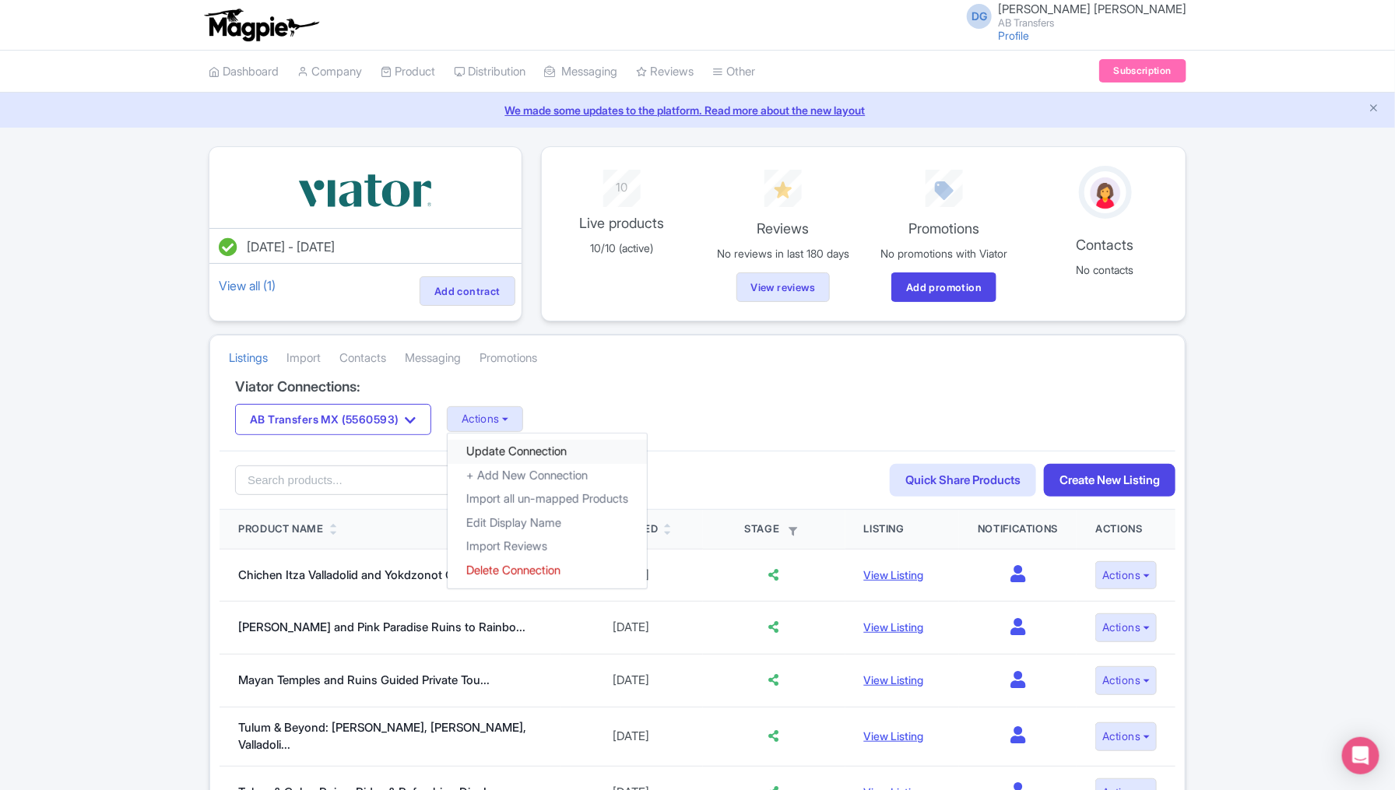
click at [536, 447] on link "Update Connection" at bounding box center [547, 452] width 199 height 24
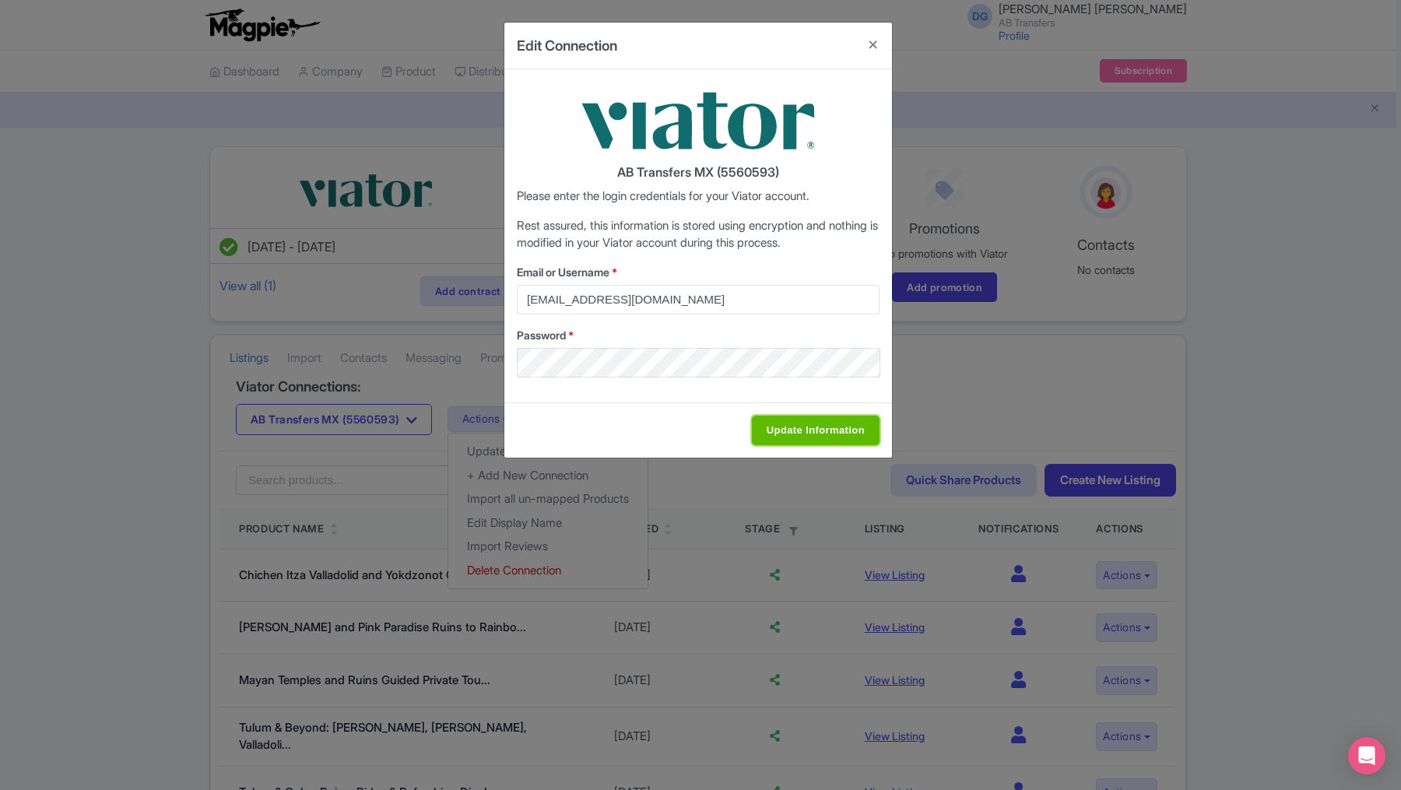
click at [807, 429] on input "Update Information" at bounding box center [816, 431] width 128 height 30
type input "Saving..."
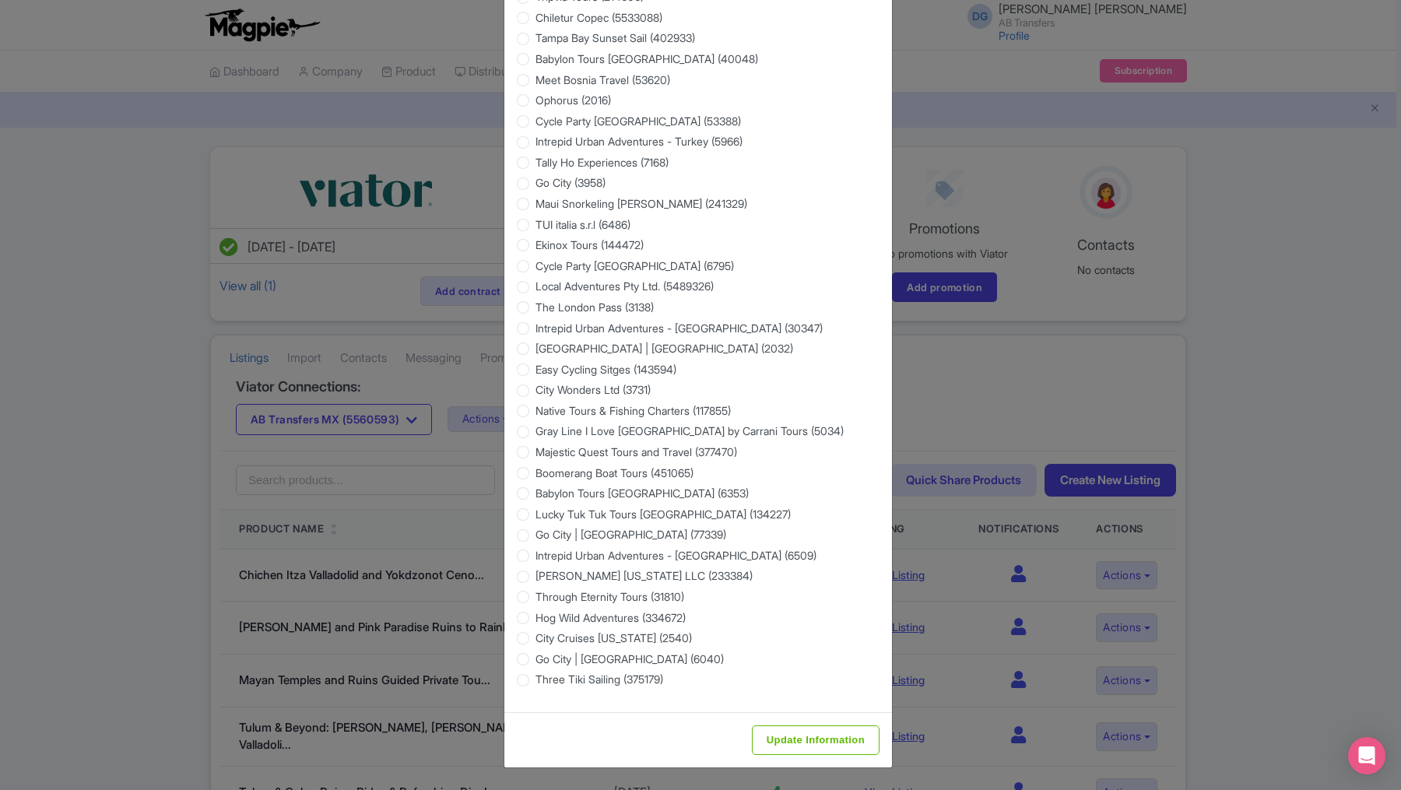
scroll to position [2233, 0]
click at [807, 745] on input "Update Information" at bounding box center [816, 741] width 128 height 30
type input "Saving..."
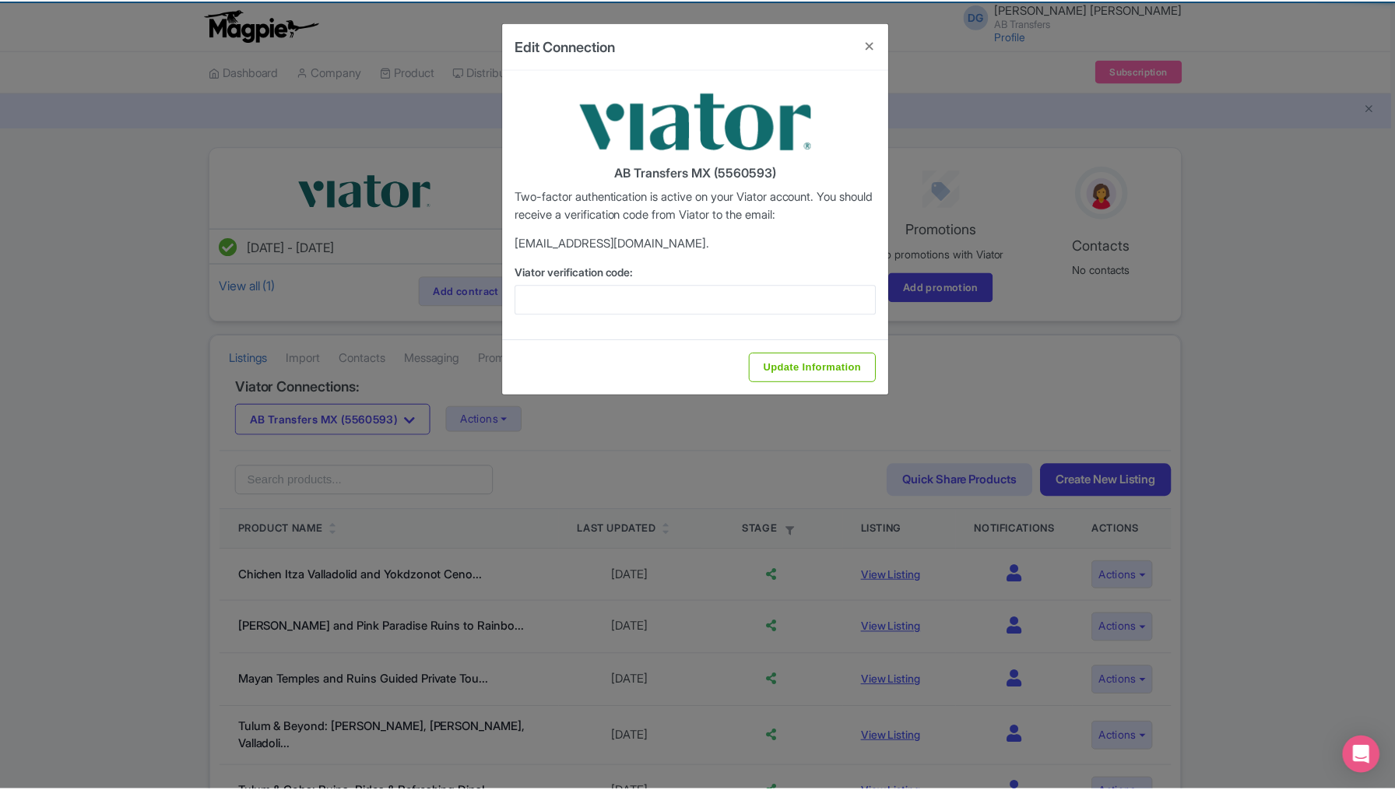
scroll to position [0, 0]
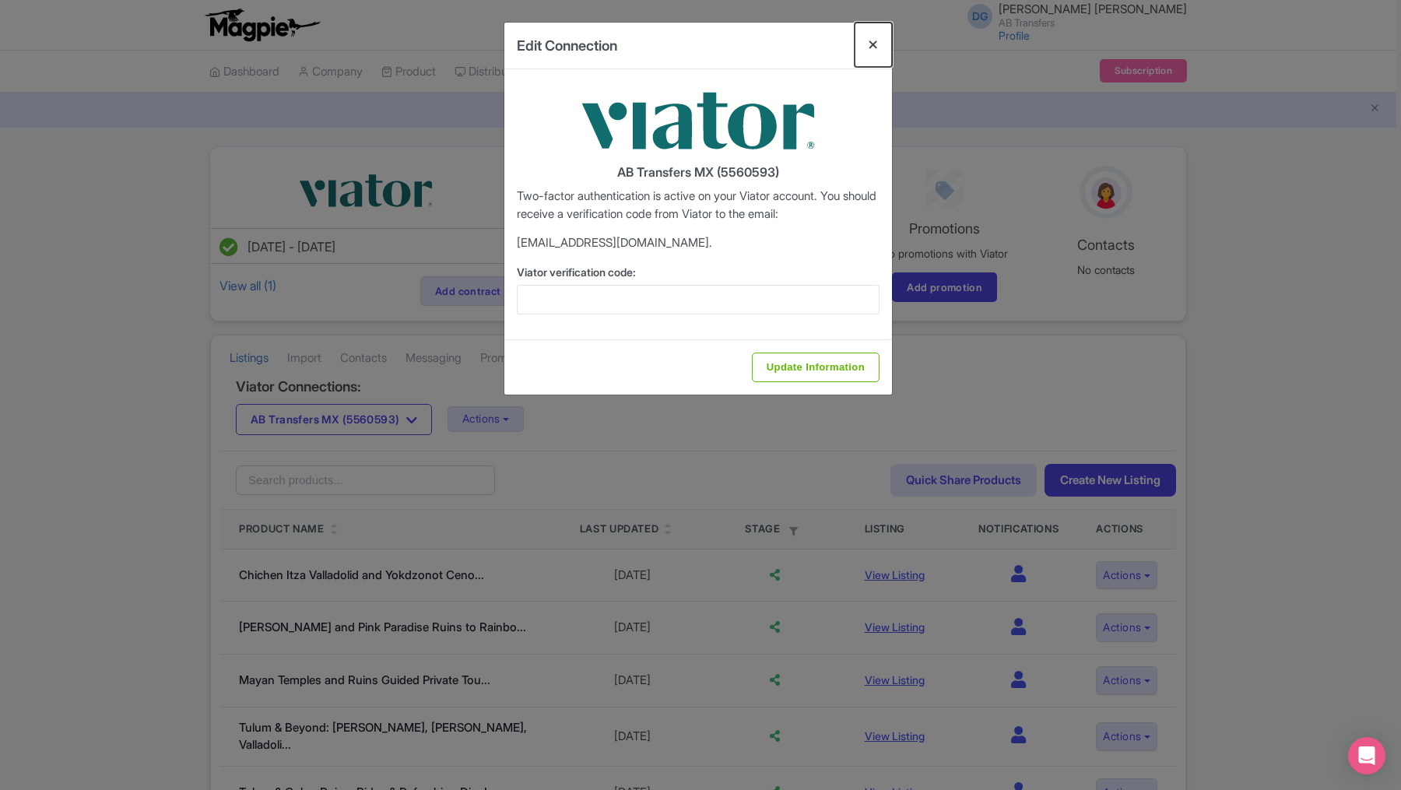
click at [866, 42] on button "Close" at bounding box center [873, 45] width 37 height 44
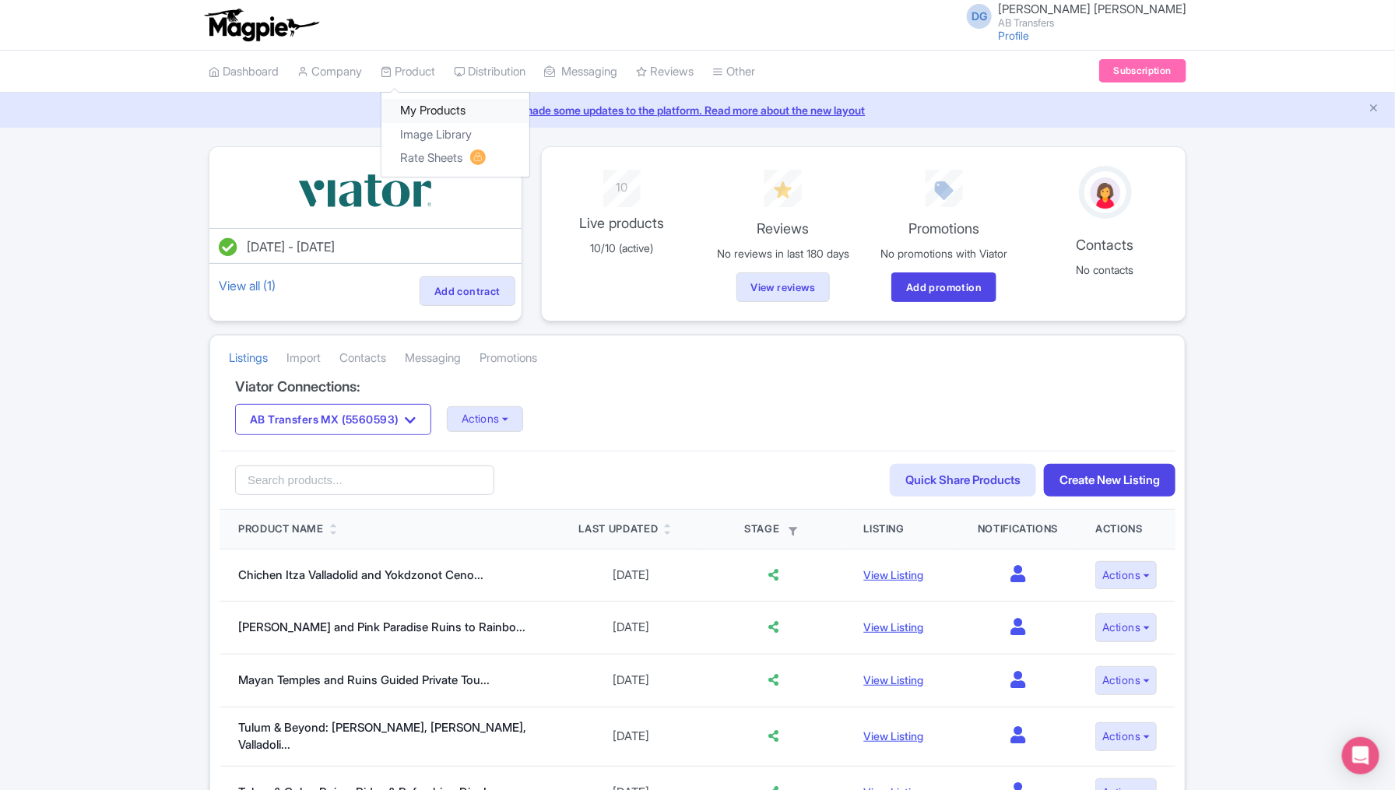
click at [441, 102] on link "My Products" at bounding box center [455, 111] width 148 height 24
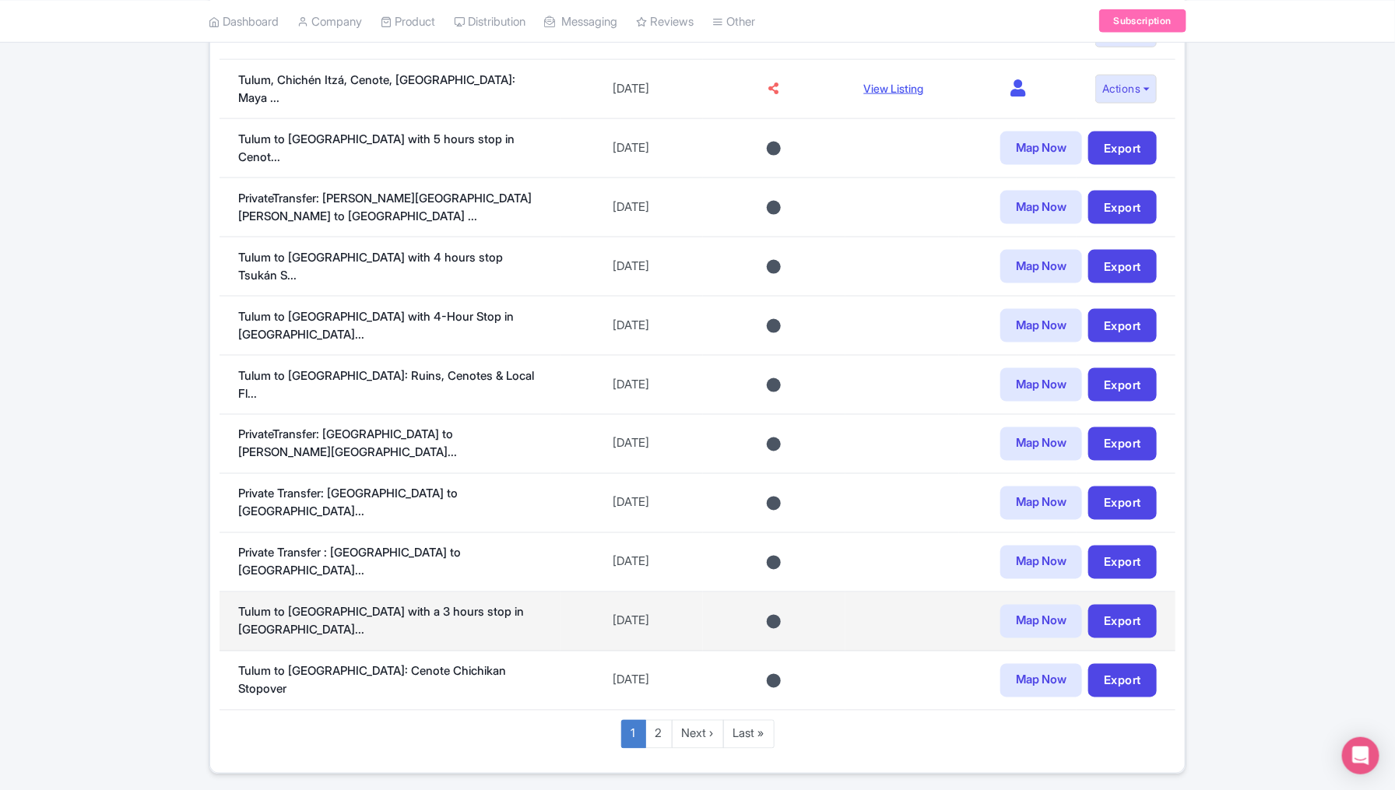
scroll to position [972, 0]
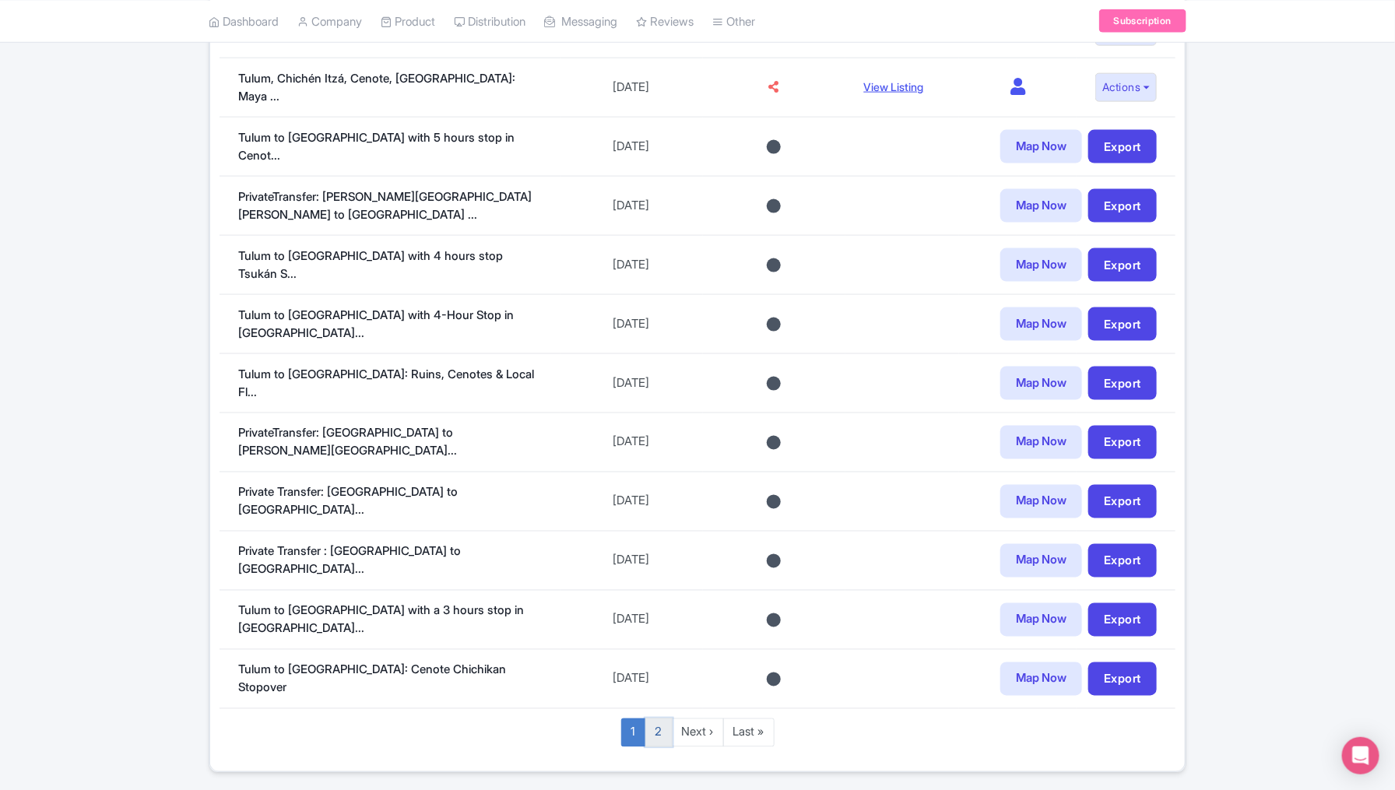
click at [662, 719] on link "2" at bounding box center [658, 733] width 27 height 29
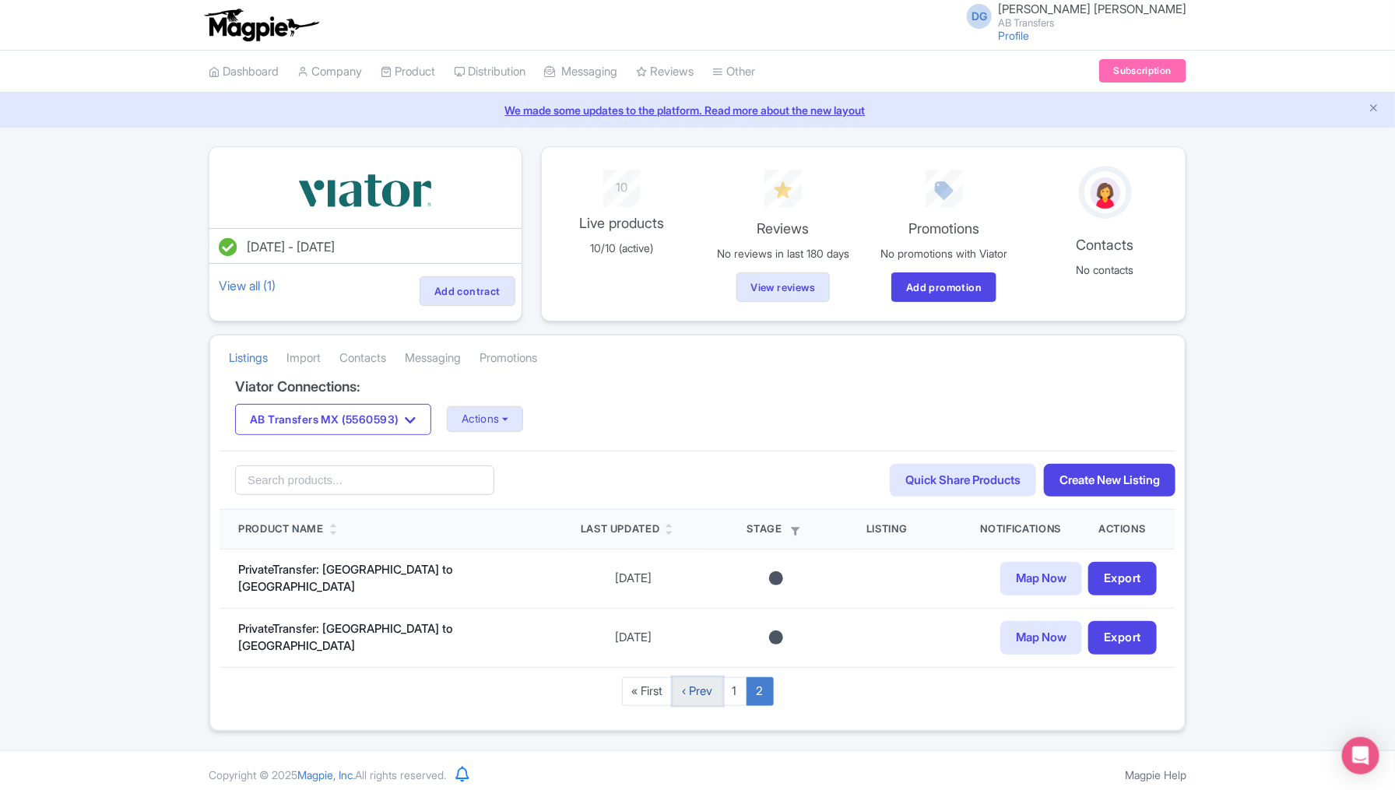
click at [705, 683] on link "‹ Prev" at bounding box center [698, 691] width 51 height 29
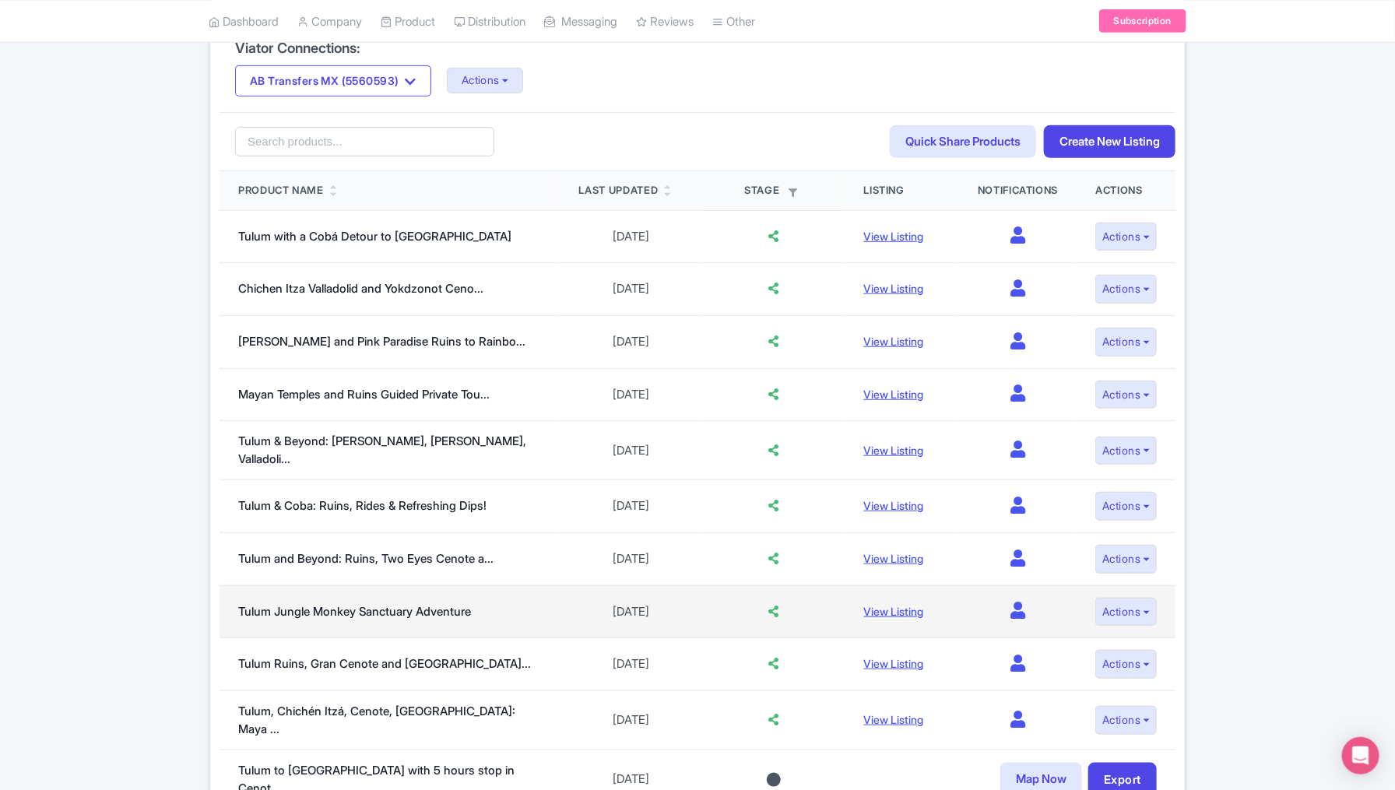
scroll to position [336, 0]
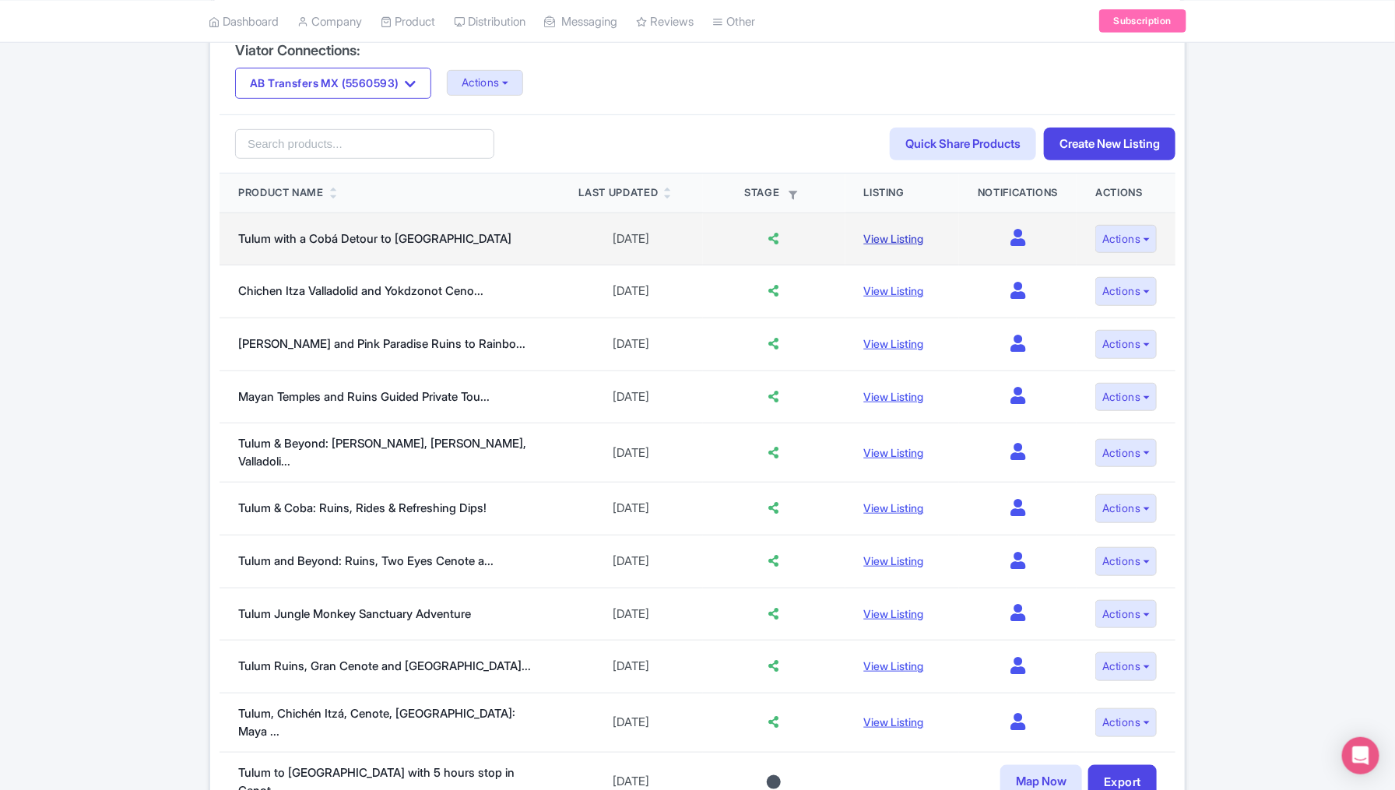
click at [873, 232] on link "View Listing" at bounding box center [894, 238] width 60 height 13
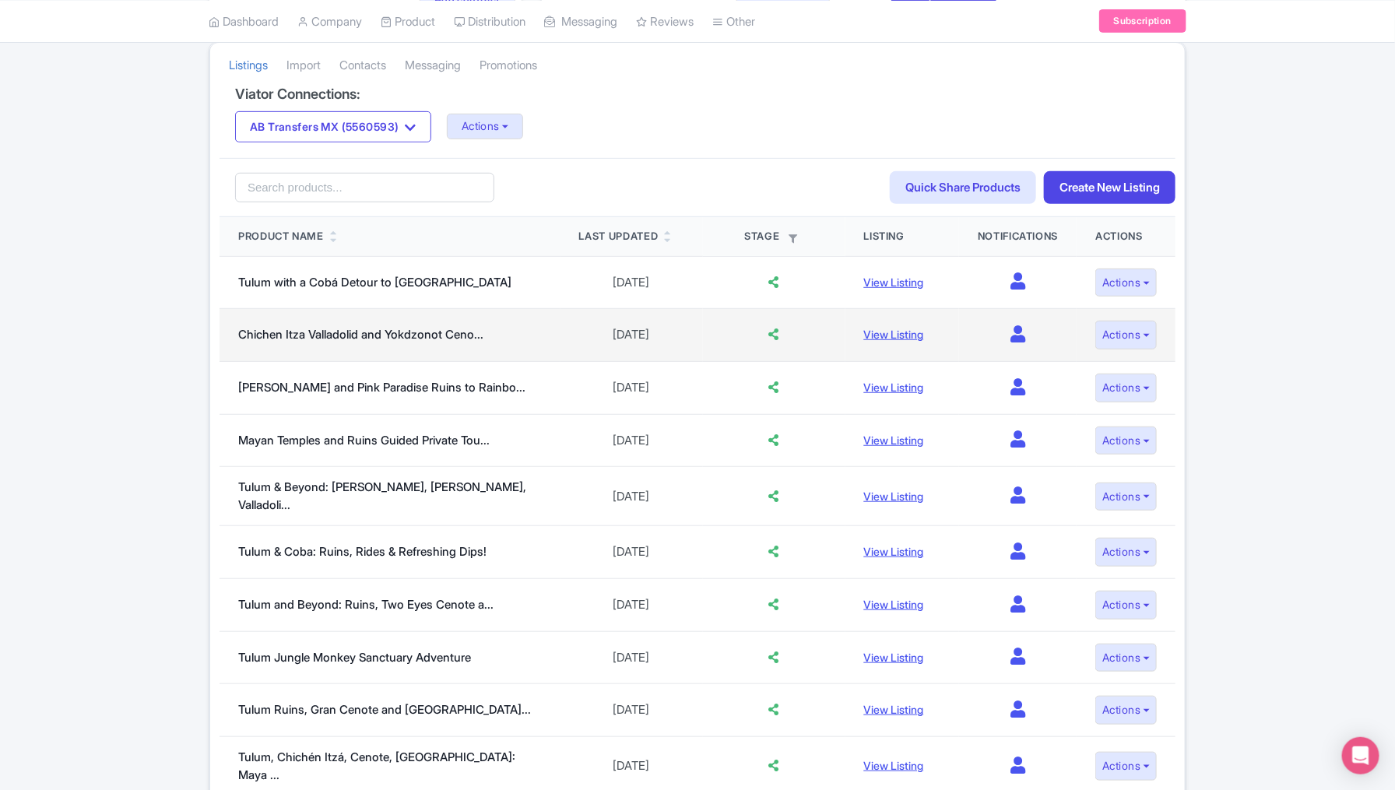
scroll to position [267, 0]
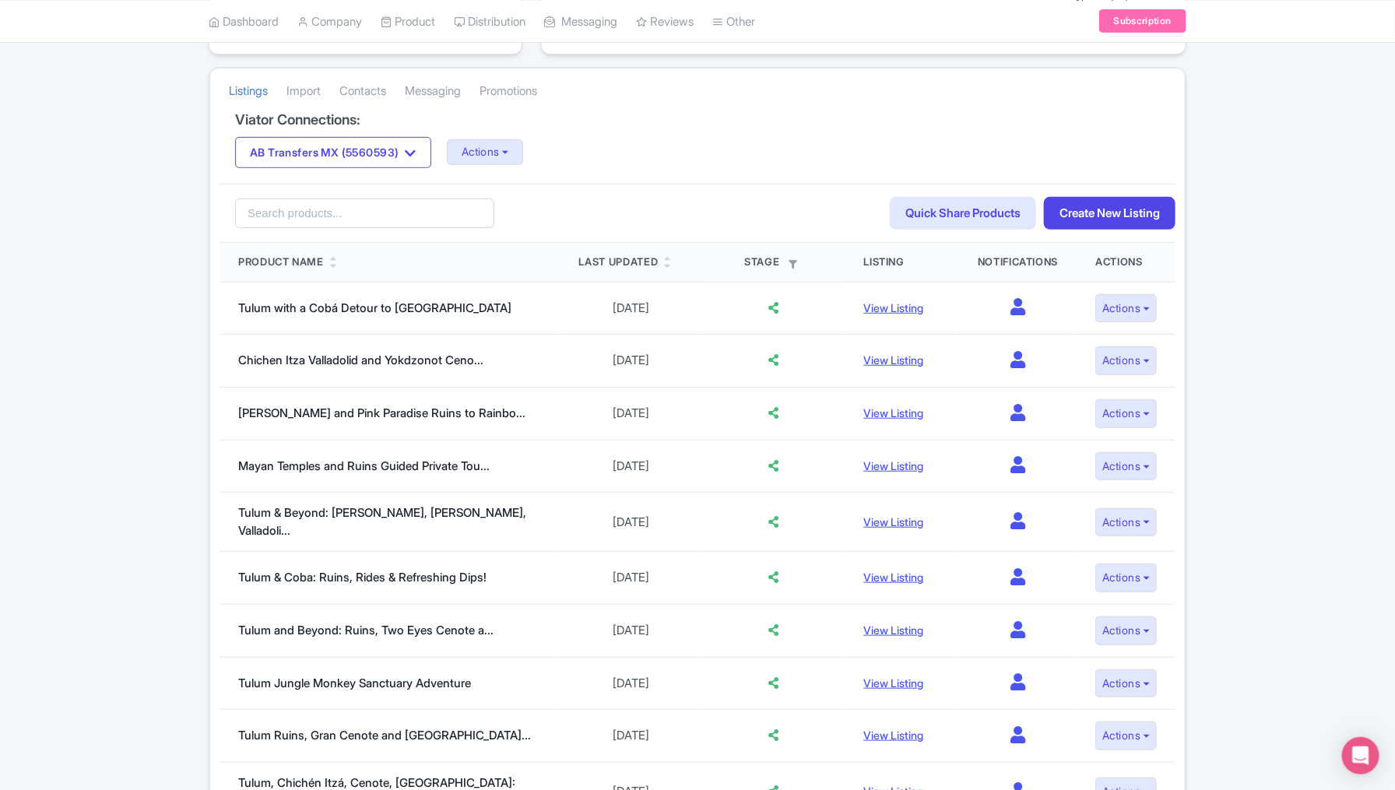
click at [596, 260] on div "Last Updated" at bounding box center [618, 263] width 79 height 16
click at [664, 262] on icon at bounding box center [667, 266] width 7 height 10
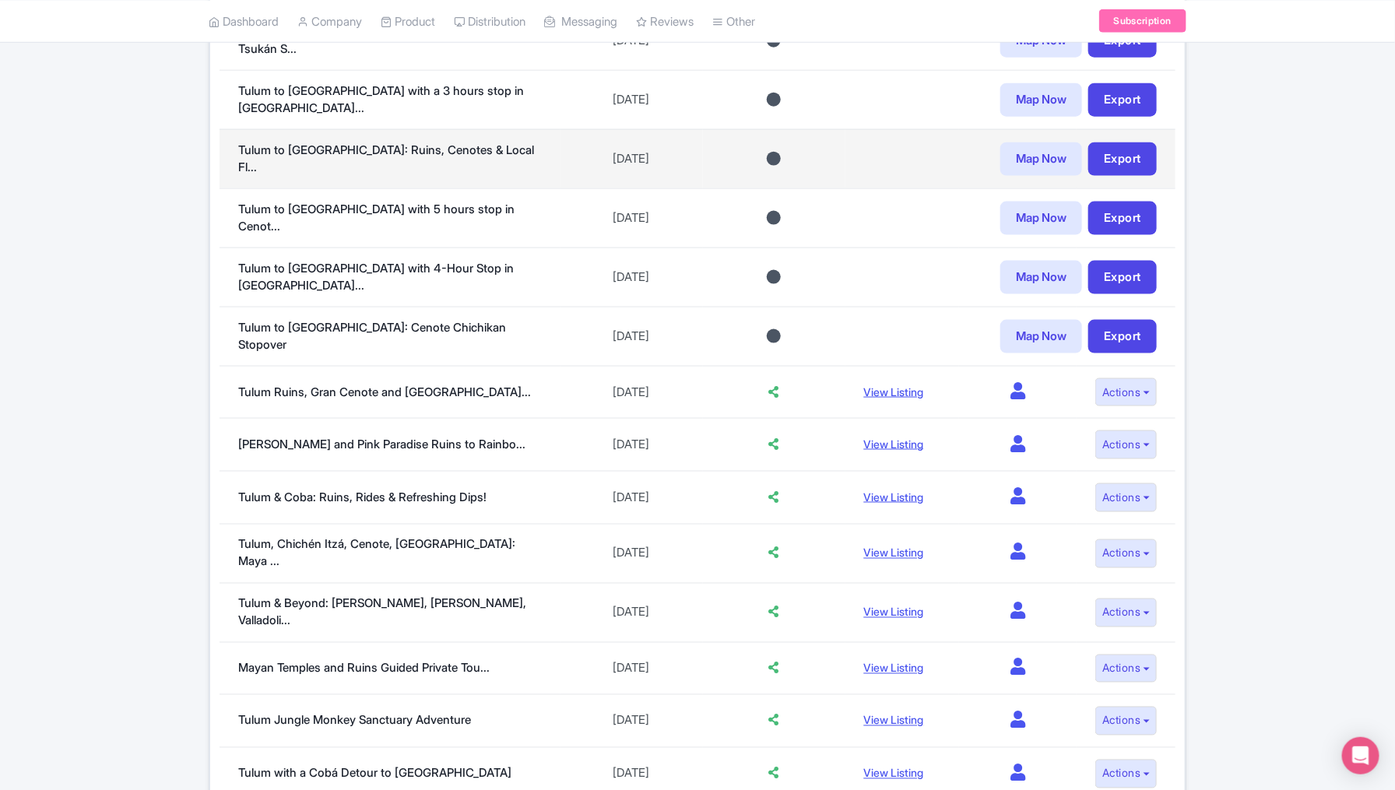
scroll to position [940, 0]
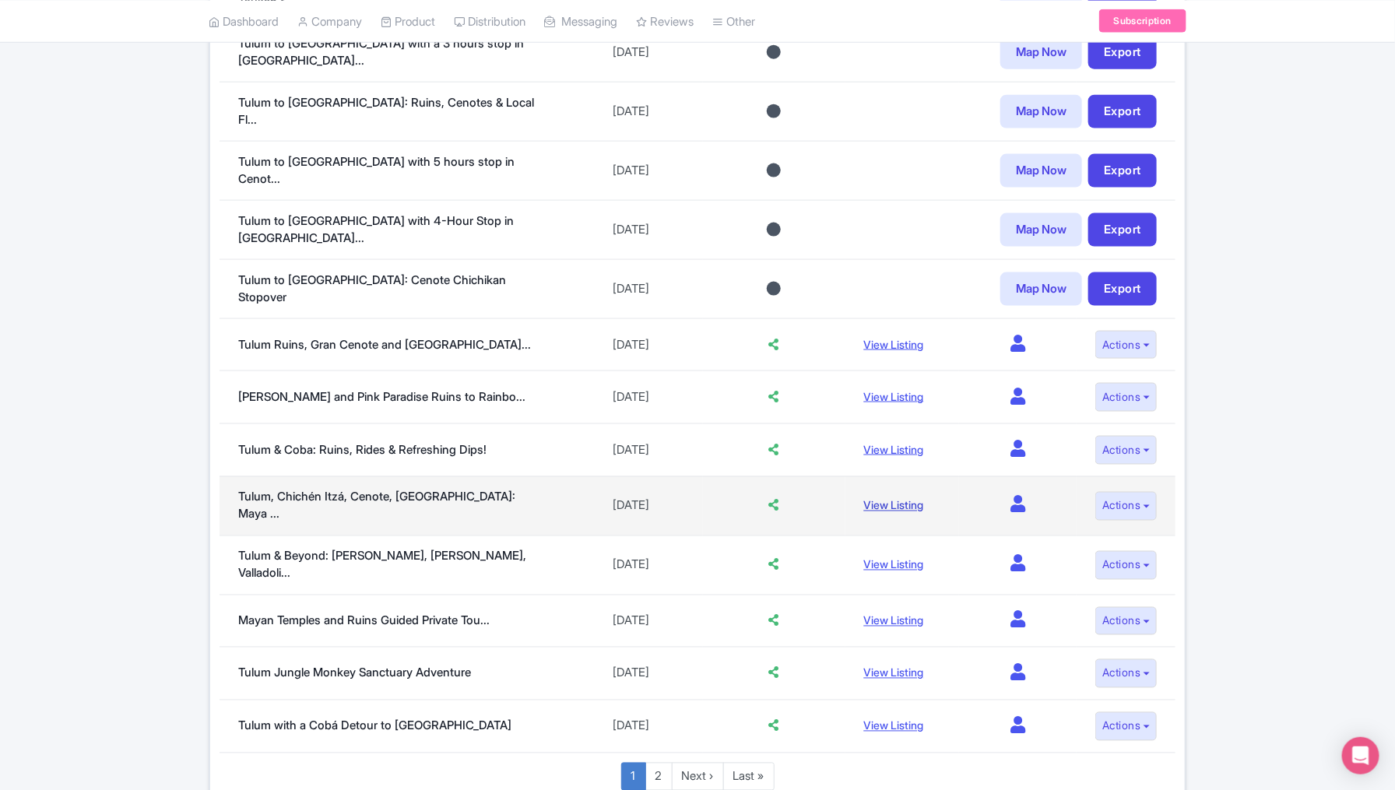
click at [869, 499] on link "View Listing" at bounding box center [894, 505] width 60 height 13
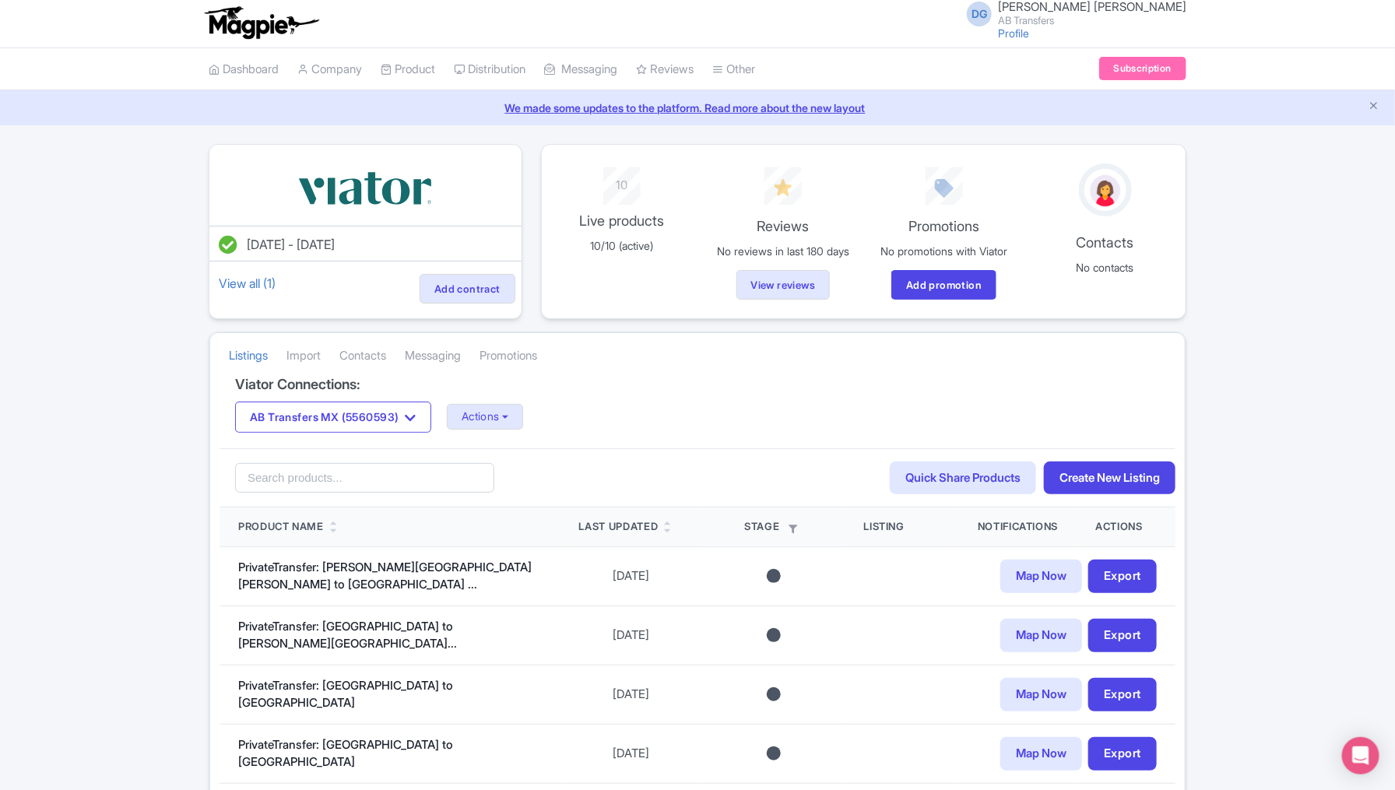
scroll to position [0, 0]
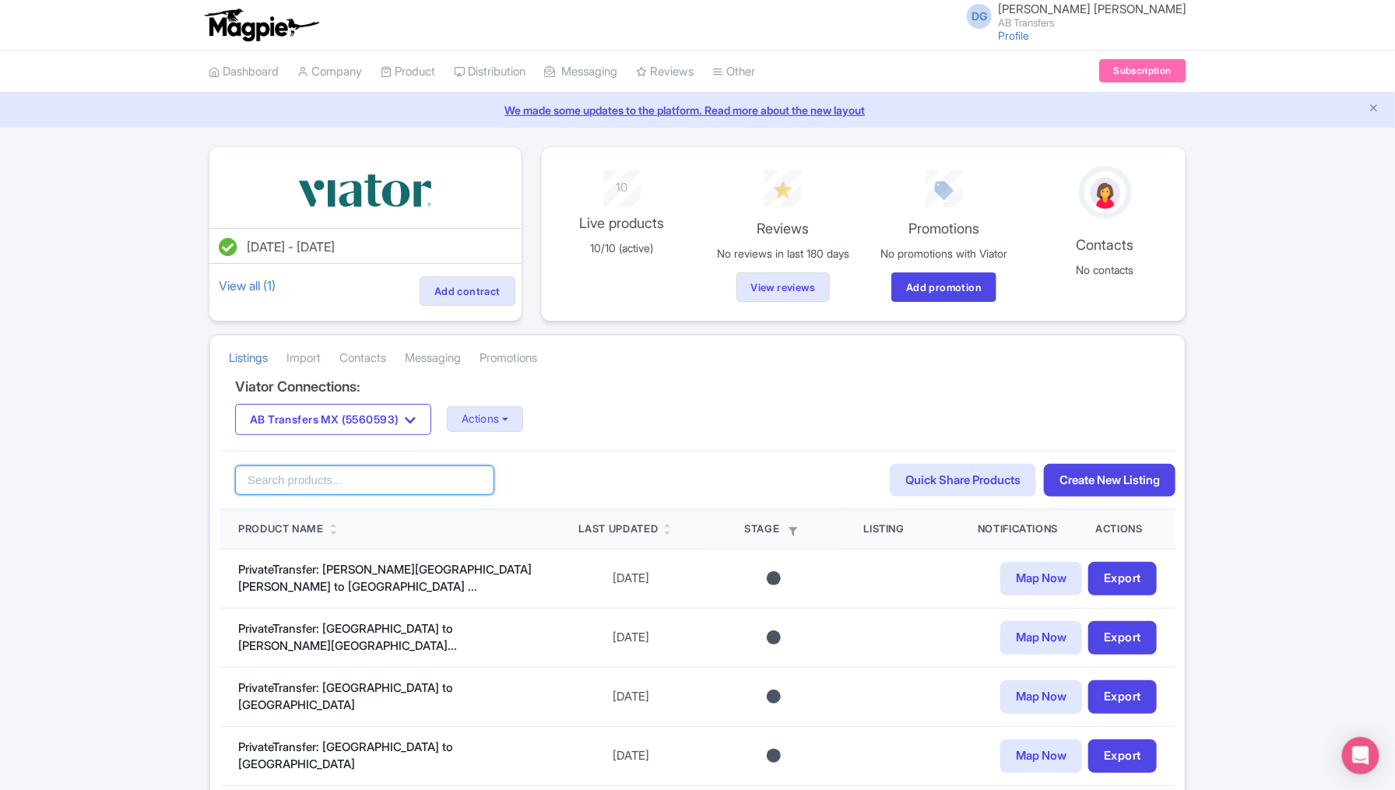
click at [386, 476] on input "search" at bounding box center [364, 481] width 259 height 30
click at [305, 469] on input "search" at bounding box center [364, 481] width 259 height 30
paste input "Private Transportation: Tulum to [GEOGRAPHIC_DATA] with Optional Stop"
type input "Private Transportation: Tulum to [GEOGRAPHIC_DATA] with Optional Stop"
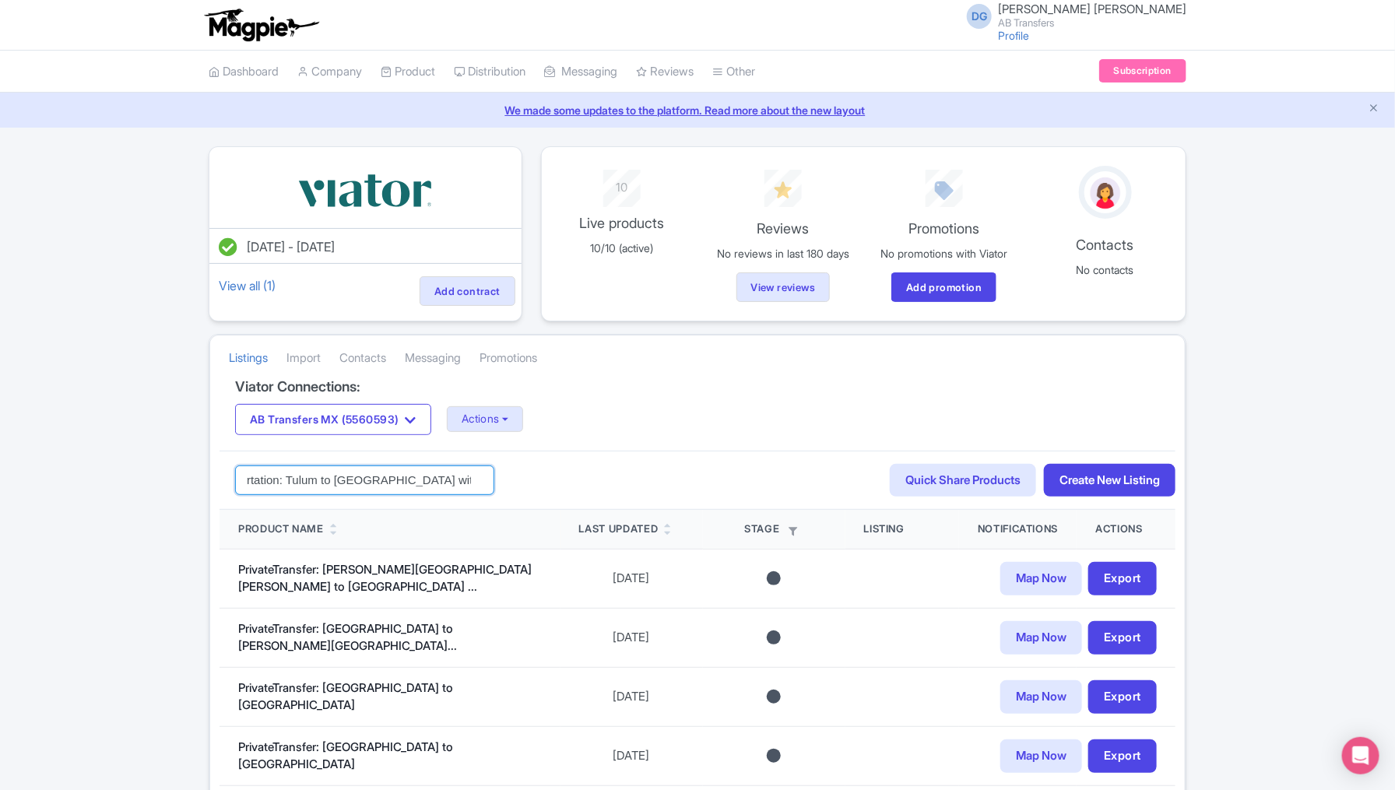
click button "Search" at bounding box center [0, 0] width 0 height 0
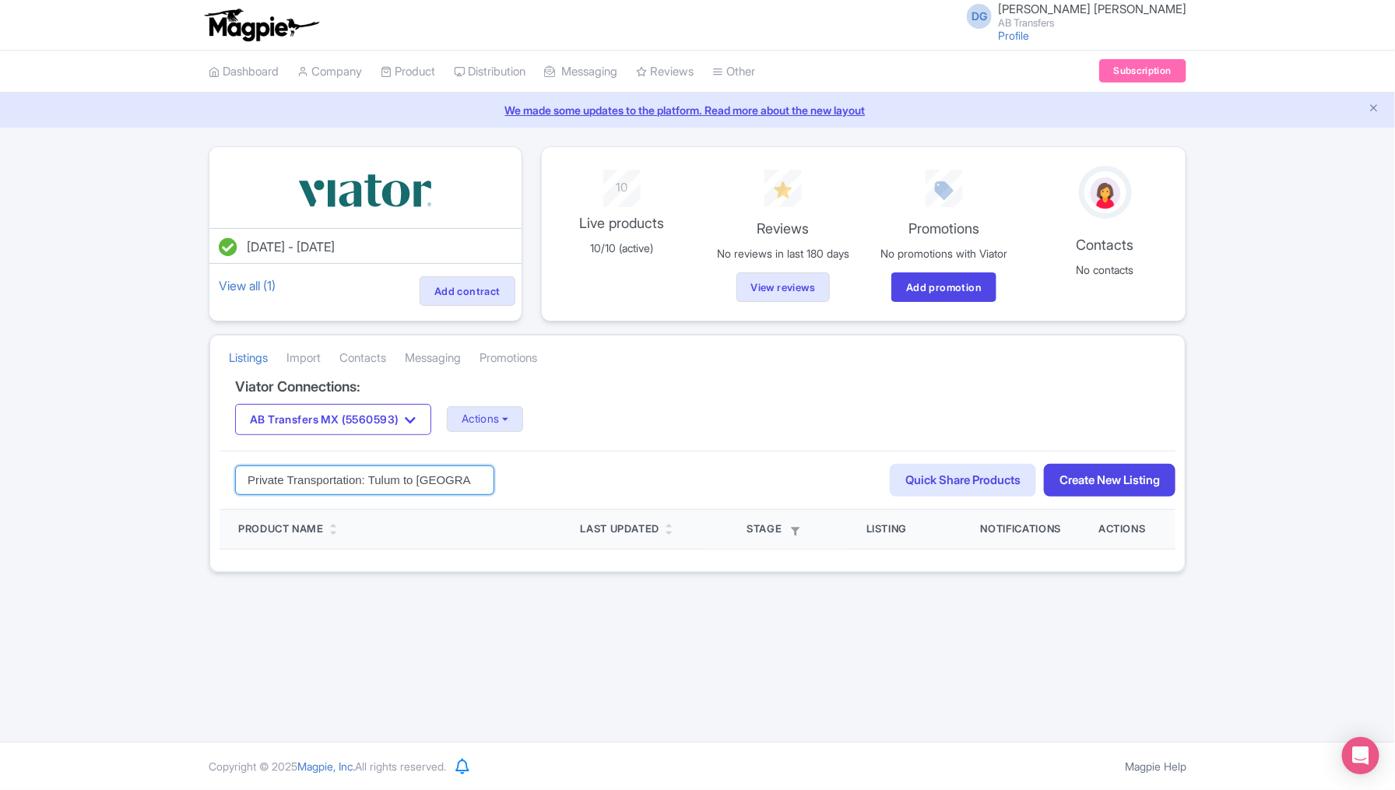
click at [378, 466] on input "Private Transportation: Tulum to [GEOGRAPHIC_DATA] with Optional Stop" at bounding box center [364, 481] width 259 height 30
click at [439, 474] on input "Private Transportation: Tulum to [GEOGRAPHIC_DATA] with Optional Stop" at bounding box center [364, 481] width 259 height 30
drag, startPoint x: 734, startPoint y: 406, endPoint x: 722, endPoint y: 406, distance: 11.7
click at [734, 406] on div "AB Transfers MX (5560593) AB Transfers MX (5560593) Actions Update Connection +…" at bounding box center [697, 419] width 925 height 31
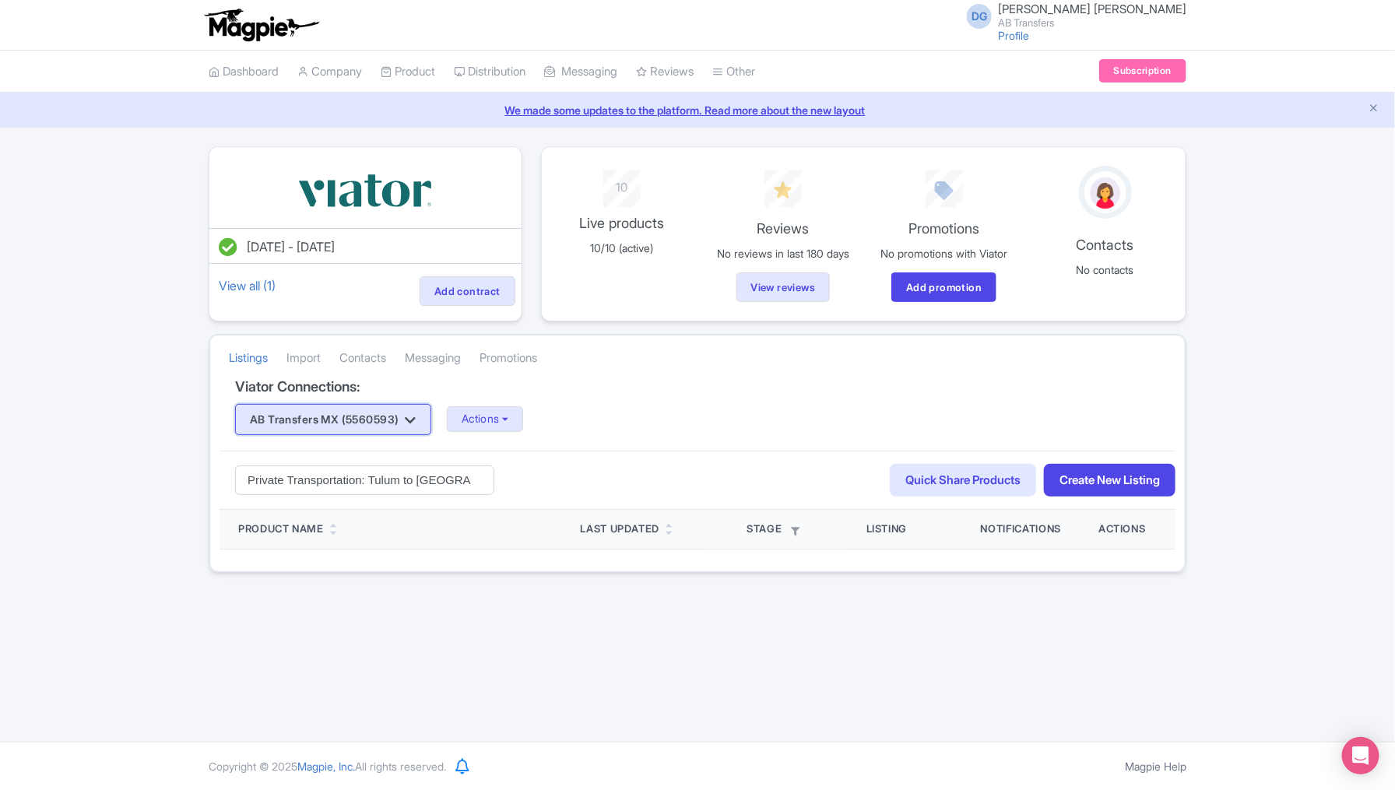
click at [416, 421] on icon "button" at bounding box center [411, 420] width 11 height 12
click at [617, 420] on div "AB Transfers MX (5560593) AB Transfers MX (5560593) Actions Update Connection +…" at bounding box center [697, 419] width 925 height 31
click at [505, 417] on button "Actions" at bounding box center [485, 419] width 77 height 26
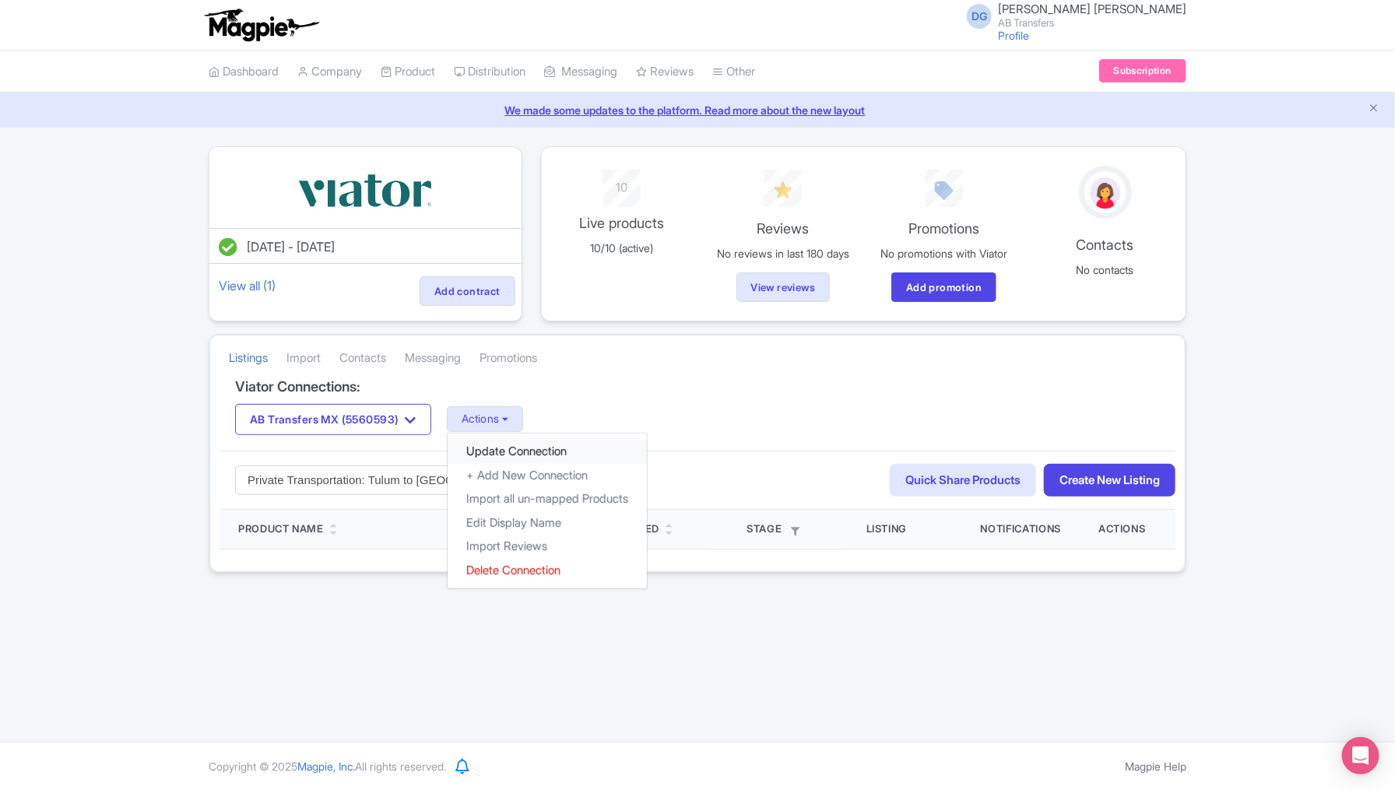
click at [519, 442] on link "Update Connection" at bounding box center [547, 452] width 199 height 24
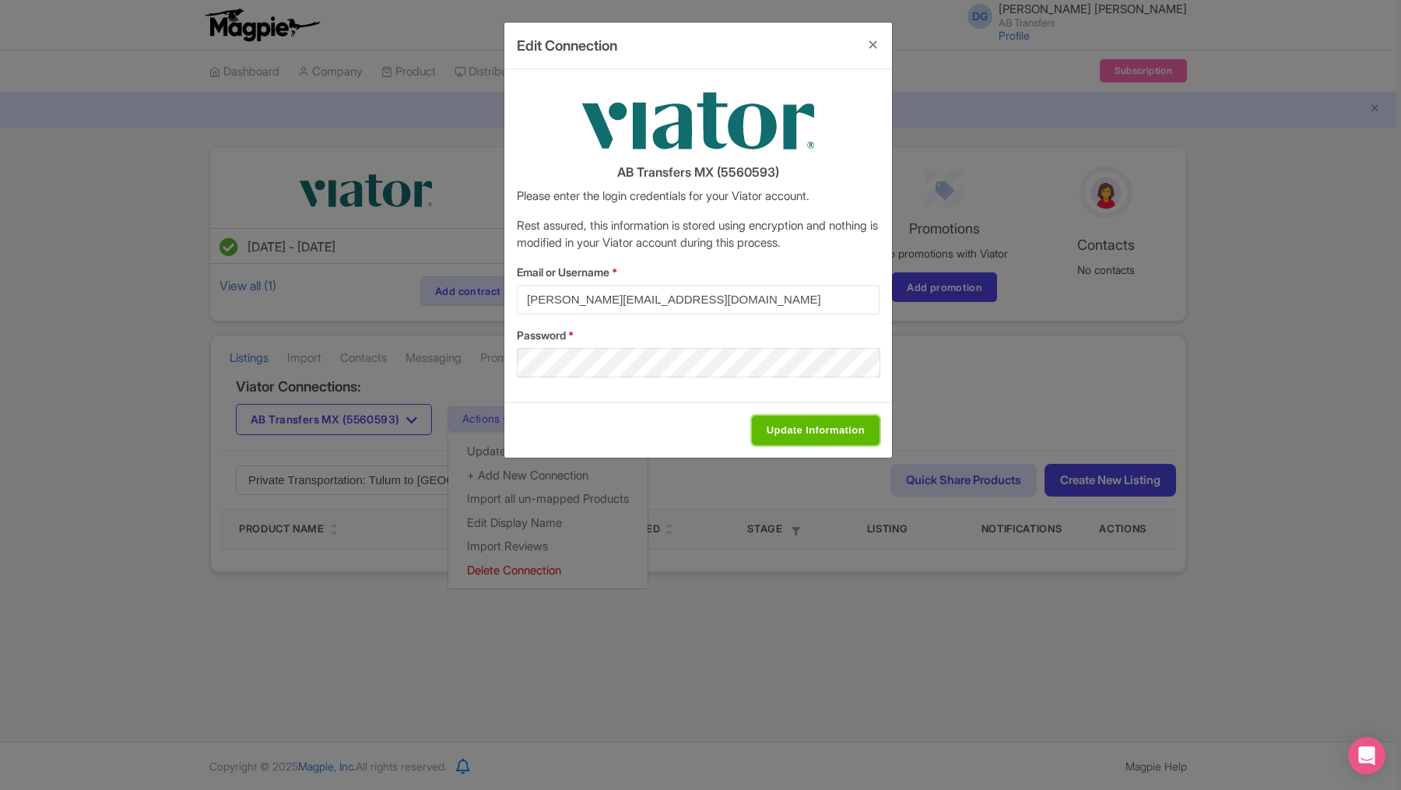
click at [791, 434] on input "Update Information" at bounding box center [816, 431] width 128 height 30
type input "Saving..."
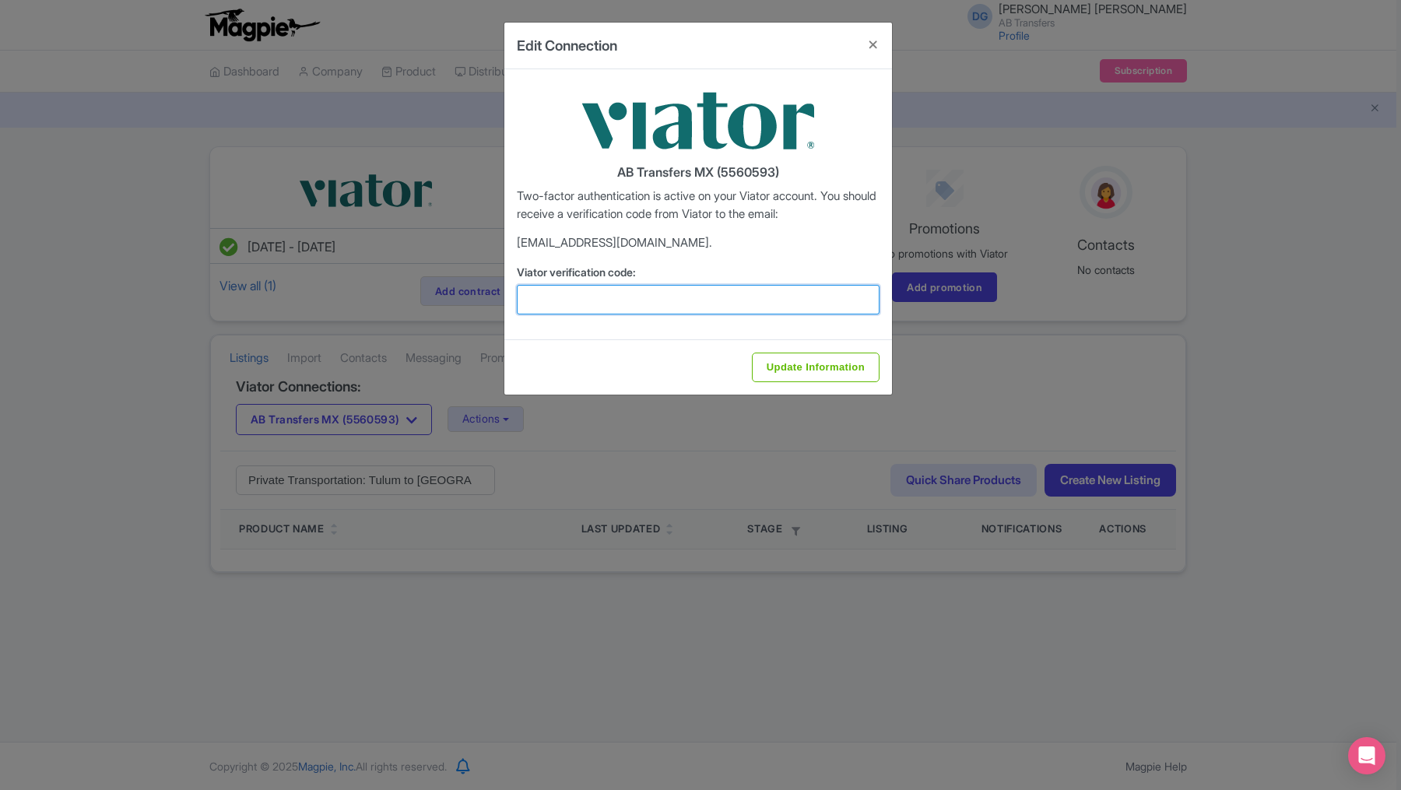
click at [612, 300] on input "Viator verification code:" at bounding box center [698, 300] width 363 height 30
paste input "436237"
type input "436237"
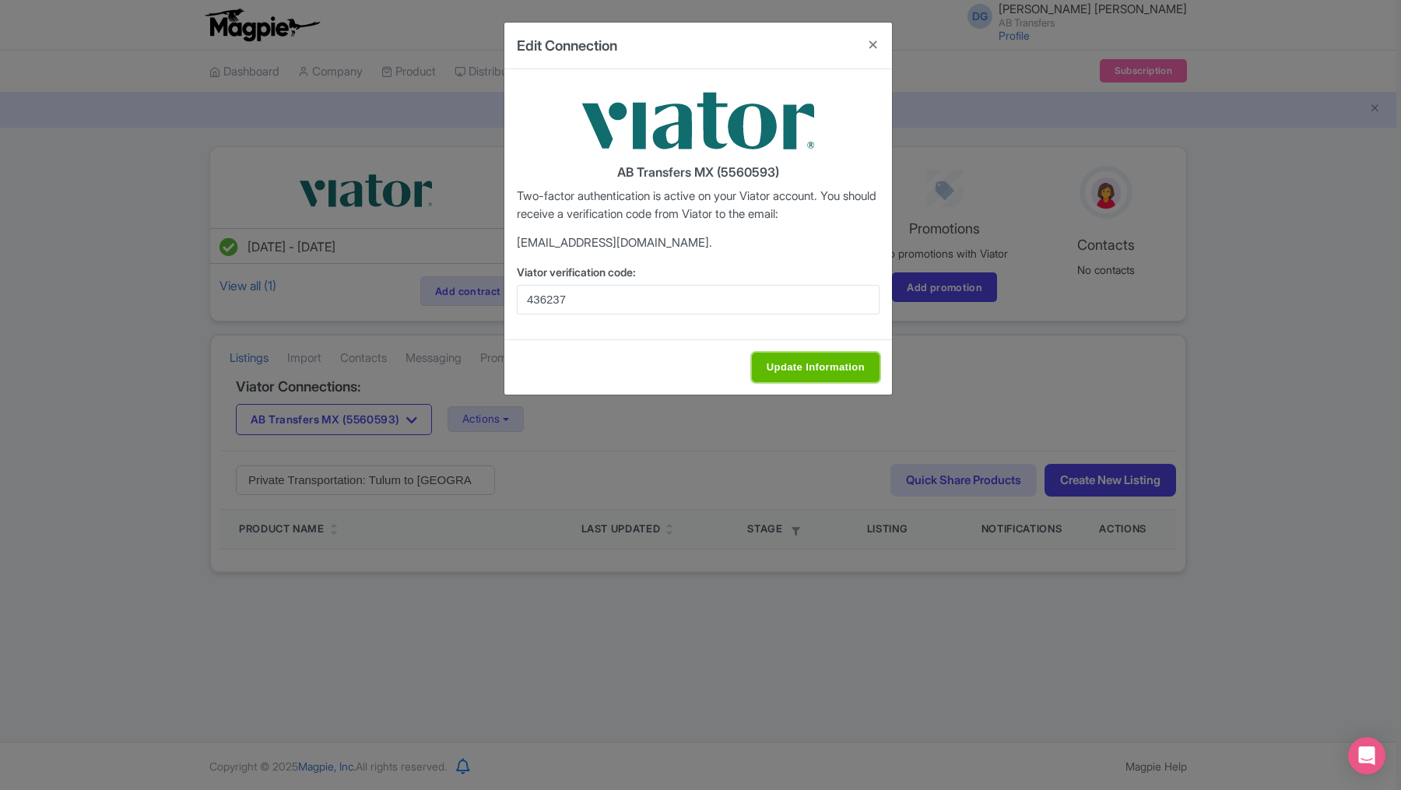
click at [792, 360] on input "Update Information" at bounding box center [816, 368] width 128 height 30
type input "Update Information"
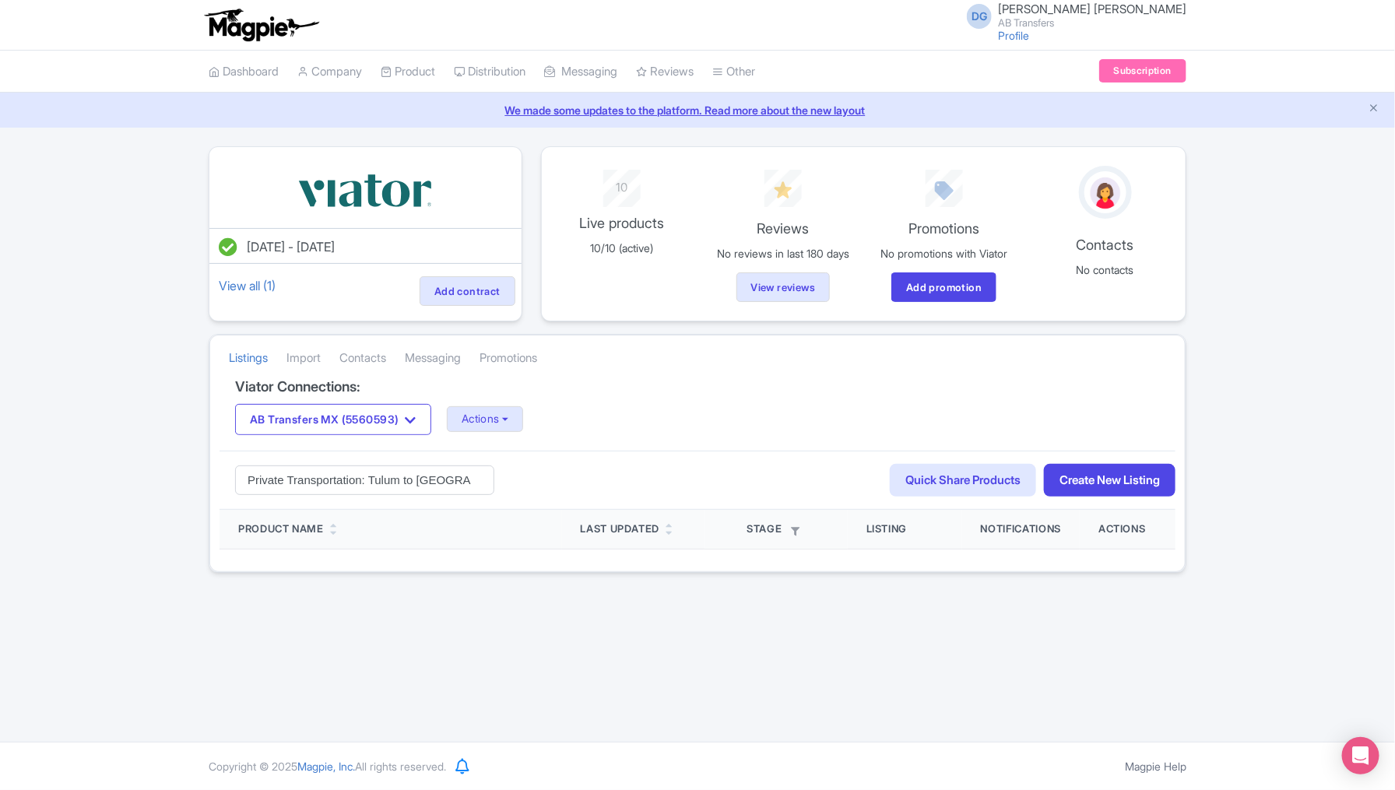
click at [61, 524] on div "Error Viator has detected multiple login attempts. Please wait 15-20mins before…" at bounding box center [697, 359] width 1395 height 427
click at [416, 414] on icon "button" at bounding box center [411, 420] width 11 height 12
click at [445, 476] on input "Private Transportation: Tulum to [GEOGRAPHIC_DATA] with Optional Stop" at bounding box center [364, 481] width 259 height 30
click at [451, 476] on input "Private Transportation: Tulum to [GEOGRAPHIC_DATA] with Optional Stop" at bounding box center [364, 481] width 259 height 30
click at [497, 418] on button "Actions" at bounding box center [485, 419] width 77 height 26
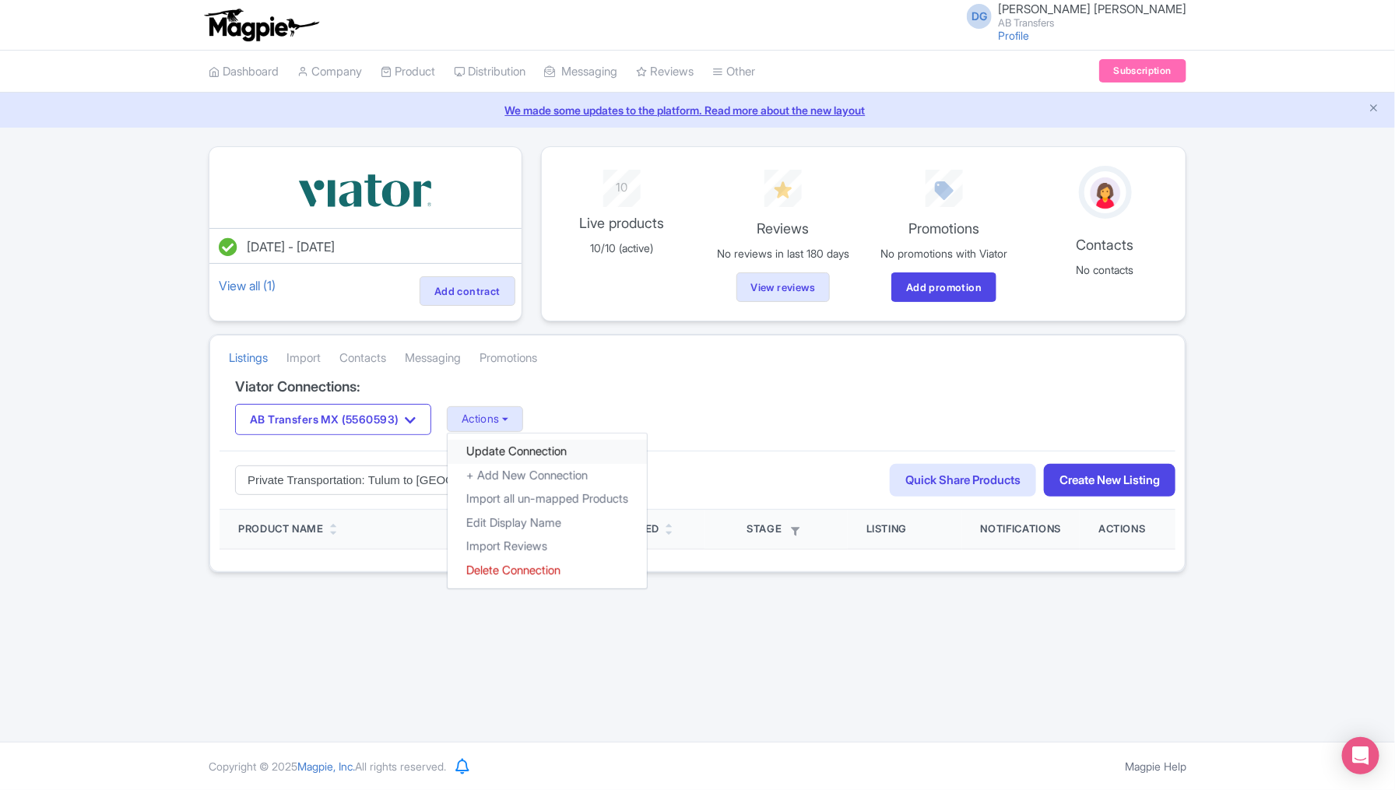
click at [546, 444] on link "Update Connection" at bounding box center [547, 452] width 199 height 24
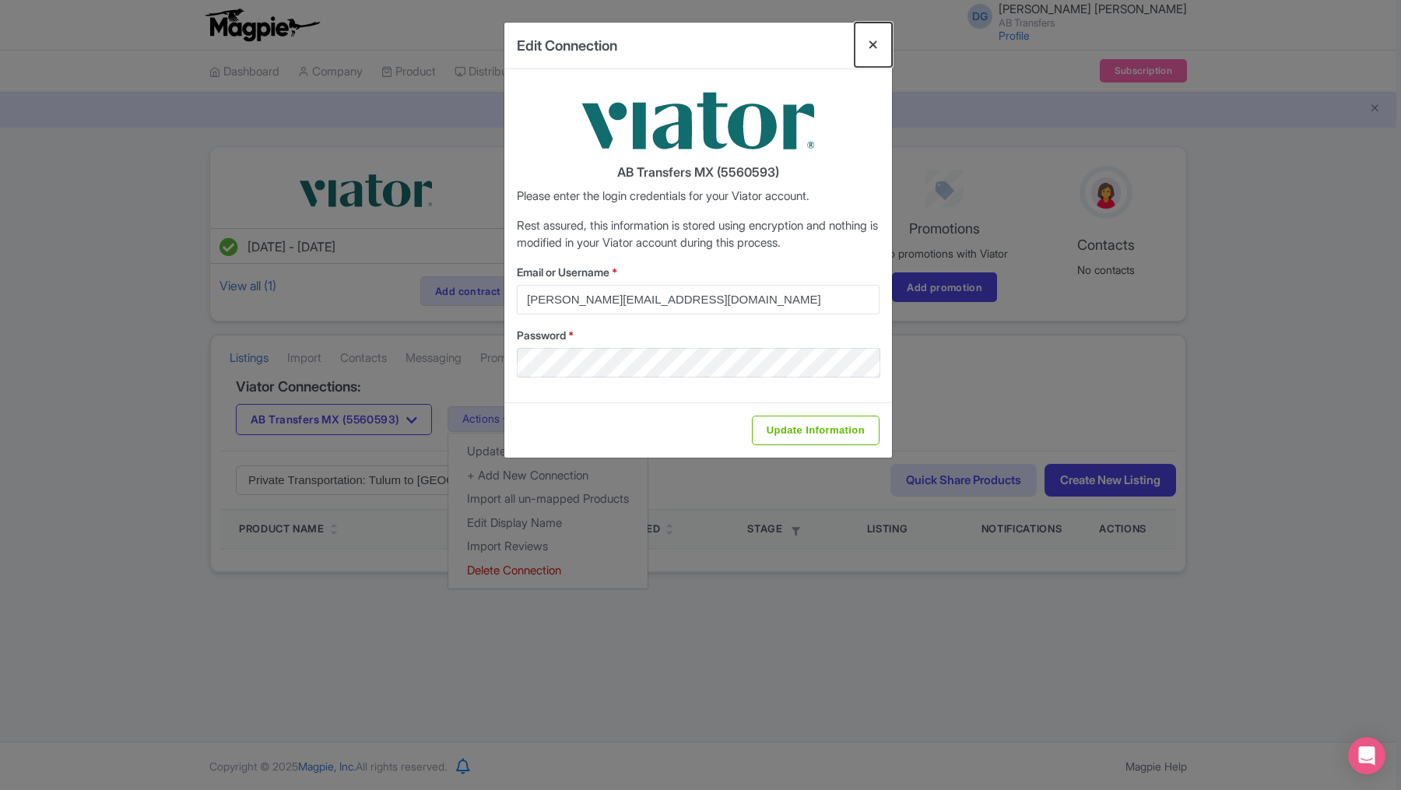
click at [873, 42] on button "Close" at bounding box center [873, 45] width 37 height 44
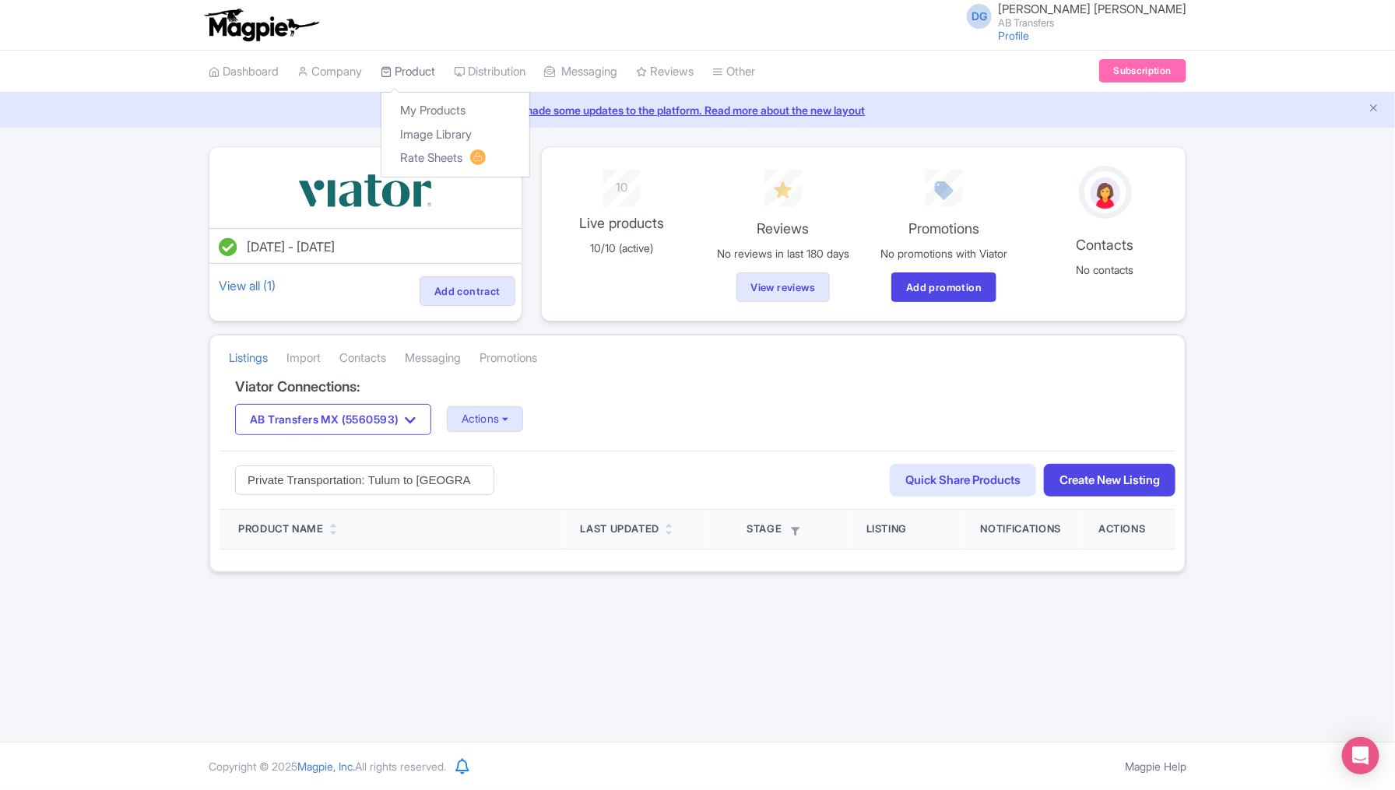
click at [412, 69] on link "Product" at bounding box center [408, 72] width 54 height 43
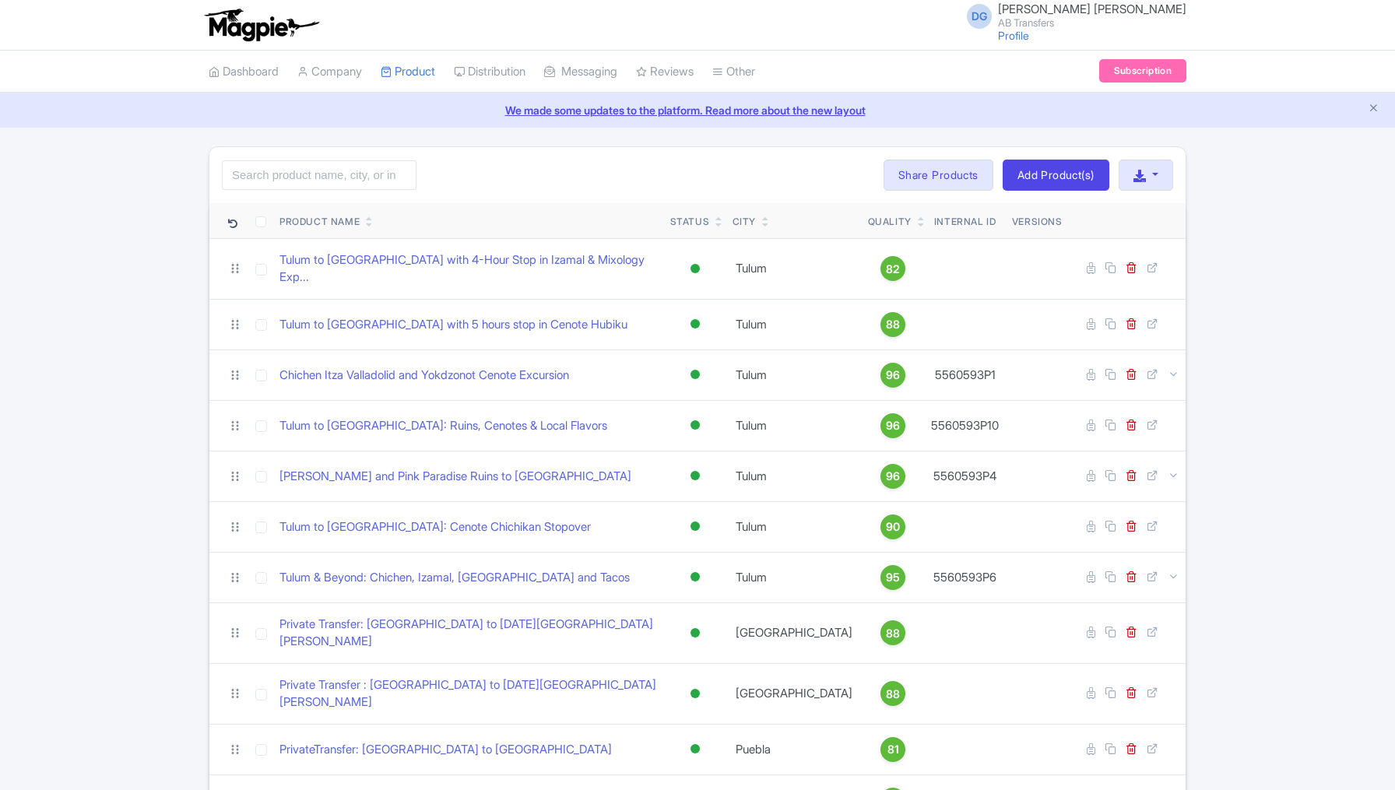
click at [135, 396] on div "Search Bulk Actions [GEOGRAPHIC_DATA] Add to Collection Share Products Add to C…" at bounding box center [697, 789] width 1395 height 1287
click at [259, 76] on link "Dashboard" at bounding box center [244, 72] width 70 height 43
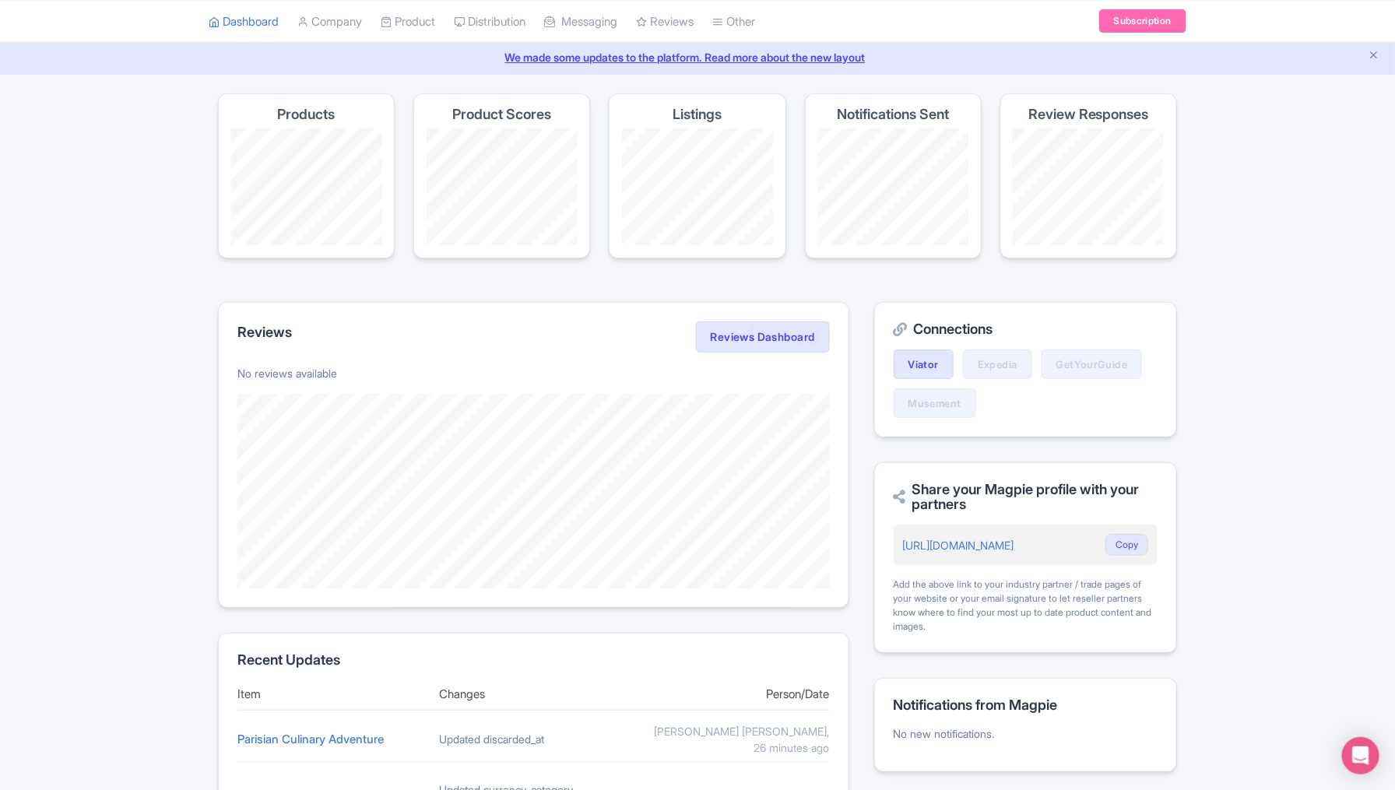
scroll to position [71, 0]
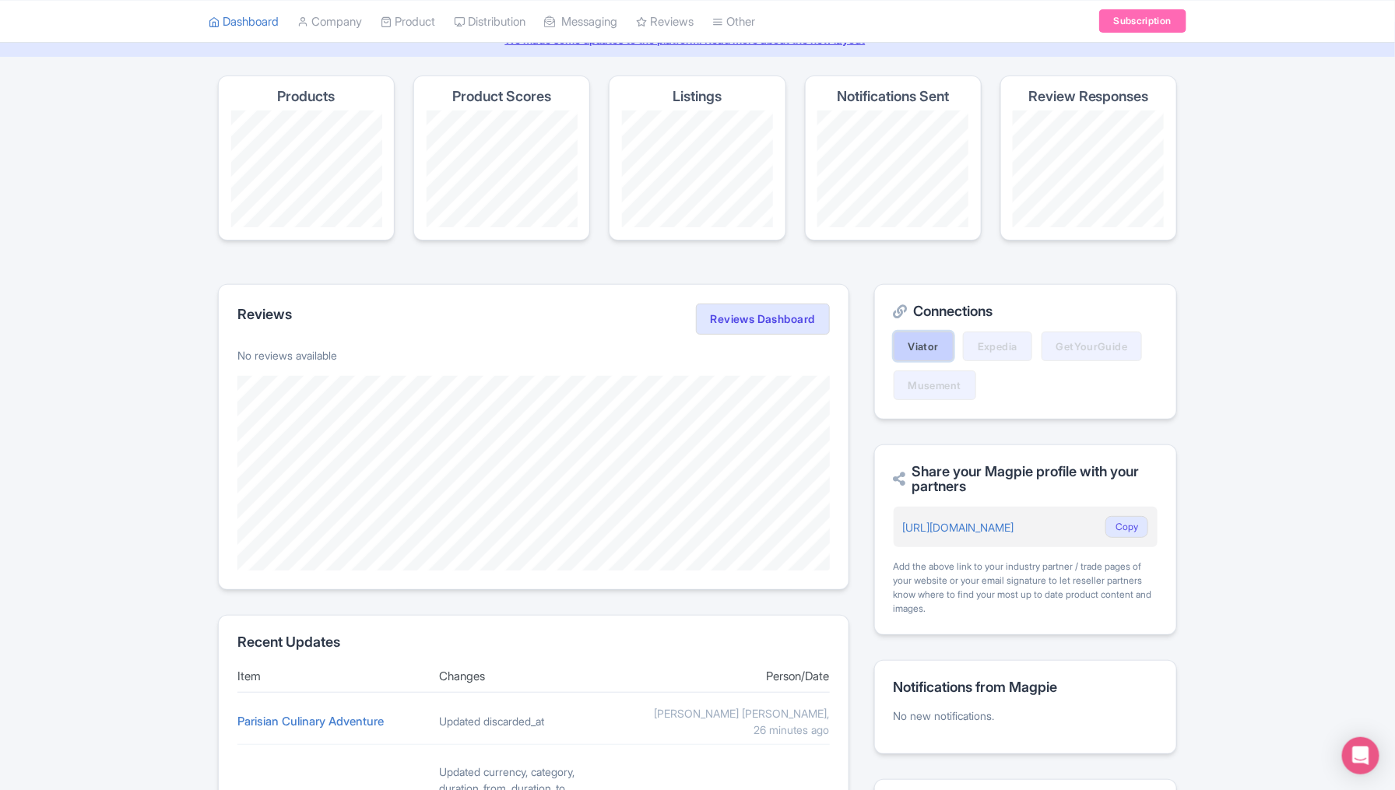
click at [931, 340] on link "Viator" at bounding box center [924, 347] width 60 height 30
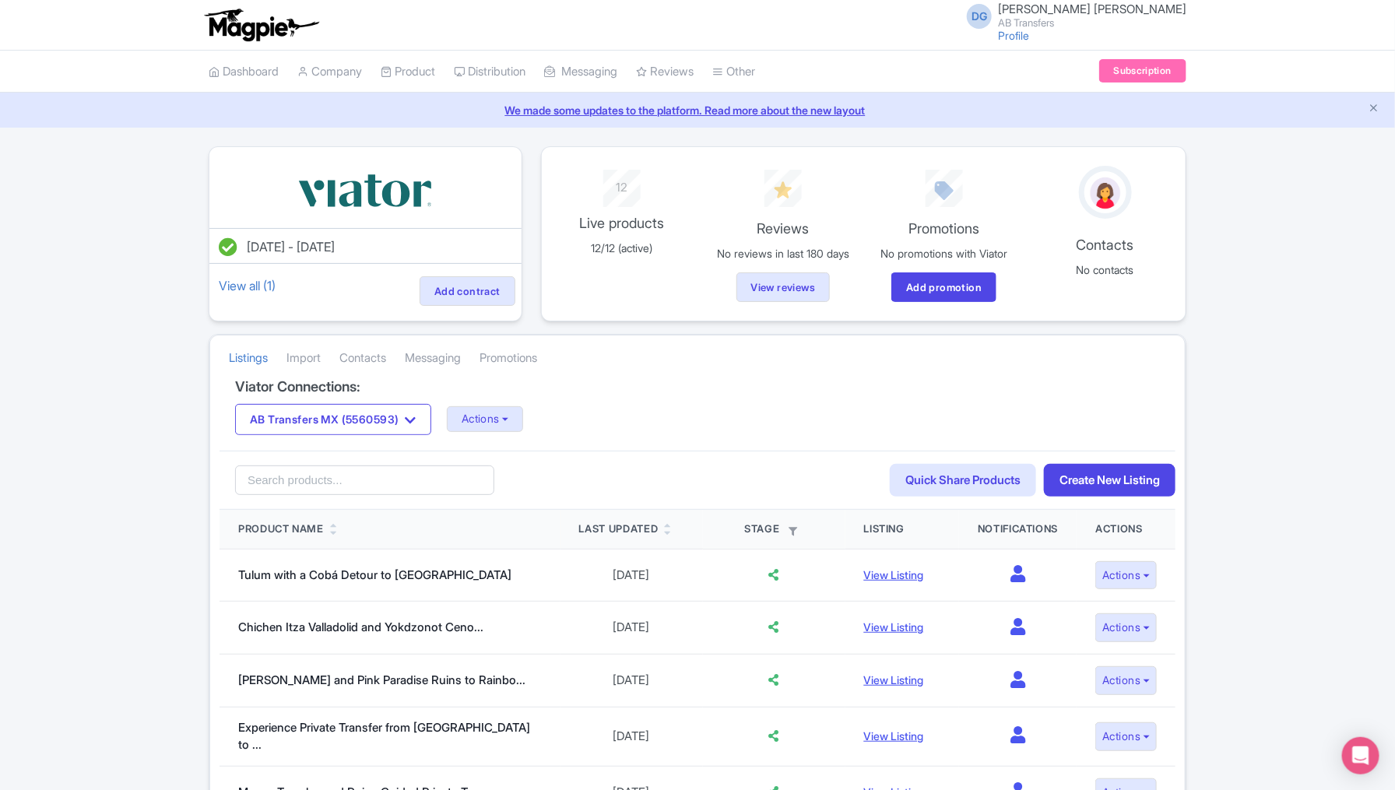
click at [357, 486] on input "search" at bounding box center [364, 481] width 259 height 30
paste input "Private Transportation: Tulum to [GEOGRAPHIC_DATA] with Optional Stop"
type input "Private Transportation: Tulum to [GEOGRAPHIC_DATA] with Optional Stop"
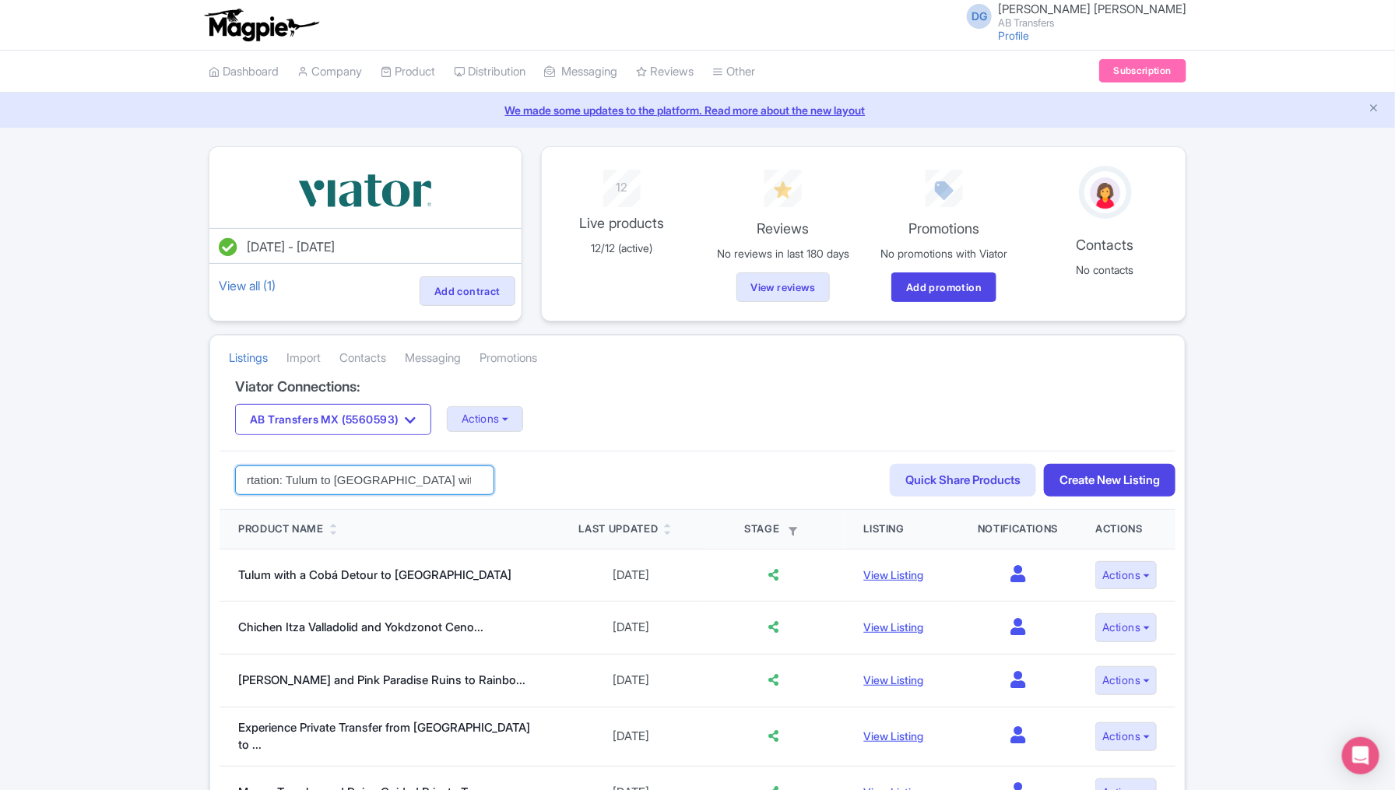
click button "Search" at bounding box center [0, 0] width 0 height 0
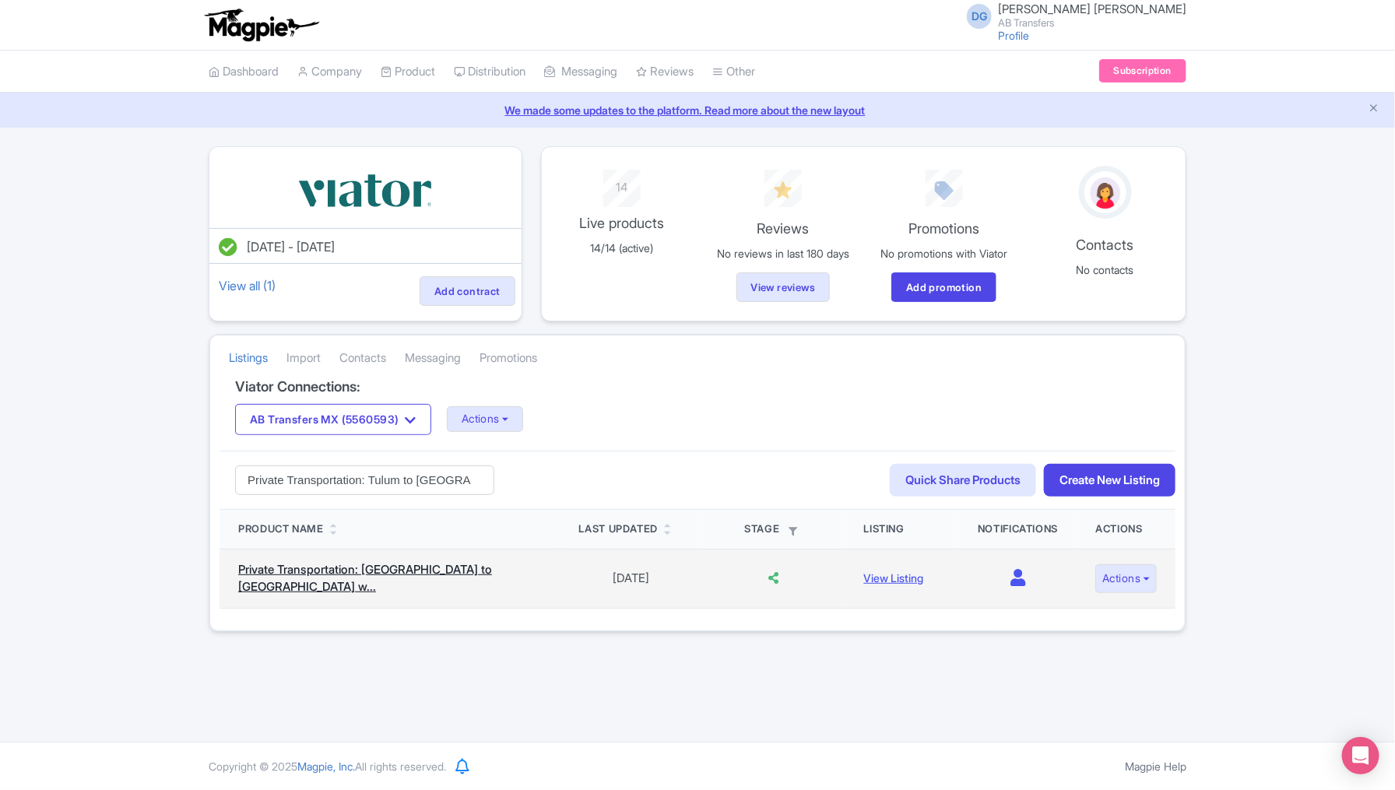
click at [393, 573] on link "Private Transportation: [GEOGRAPHIC_DATA] to [GEOGRAPHIC_DATA] w..." at bounding box center [365, 578] width 254 height 33
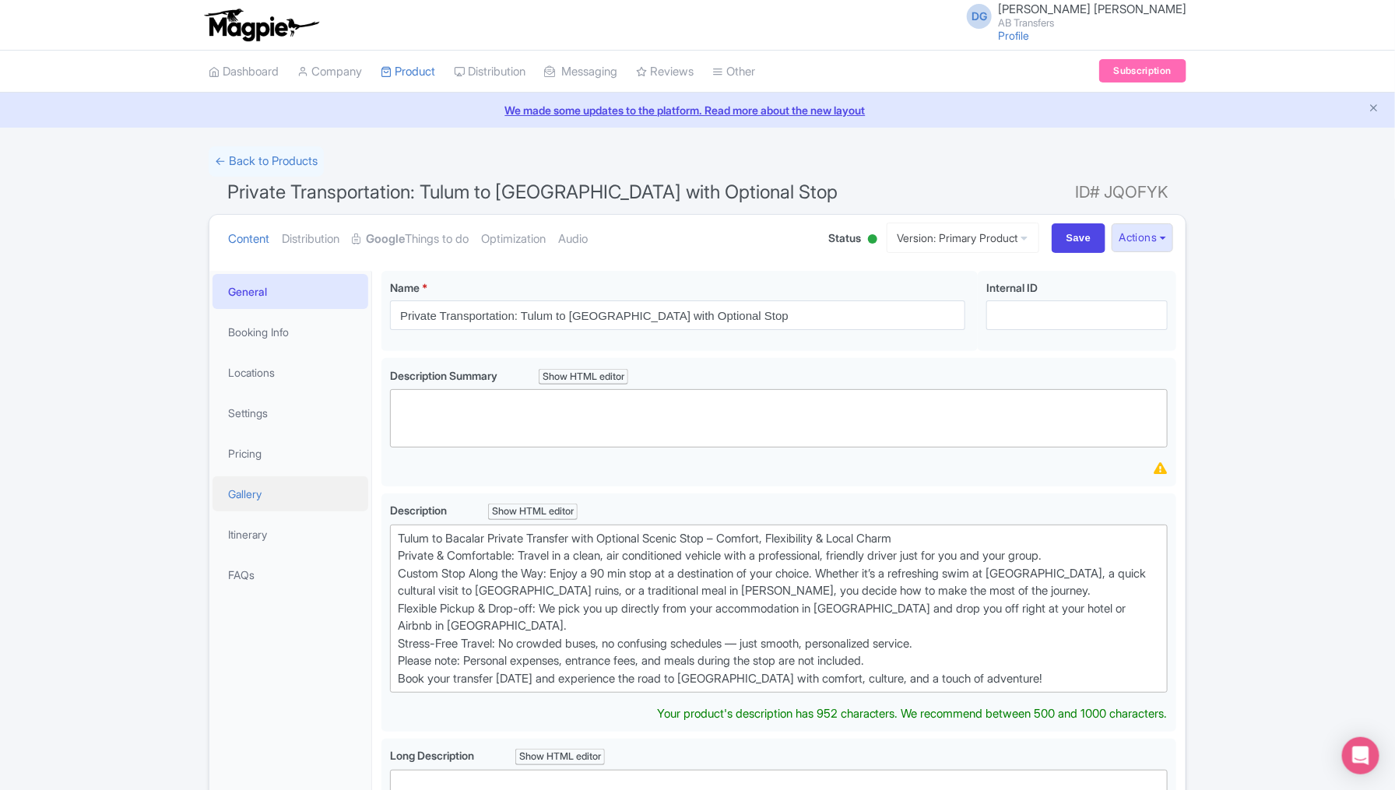
click at [277, 489] on link "Gallery" at bounding box center [291, 493] width 156 height 35
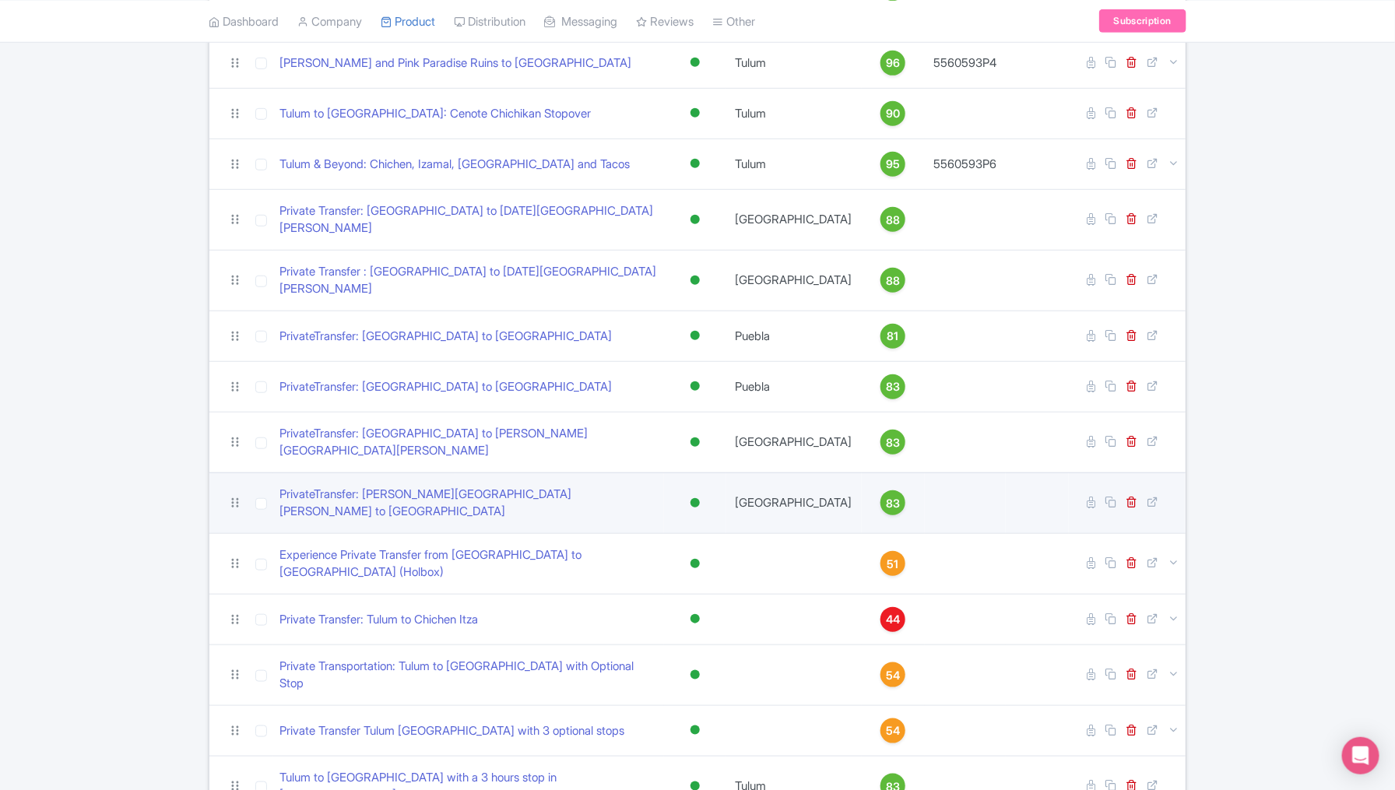
scroll to position [442, 0]
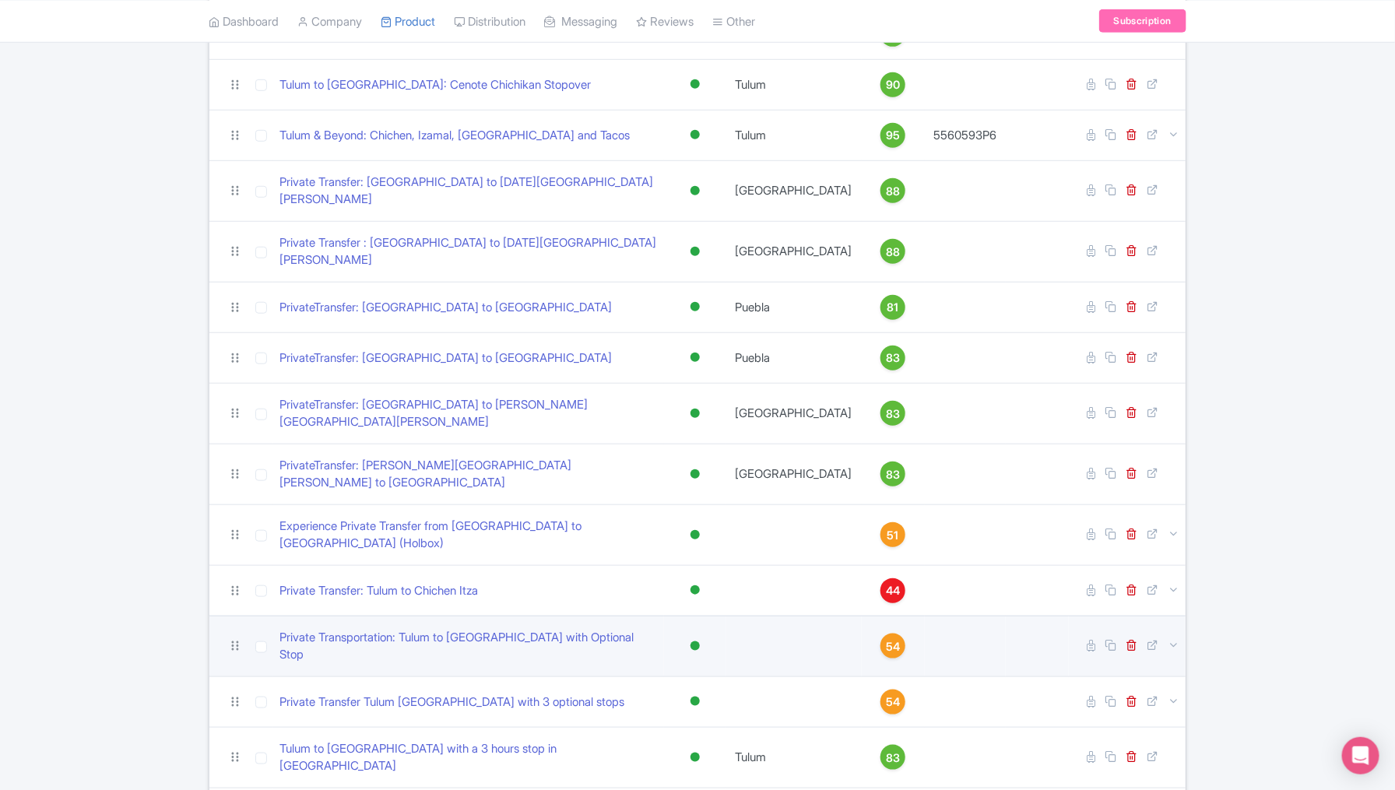
click at [963, 616] on td at bounding box center [965, 646] width 81 height 61
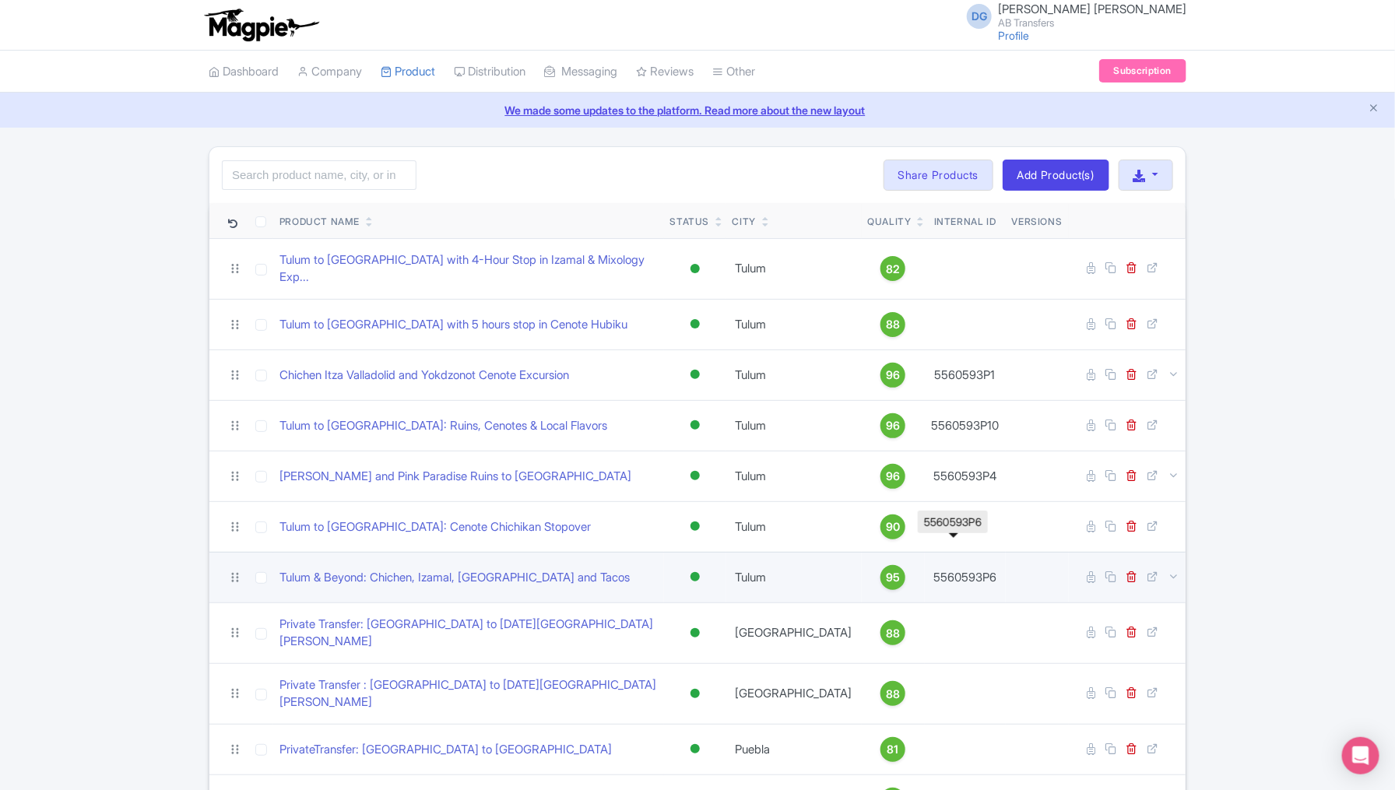
scroll to position [0, 0]
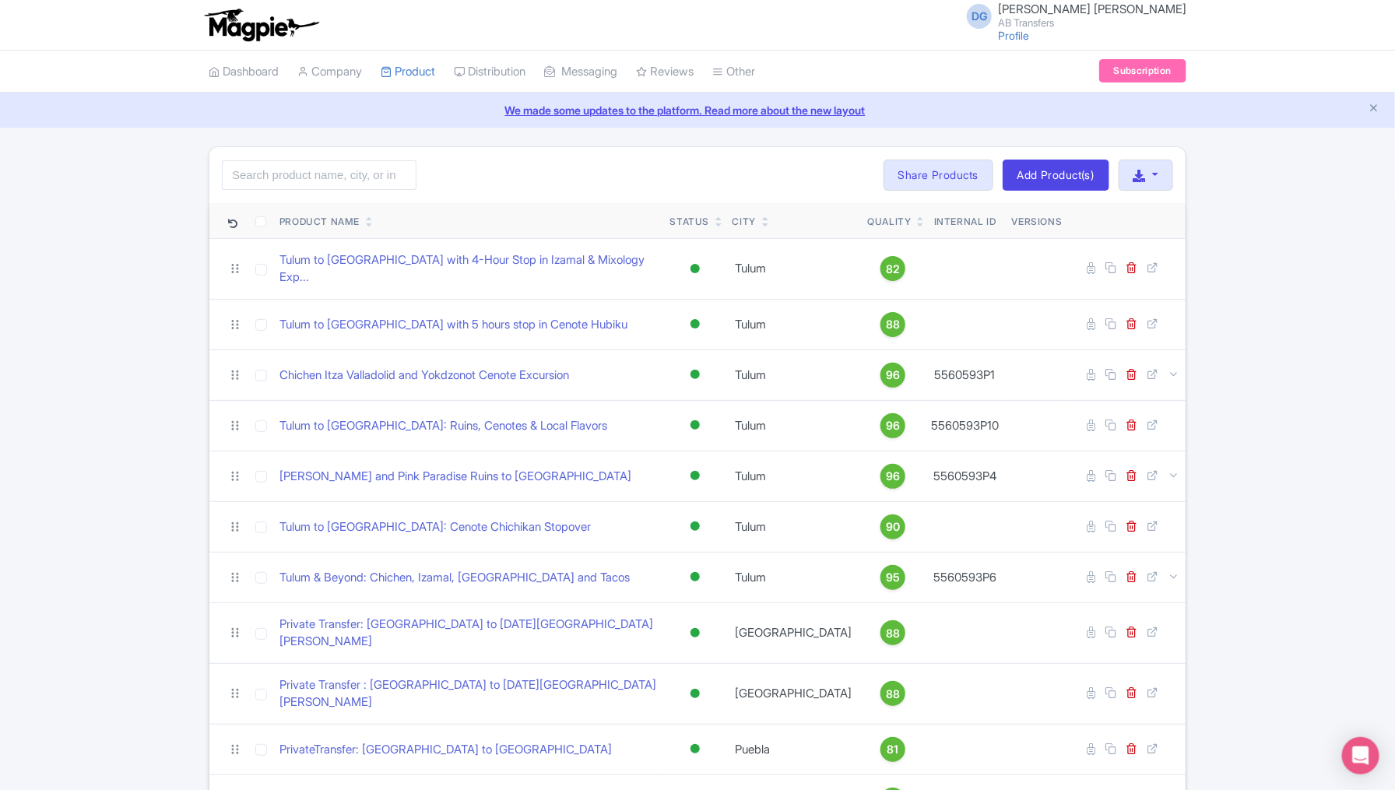
click at [954, 214] on th "Internal ID" at bounding box center [965, 221] width 81 height 36
click at [958, 222] on th "Internal ID" at bounding box center [965, 221] width 81 height 36
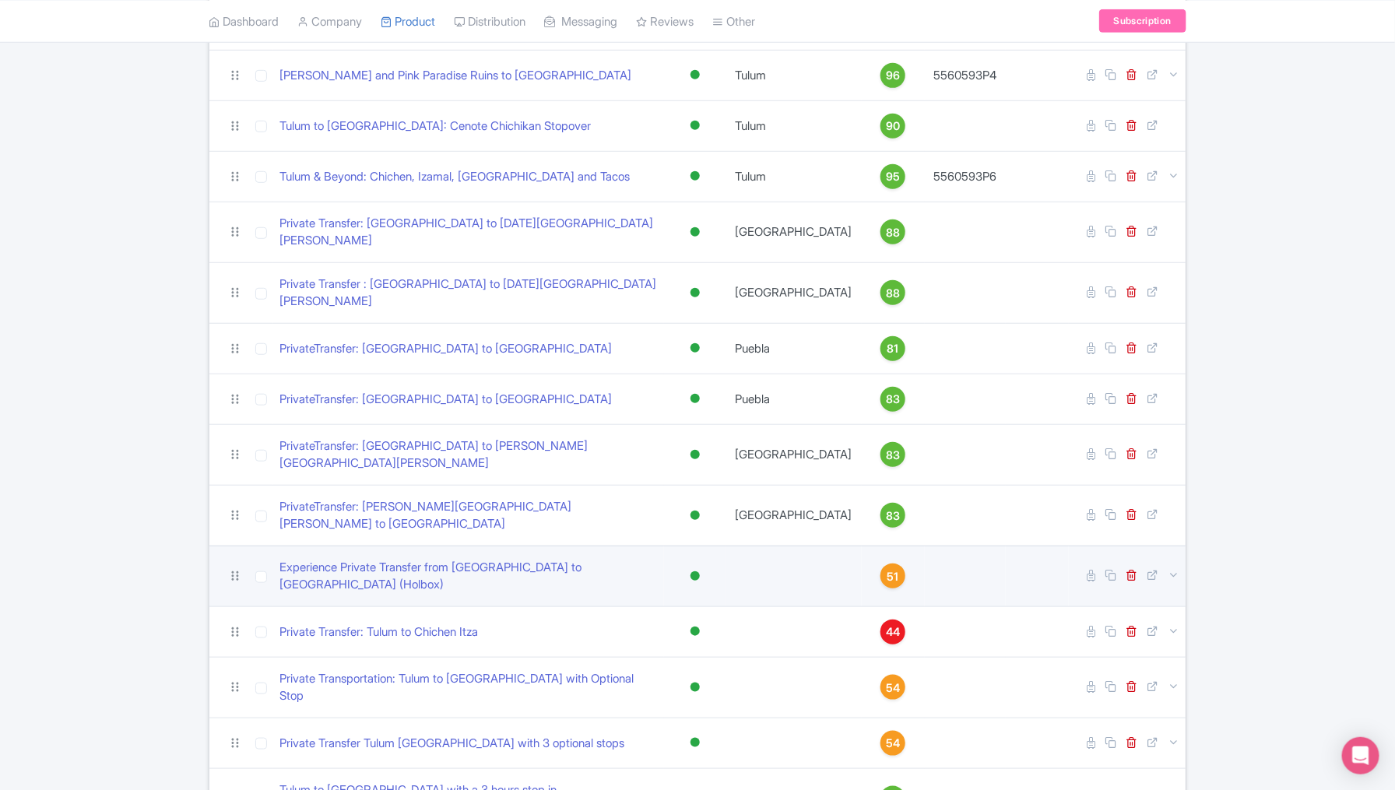
scroll to position [462, 0]
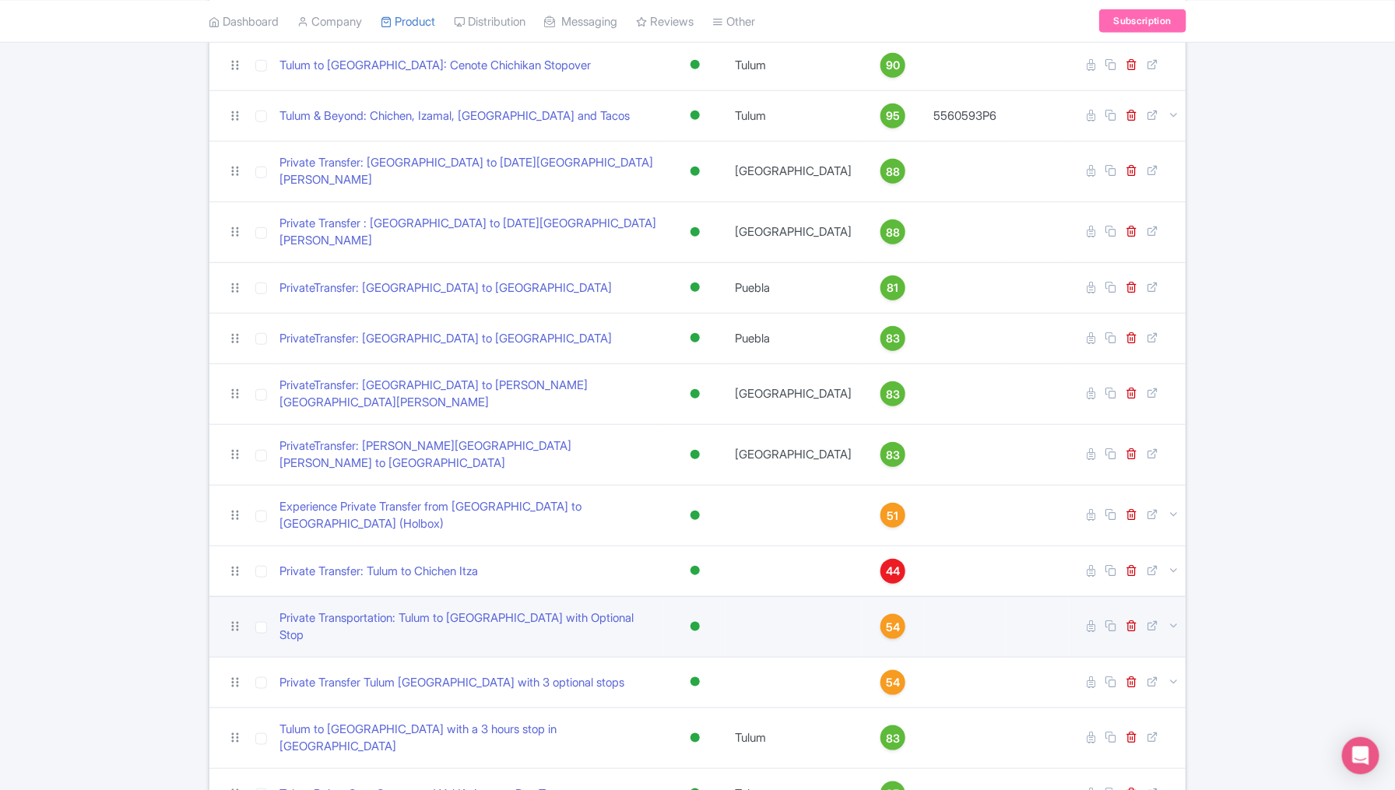
click at [1003, 596] on td at bounding box center [965, 626] width 81 height 61
click at [950, 596] on td at bounding box center [965, 626] width 81 height 61
click at [342, 610] on link "Private Transportation: Tulum to [GEOGRAPHIC_DATA] with Optional Stop" at bounding box center [468, 627] width 378 height 35
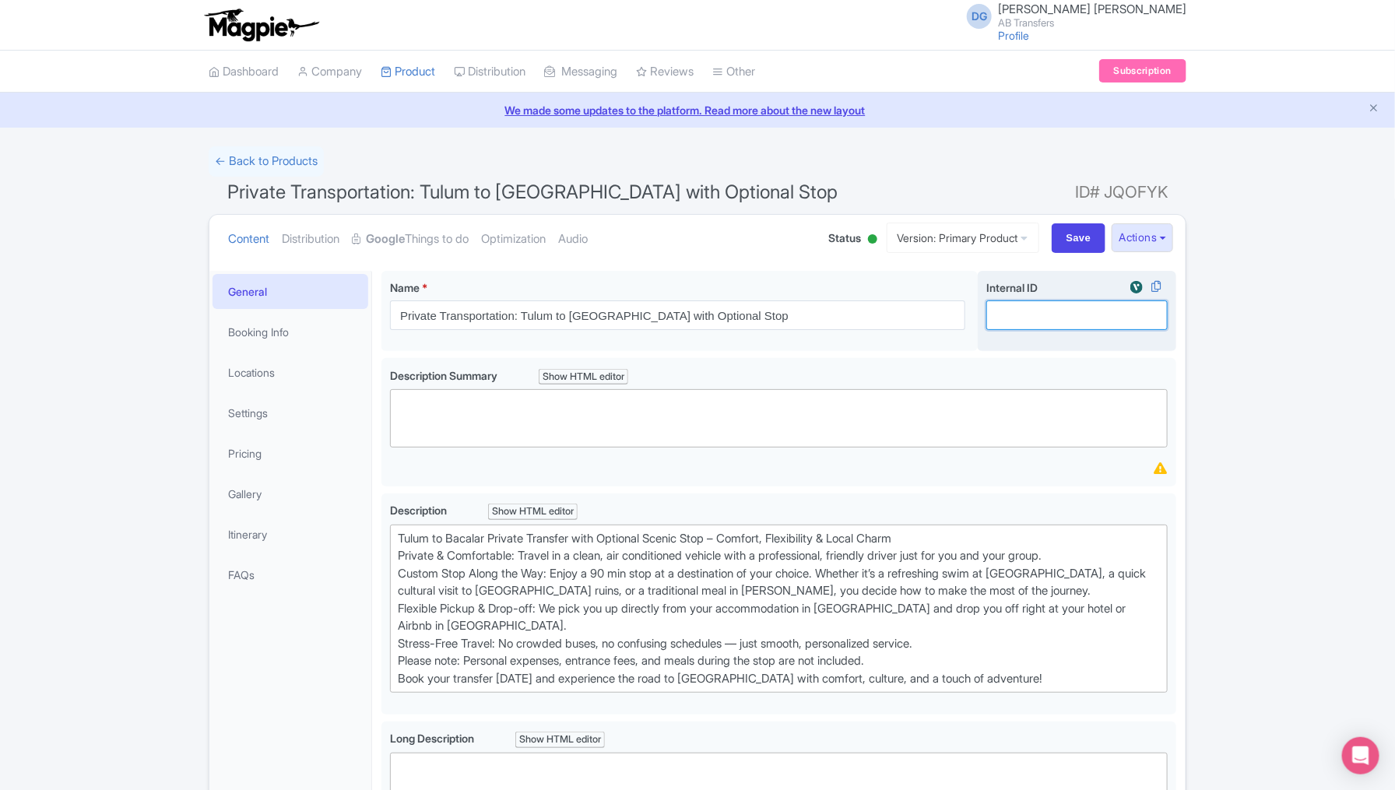
click at [1024, 319] on input "Internal ID i" at bounding box center [1076, 315] width 181 height 30
paste input "Product code: 5560593P15"
type input "Product code: 5560593P15"
click at [1262, 360] on div "← Back to Products Private Transportation: Tulum to [GEOGRAPHIC_DATA] with Opti…" at bounding box center [697, 702] width 1395 height 1112
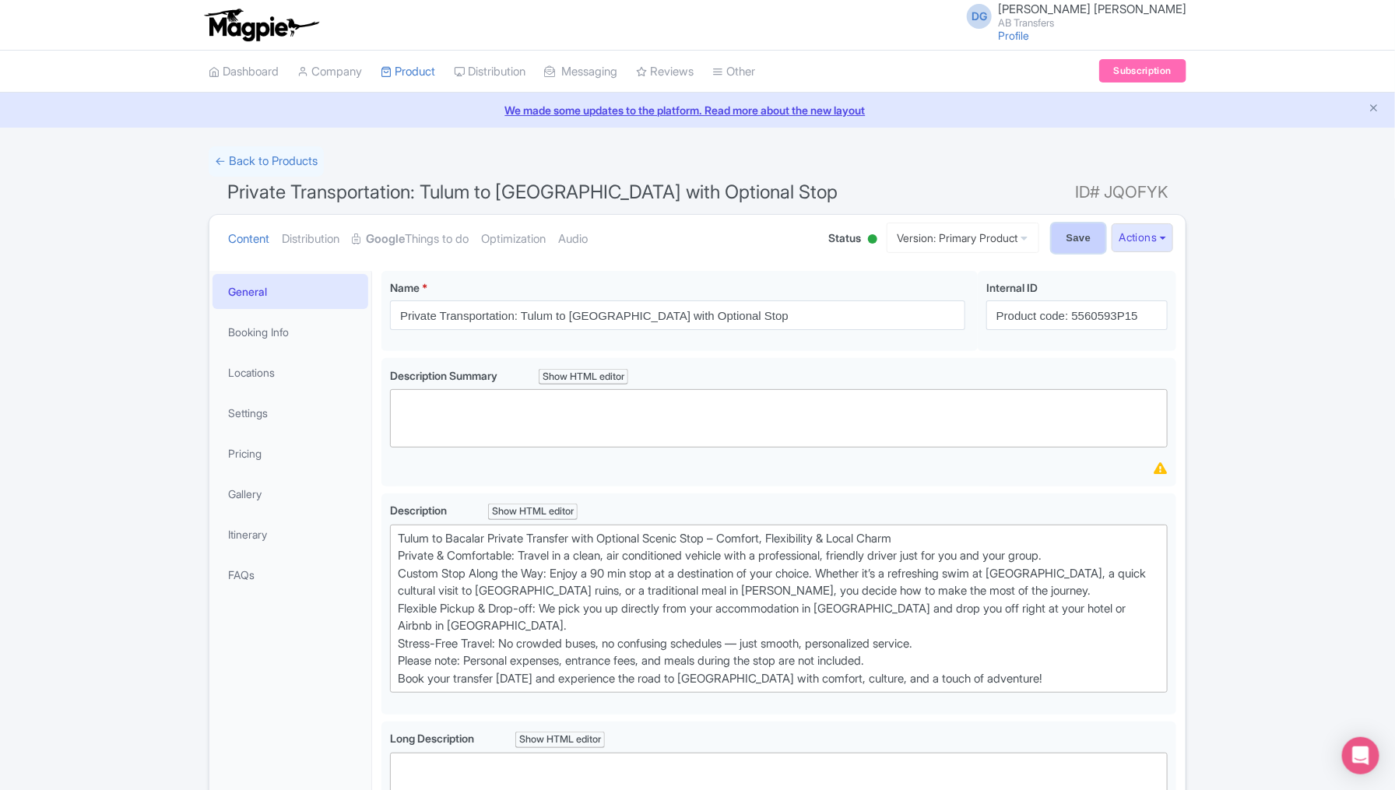
click at [1060, 247] on input "Save" at bounding box center [1079, 238] width 54 height 30
type input "Saving..."
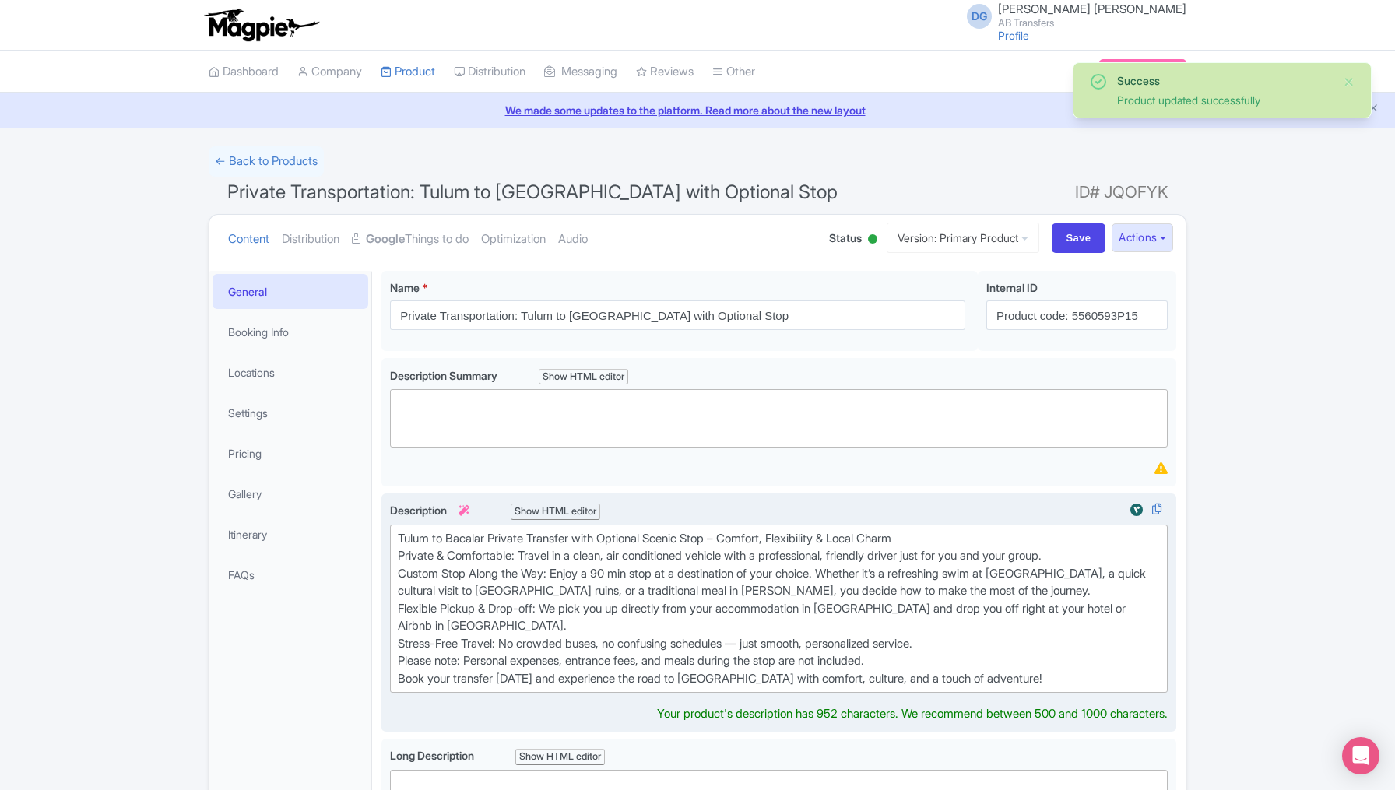
scroll to position [269, 0]
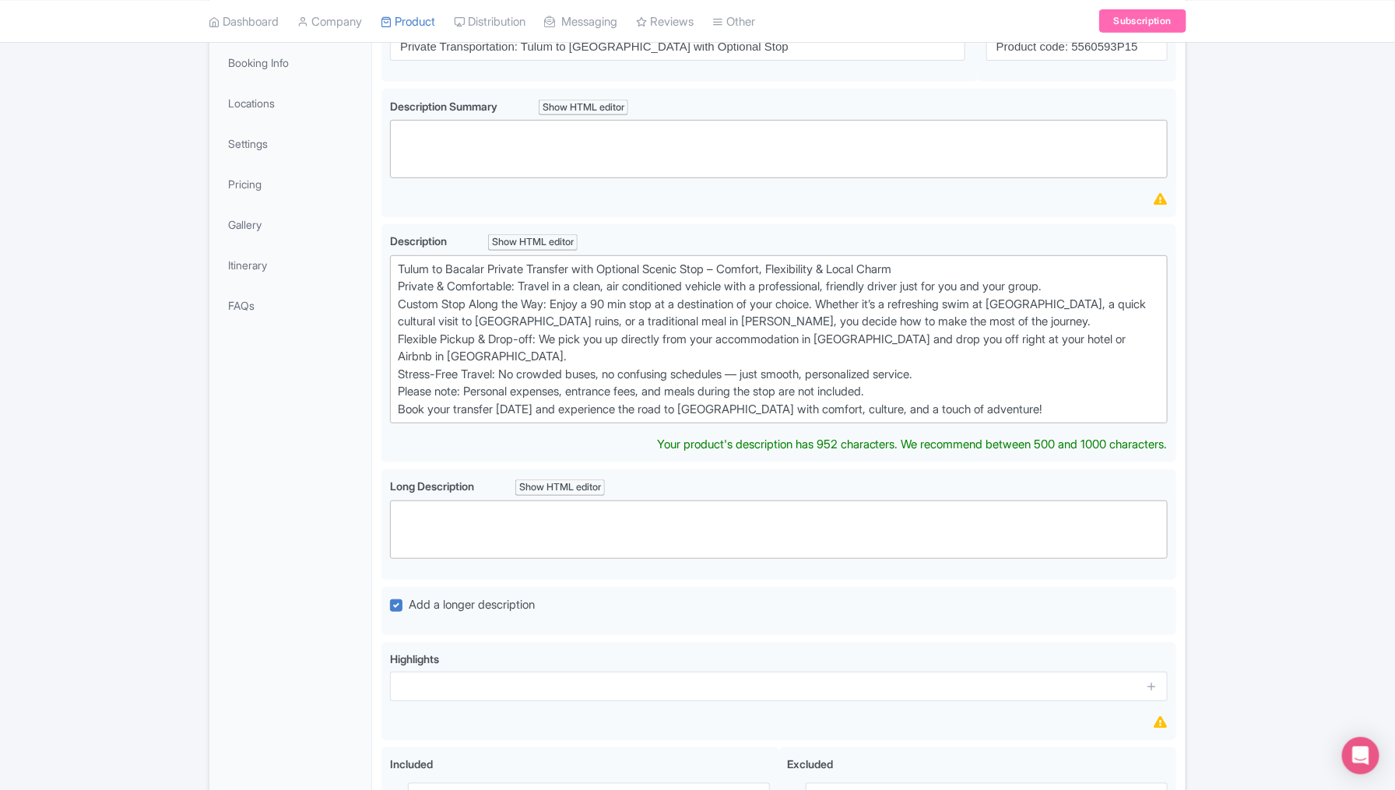
click at [1225, 356] on div "Success Product updated successfully ← Back to Products Private Transportation:…" at bounding box center [697, 435] width 1395 height 1117
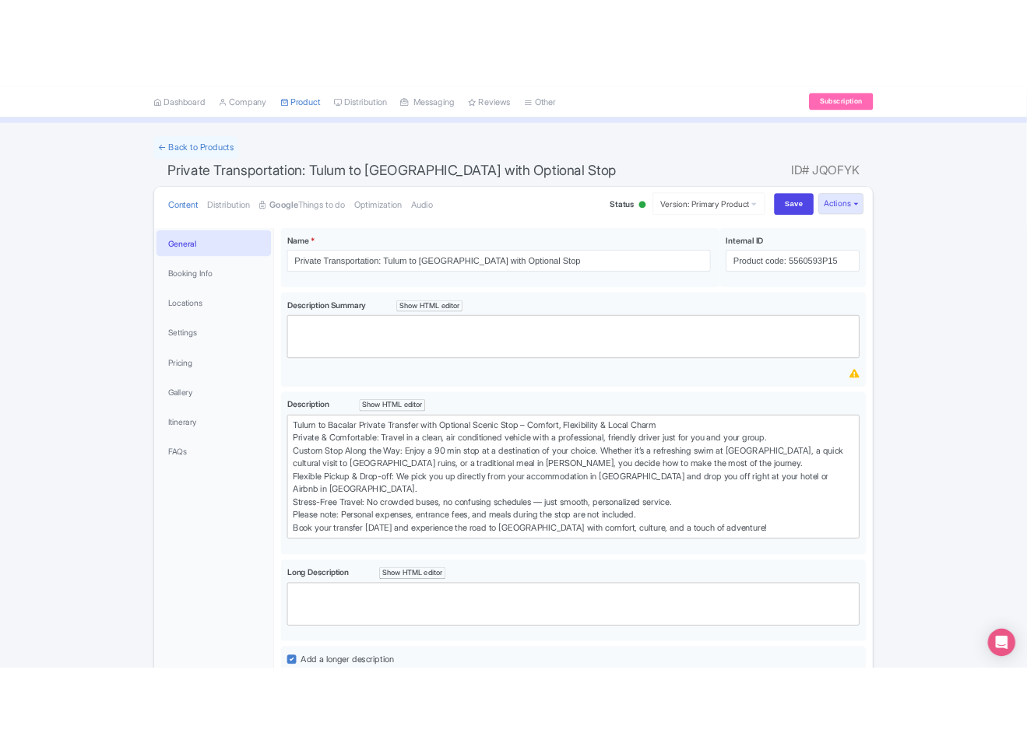
scroll to position [75, 0]
